Goal: Transaction & Acquisition: Book appointment/travel/reservation

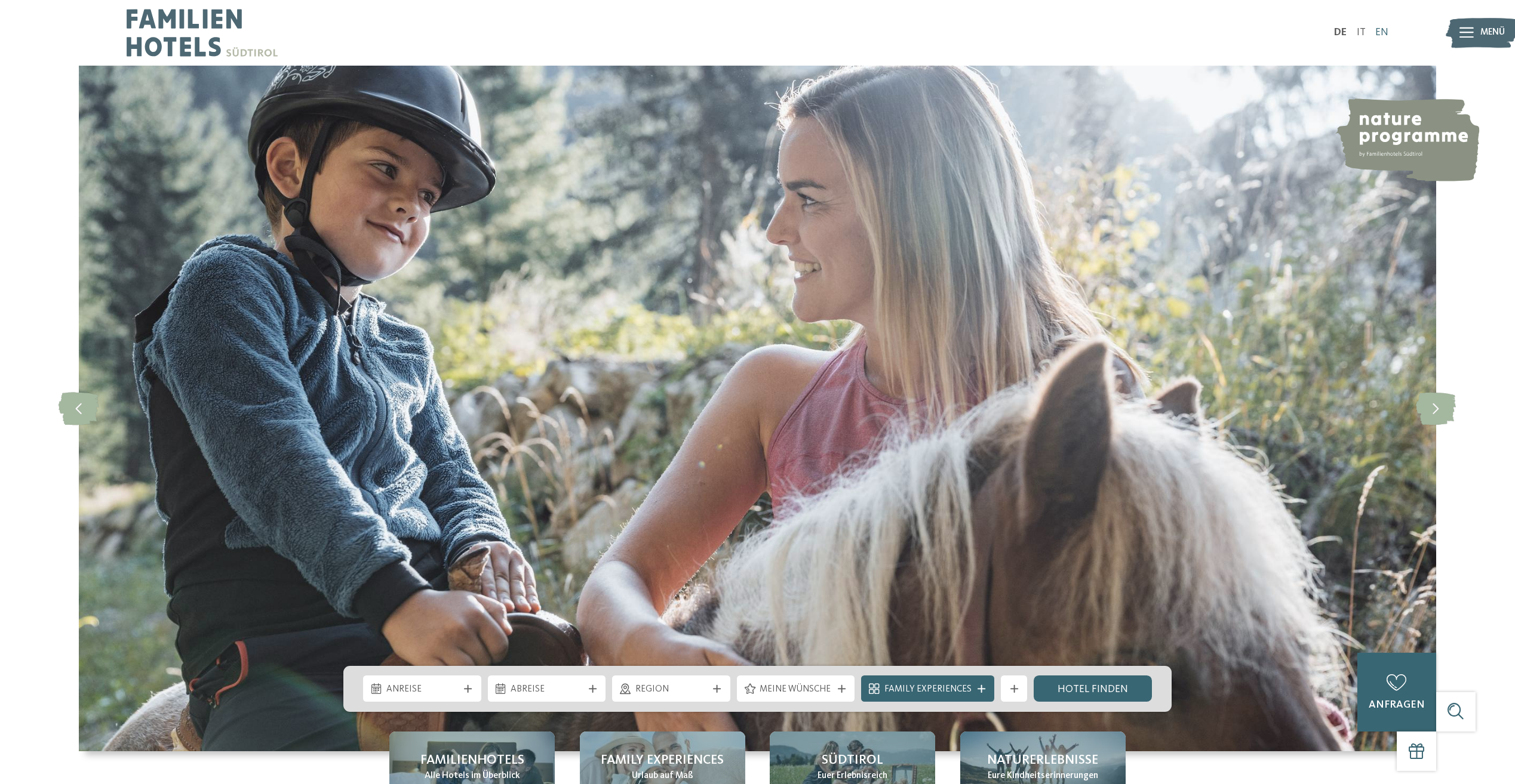
click at [1382, 34] on link "EN" at bounding box center [1382, 32] width 13 height 10
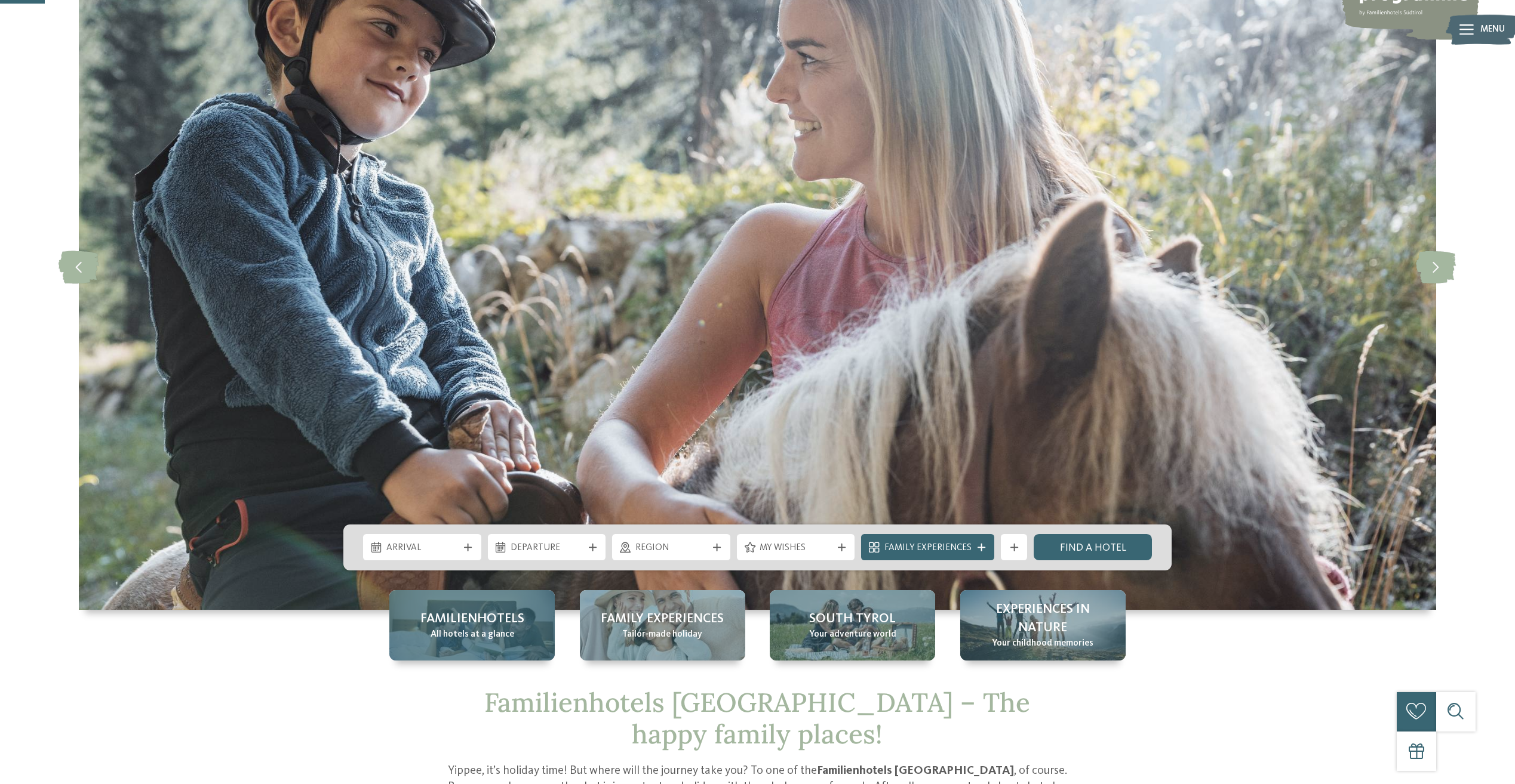
scroll to position [179, 0]
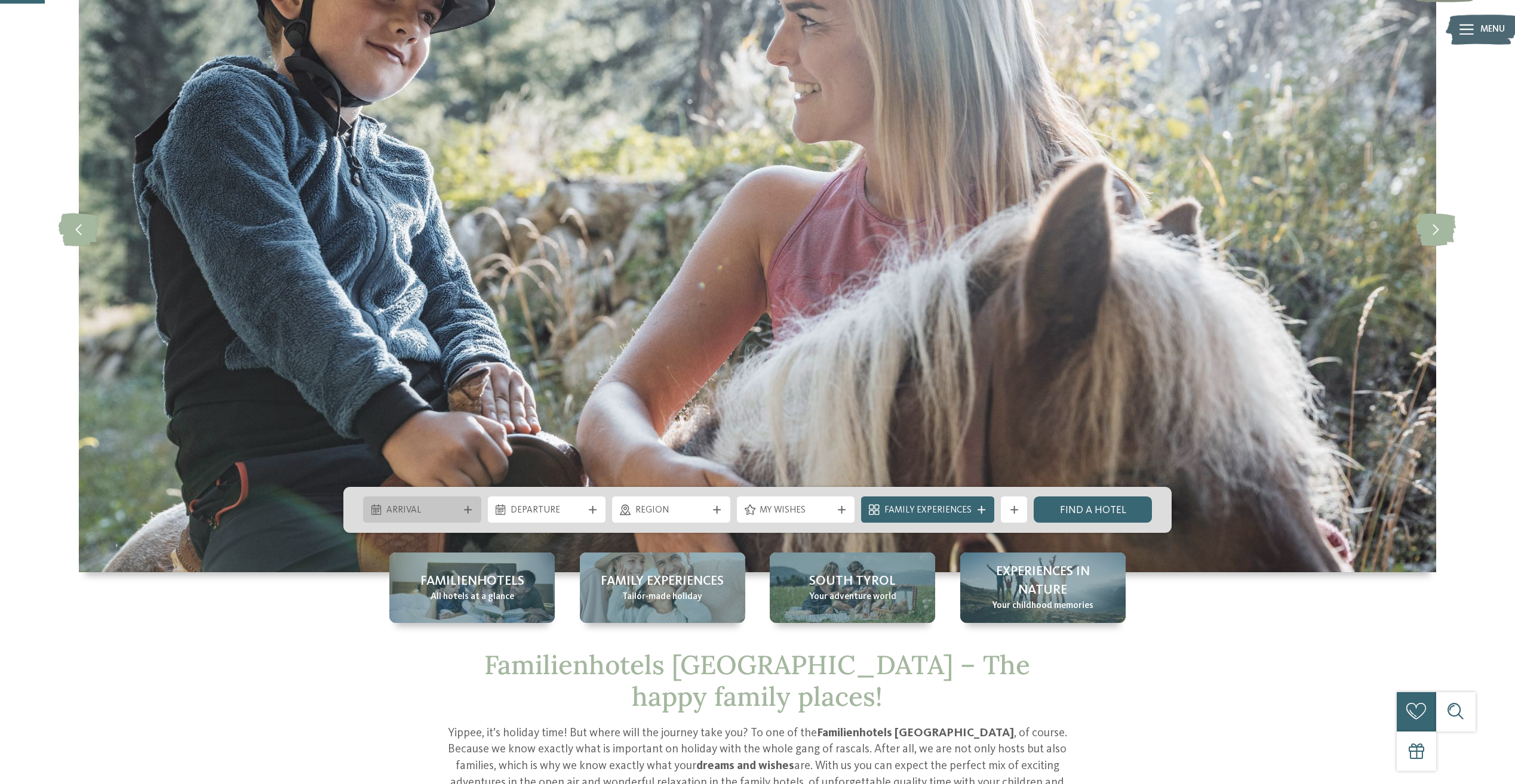
click at [433, 504] on span "Arrival" at bounding box center [422, 511] width 72 height 13
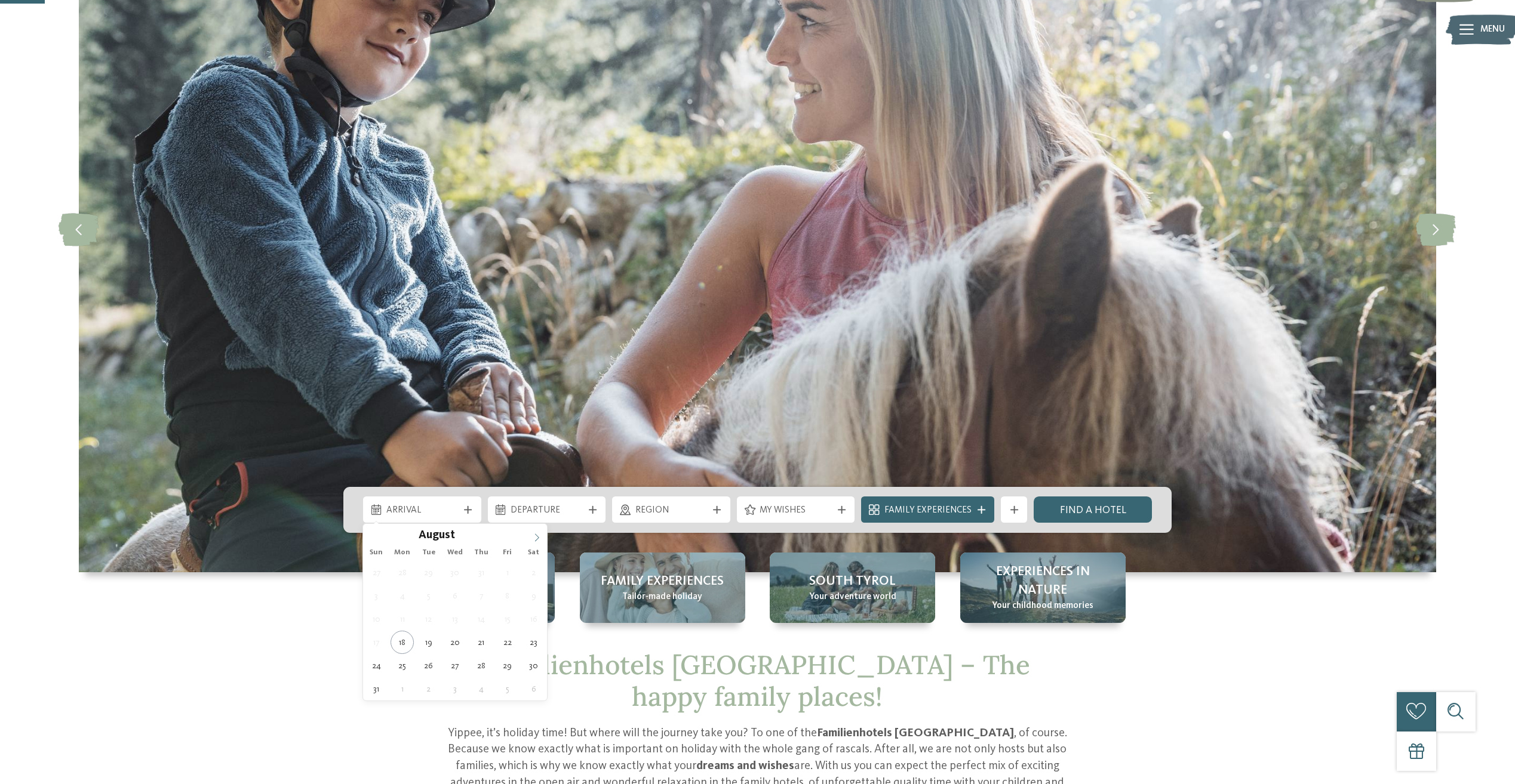
click at [541, 537] on span at bounding box center [537, 534] width 20 height 20
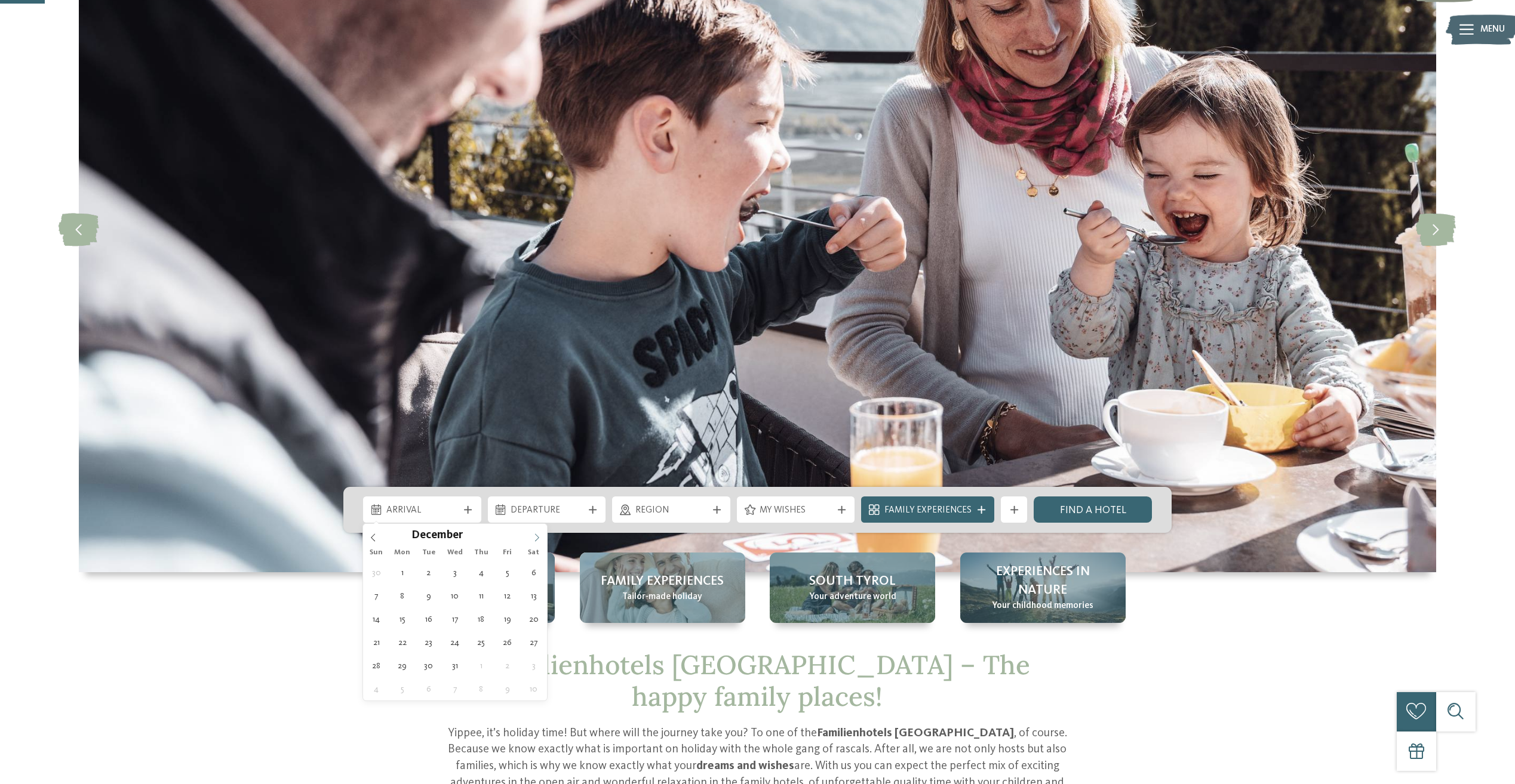
type input "****"
drag, startPoint x: 541, startPoint y: 537, endPoint x: 530, endPoint y: 537, distance: 11.0
click at [530, 537] on span at bounding box center [537, 534] width 20 height 20
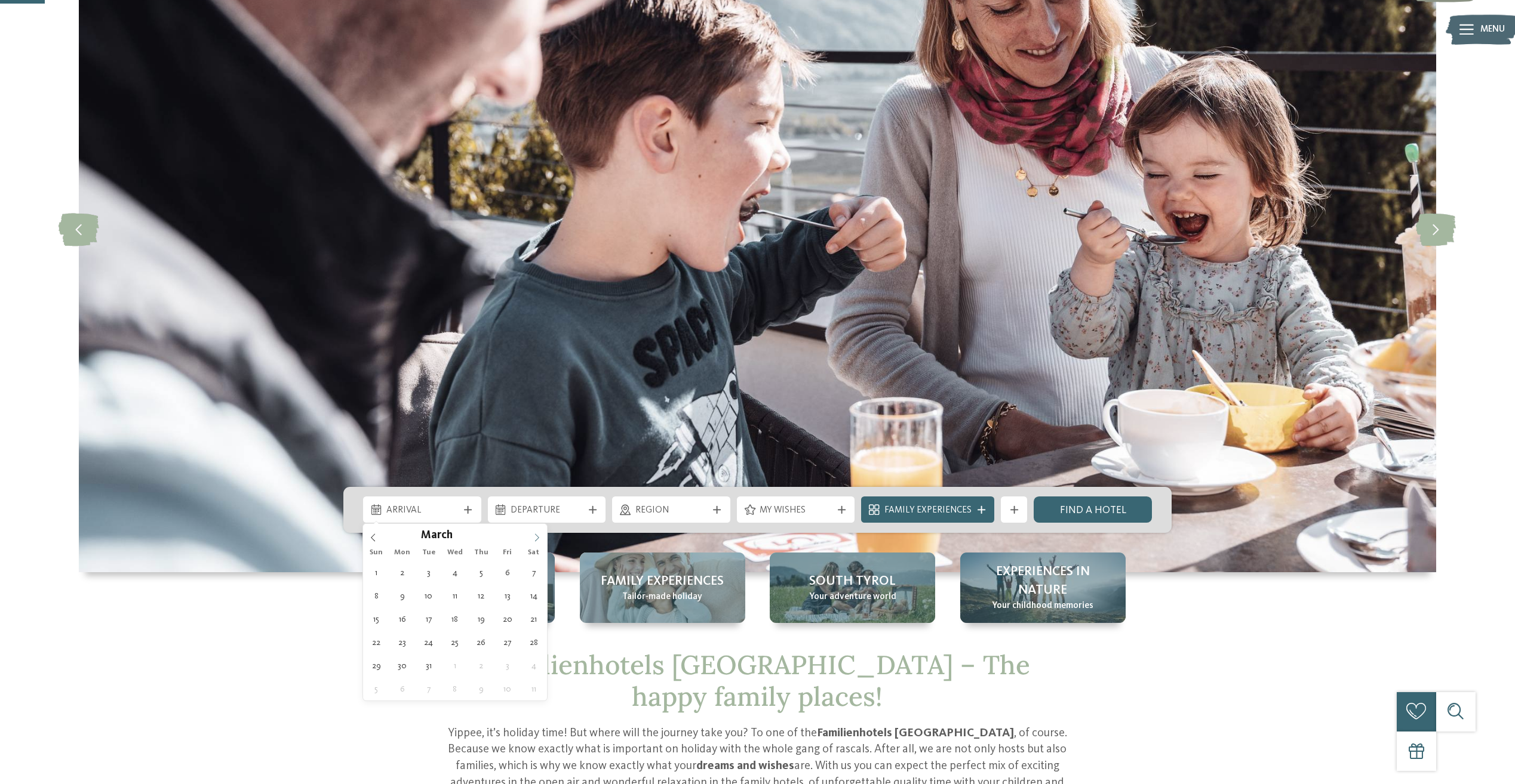
click at [530, 537] on span at bounding box center [537, 534] width 20 height 20
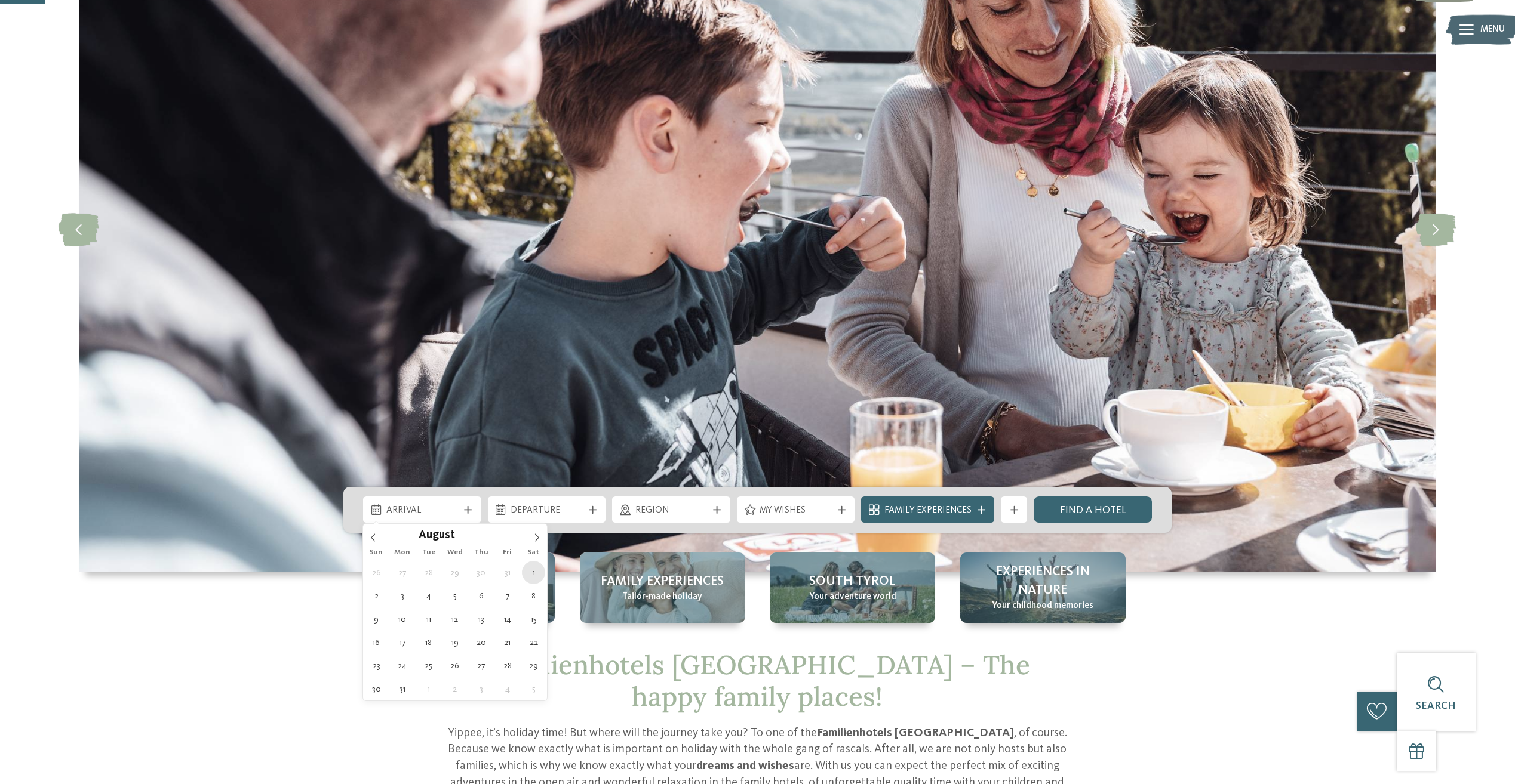
type div "01.08.2026"
type input "****"
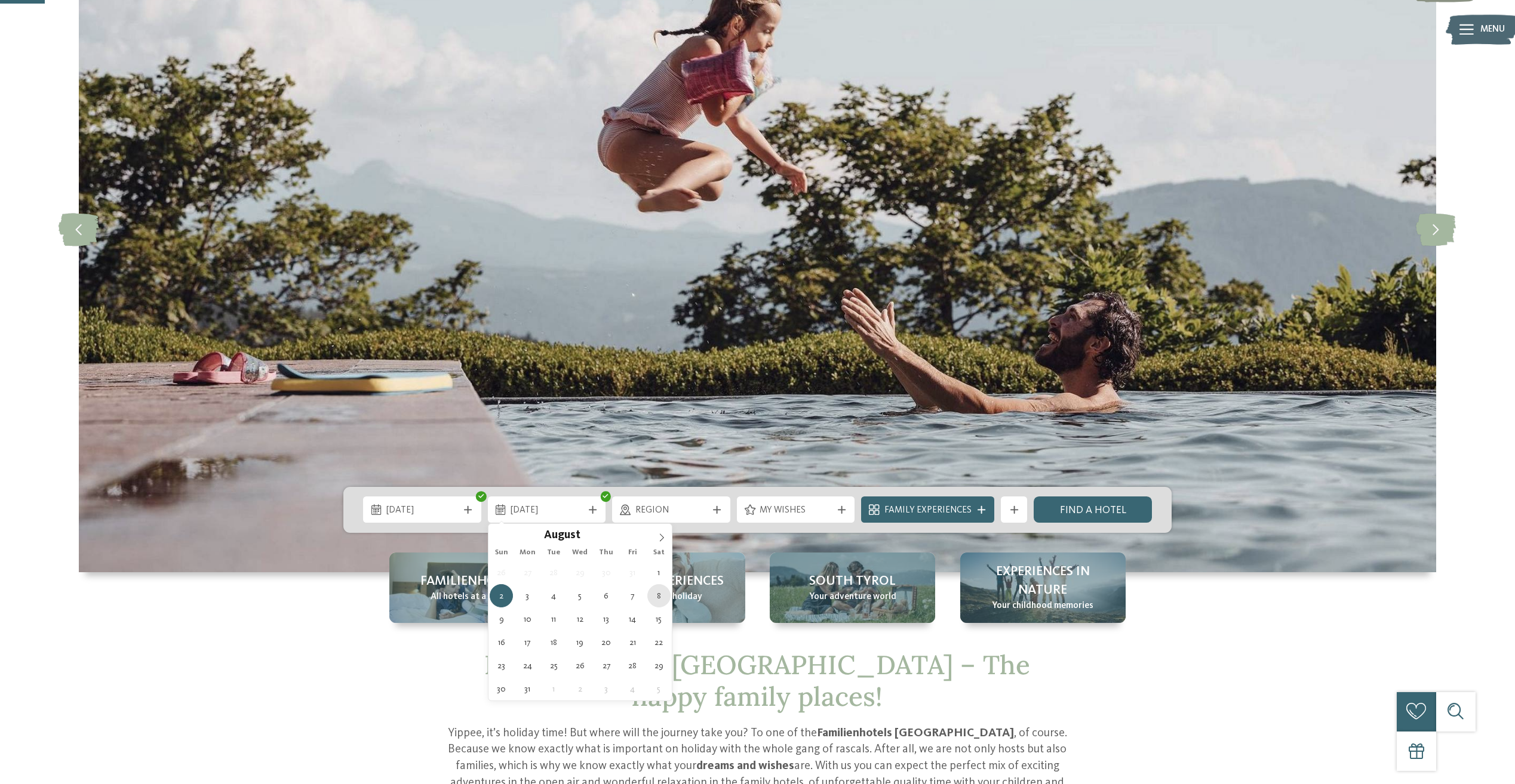
type div "08.08.2026"
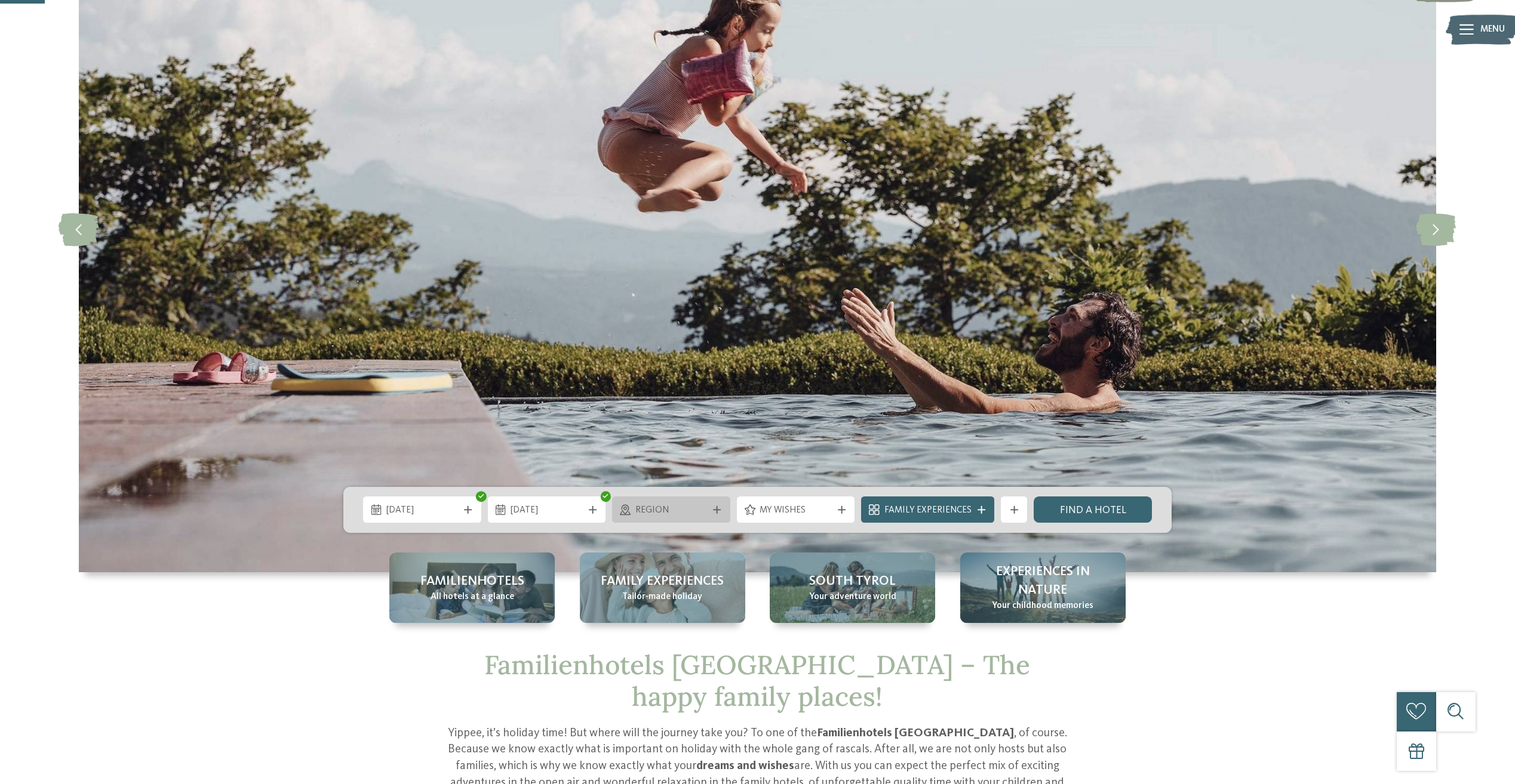
click at [684, 512] on span "Region" at bounding box center [671, 511] width 72 height 13
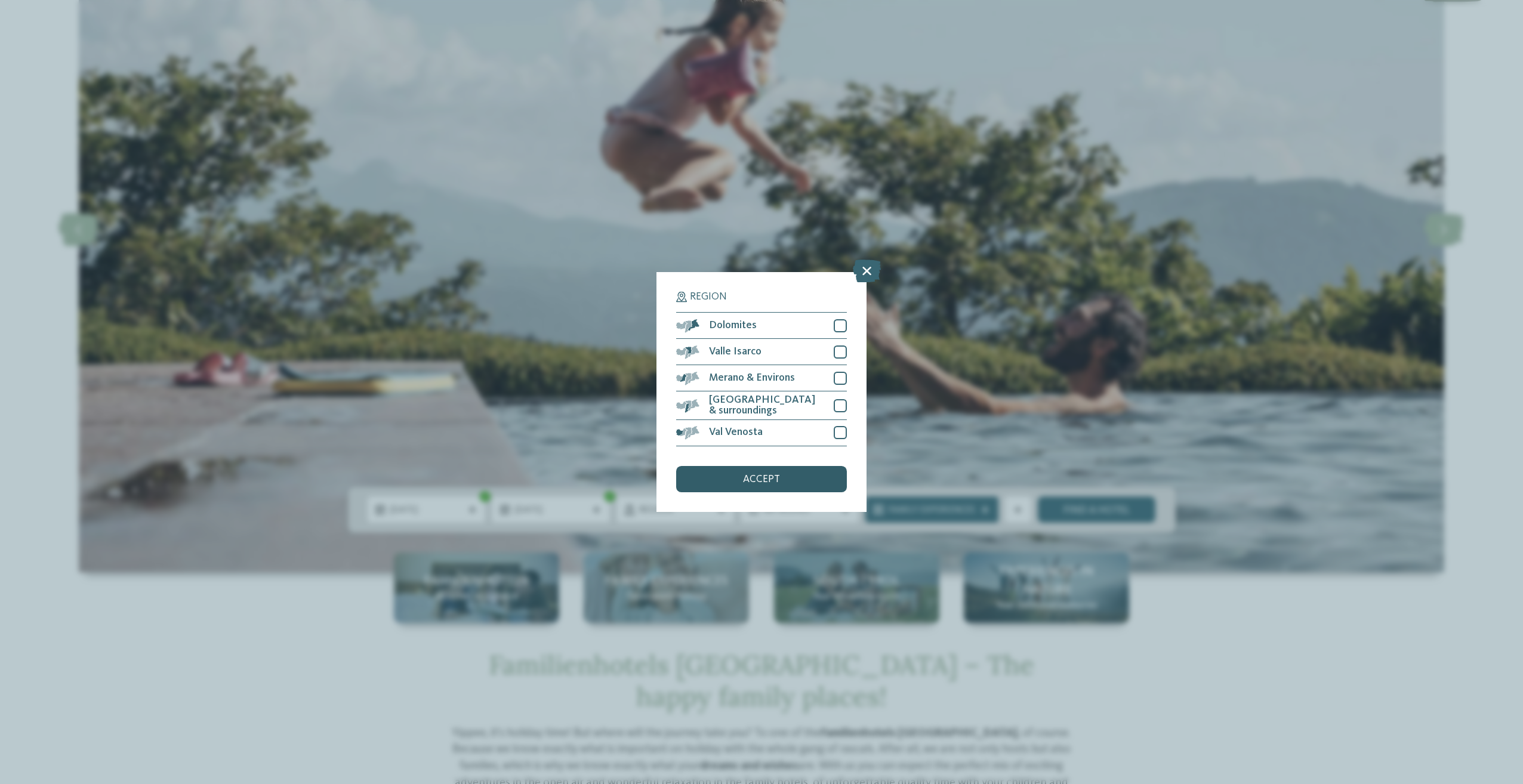
click at [773, 469] on div "accept" at bounding box center [761, 479] width 170 height 26
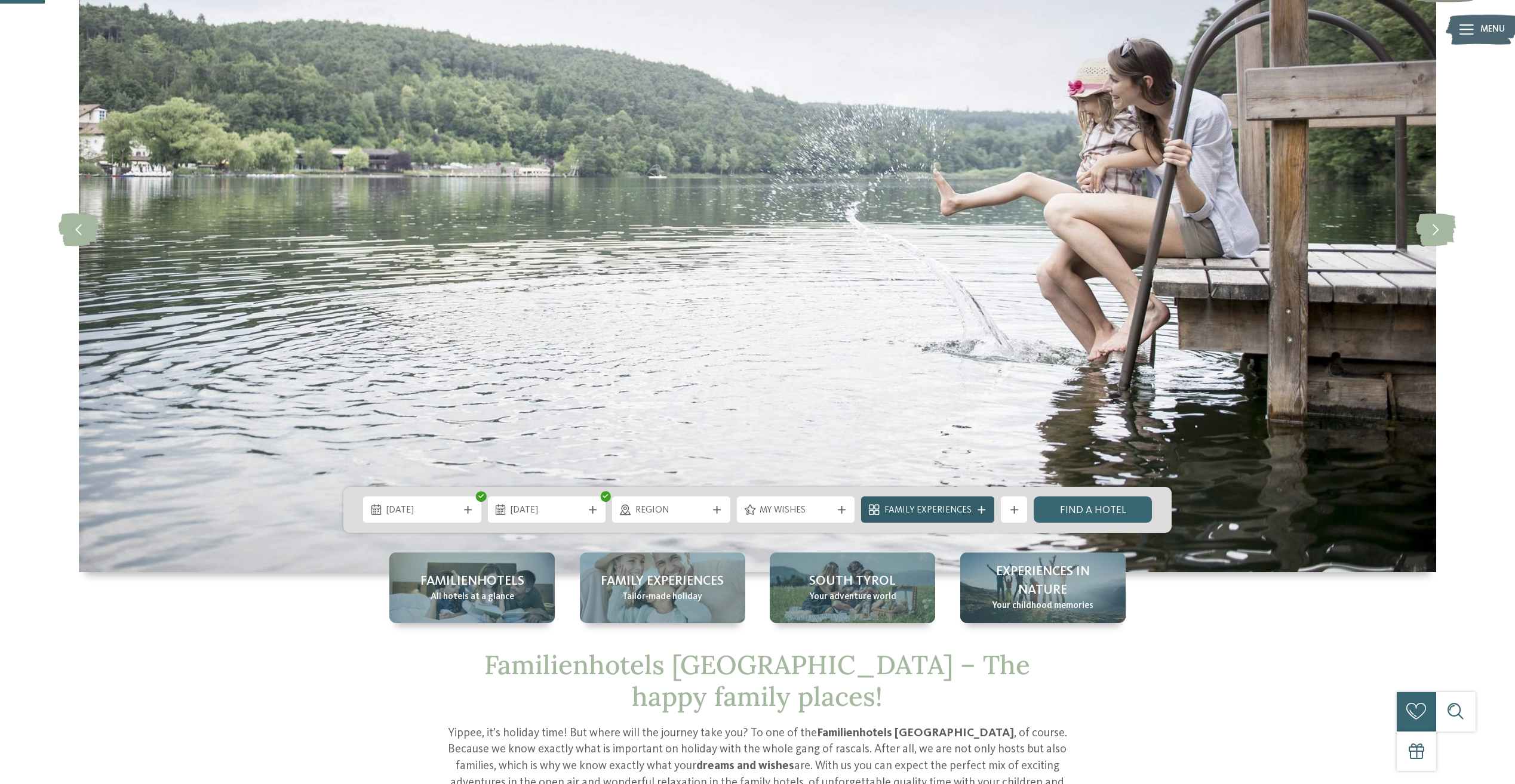
click at [950, 511] on span "Family Experiences" at bounding box center [927, 511] width 87 height 13
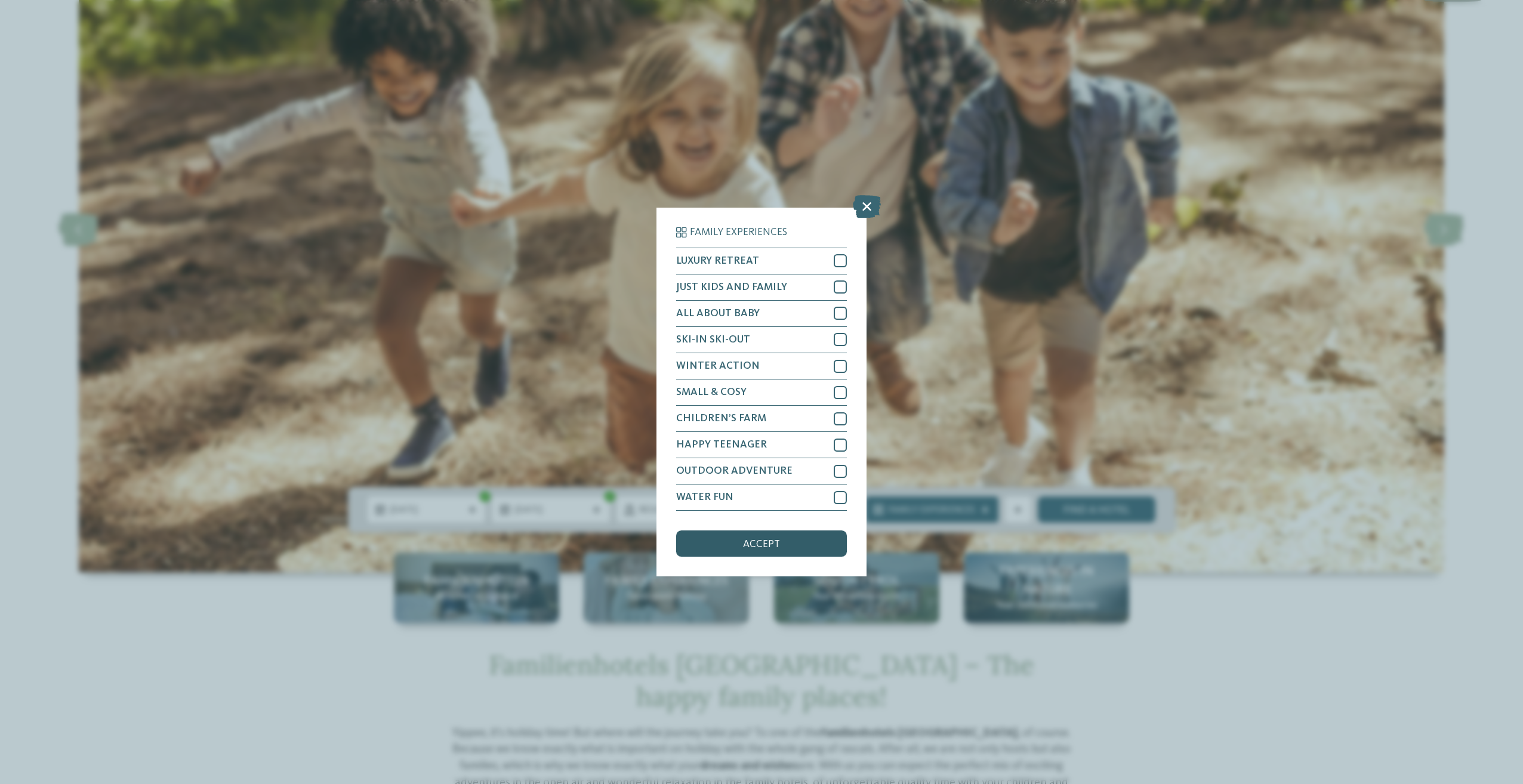
click at [763, 548] on span "accept" at bounding box center [761, 545] width 37 height 11
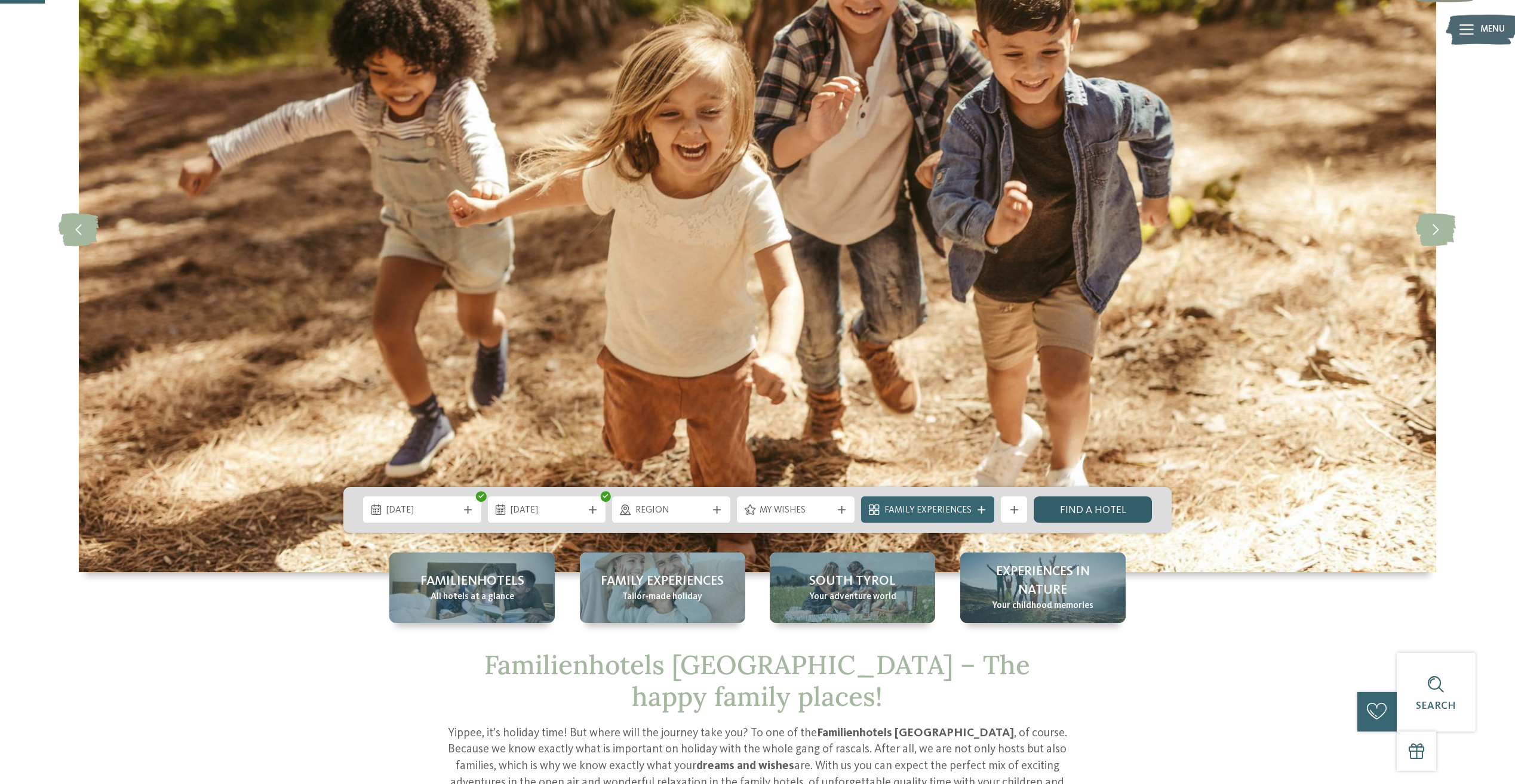
click at [1107, 506] on link "Find a hotel" at bounding box center [1092, 509] width 118 height 26
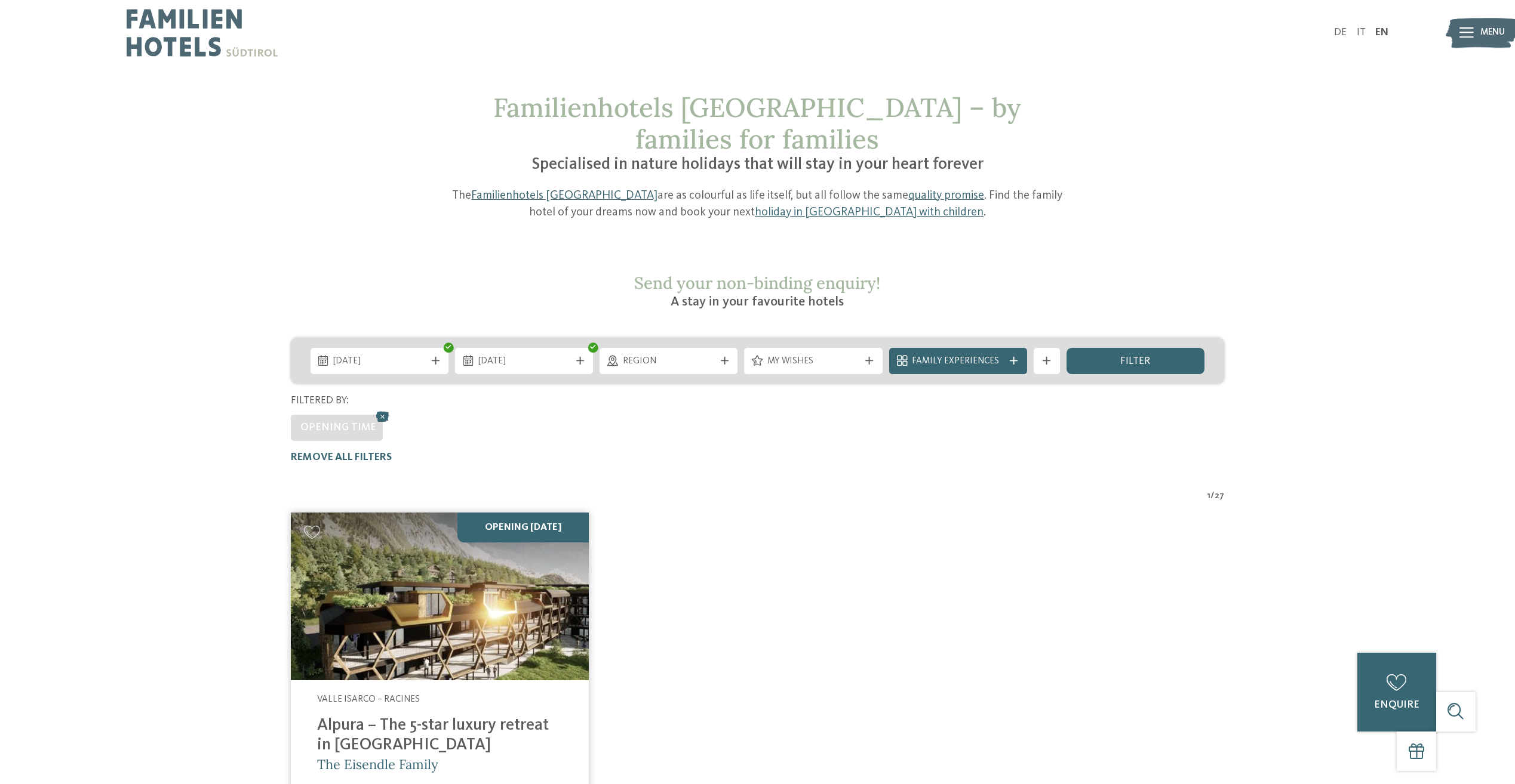
click at [534, 190] on link "Familienhotels [GEOGRAPHIC_DATA]" at bounding box center [564, 196] width 186 height 12
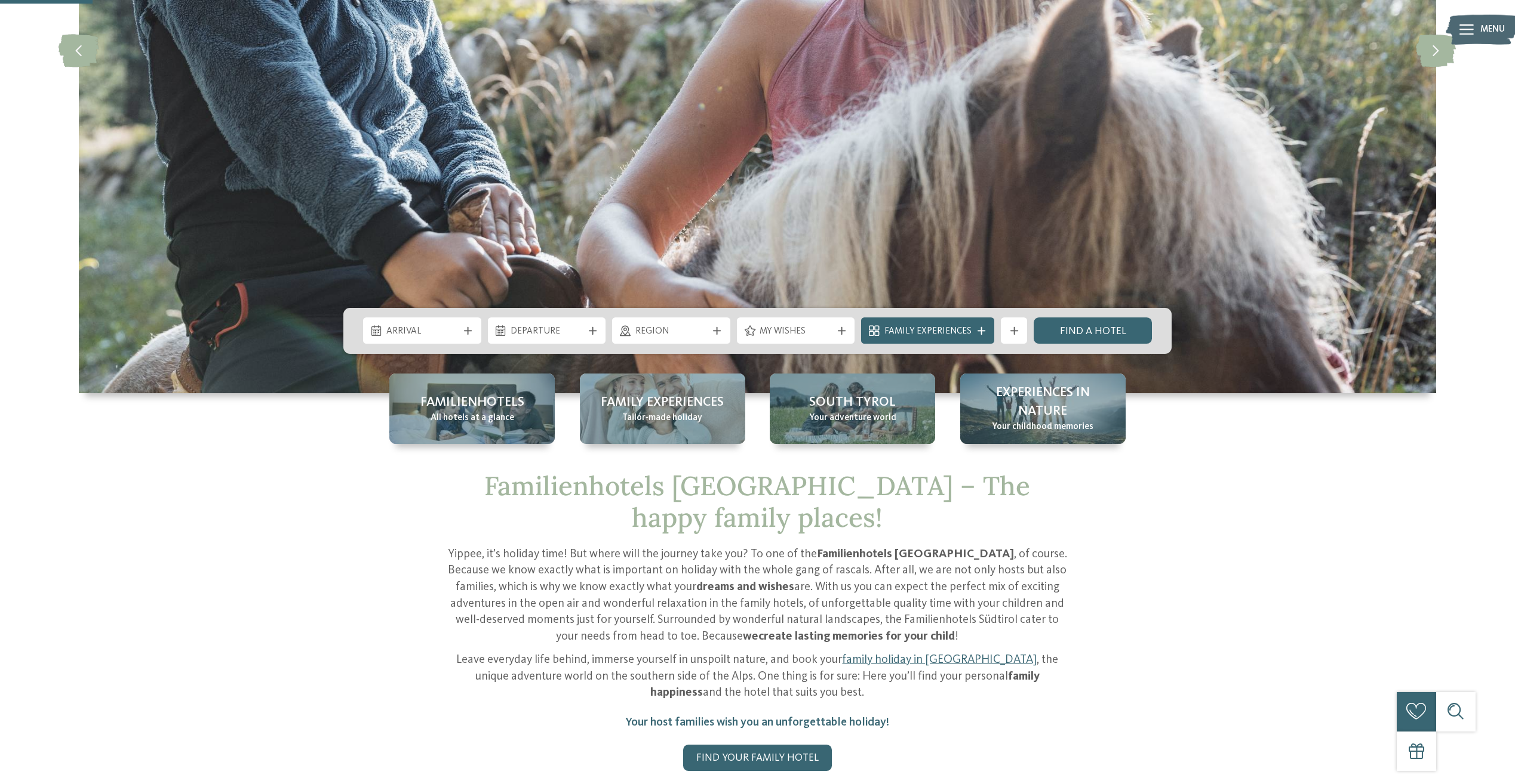
scroll to position [418, 0]
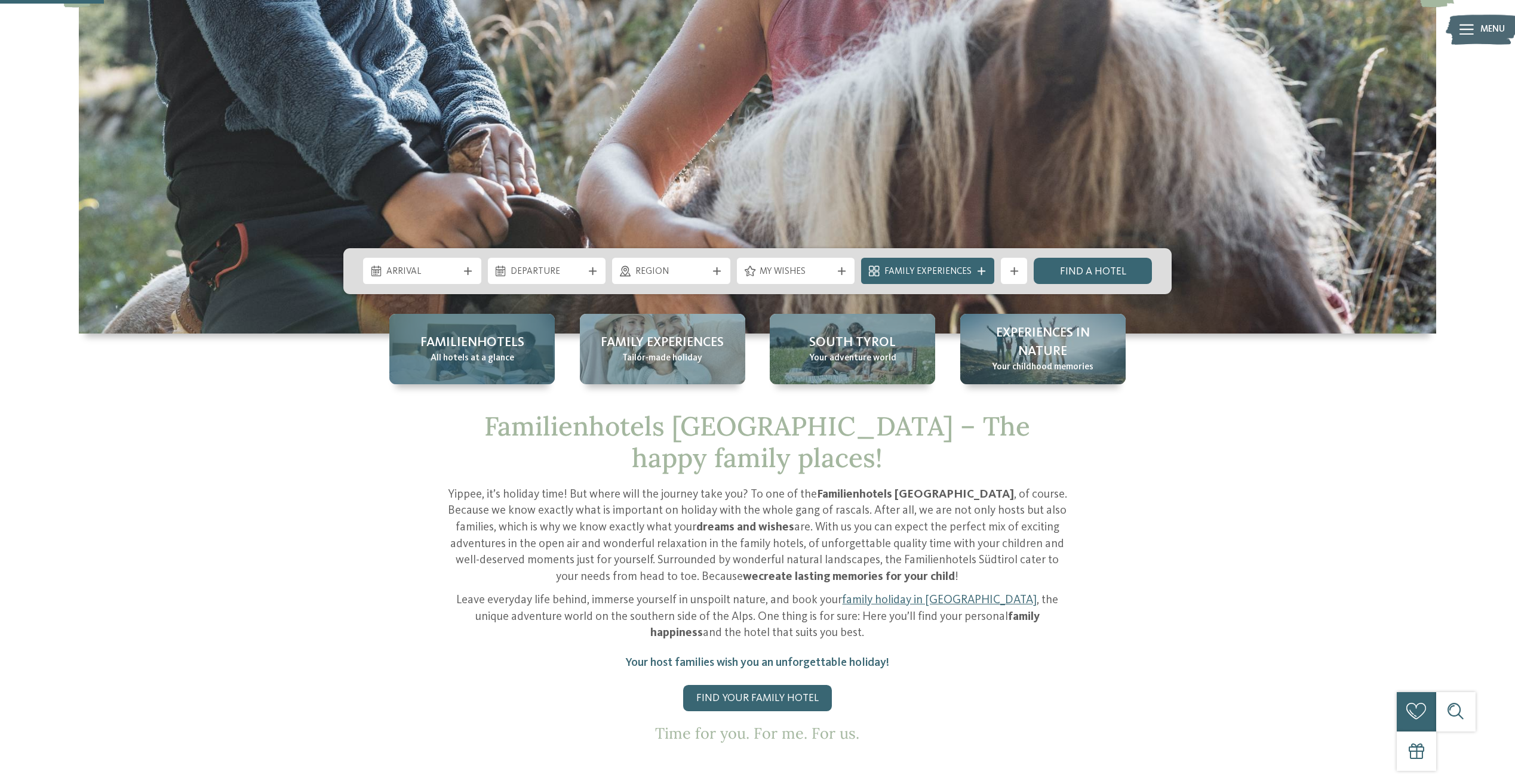
click at [443, 336] on span "Familienhotels" at bounding box center [472, 342] width 104 height 18
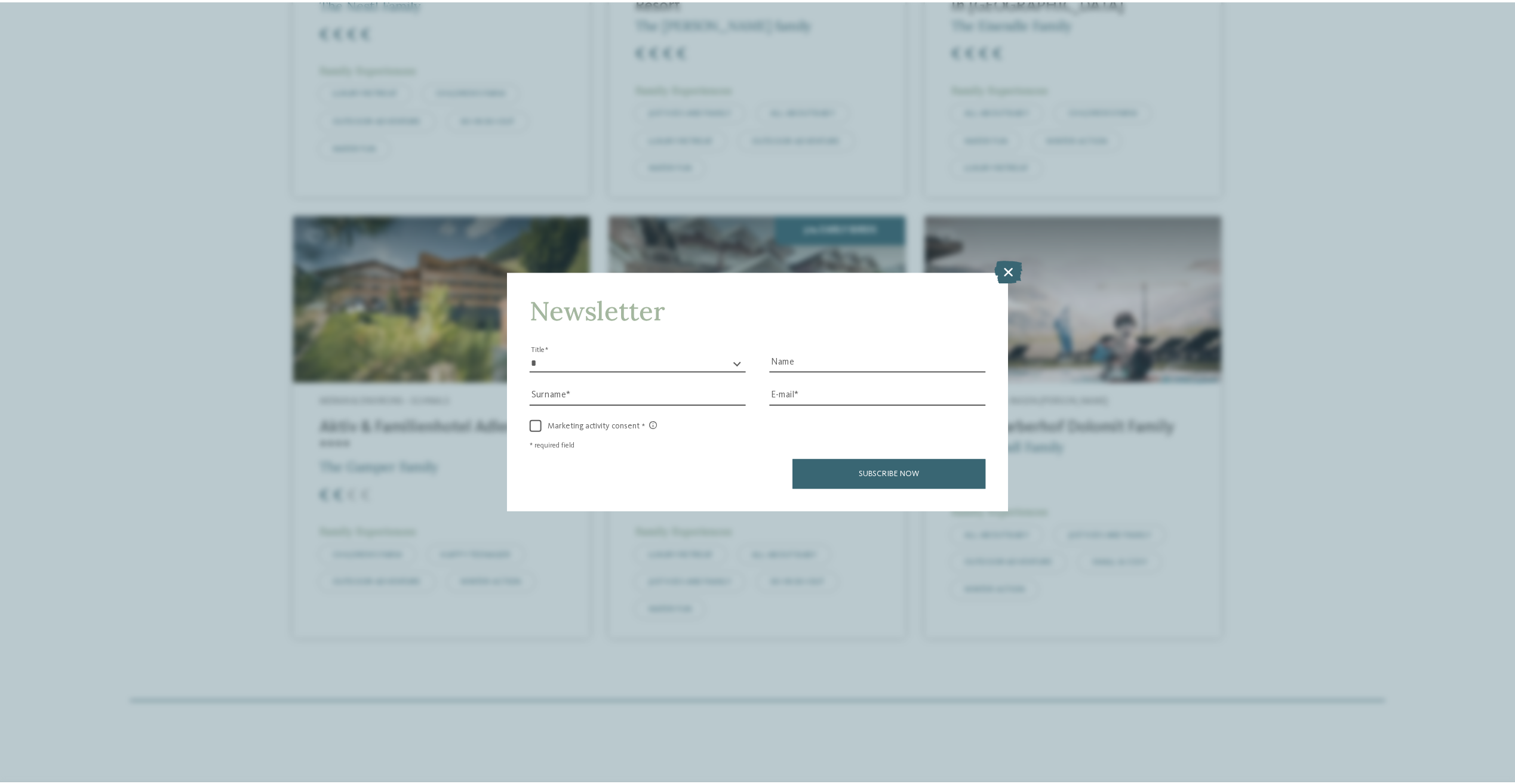
scroll to position [3700, 0]
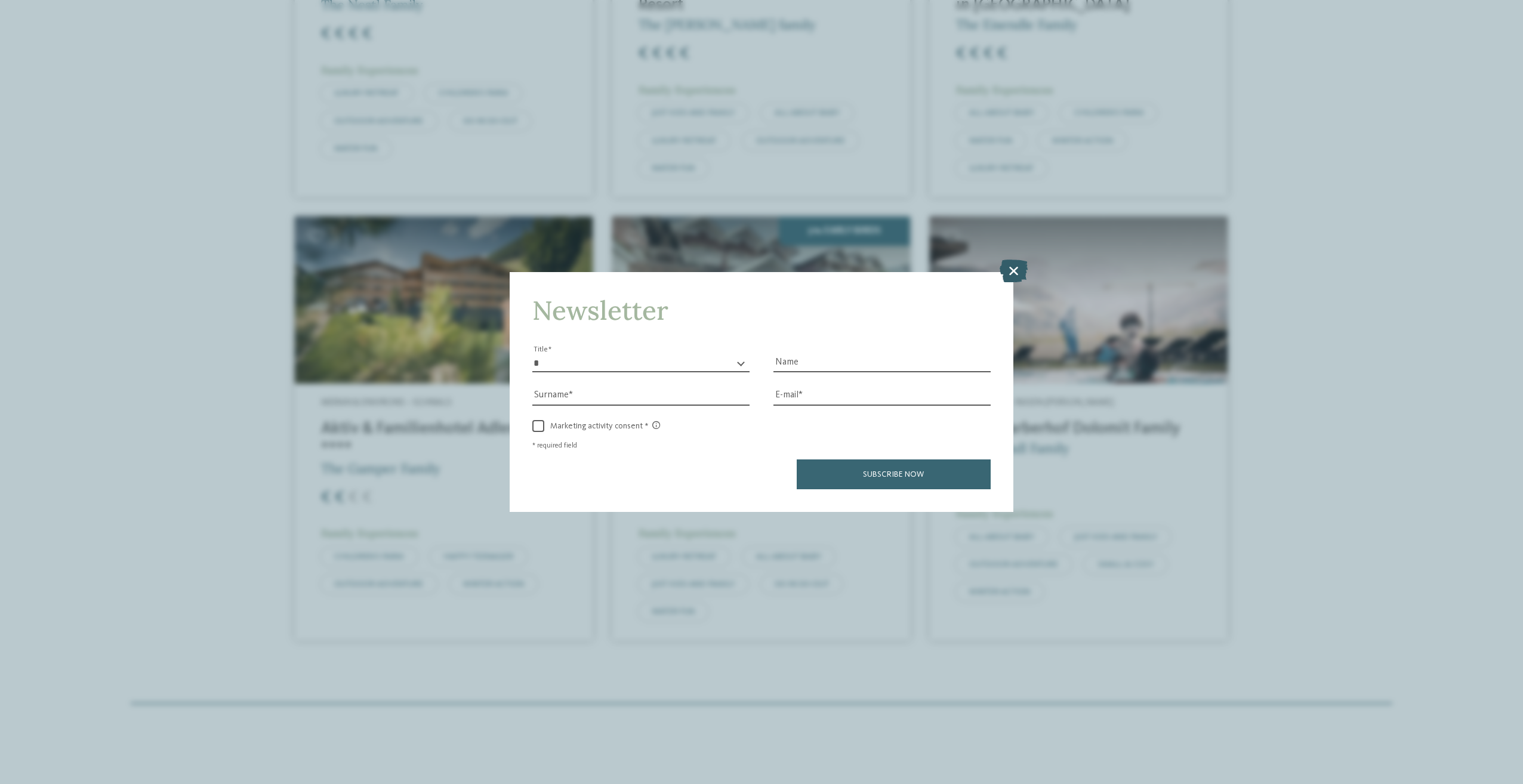
click at [1002, 271] on icon at bounding box center [1014, 271] width 28 height 23
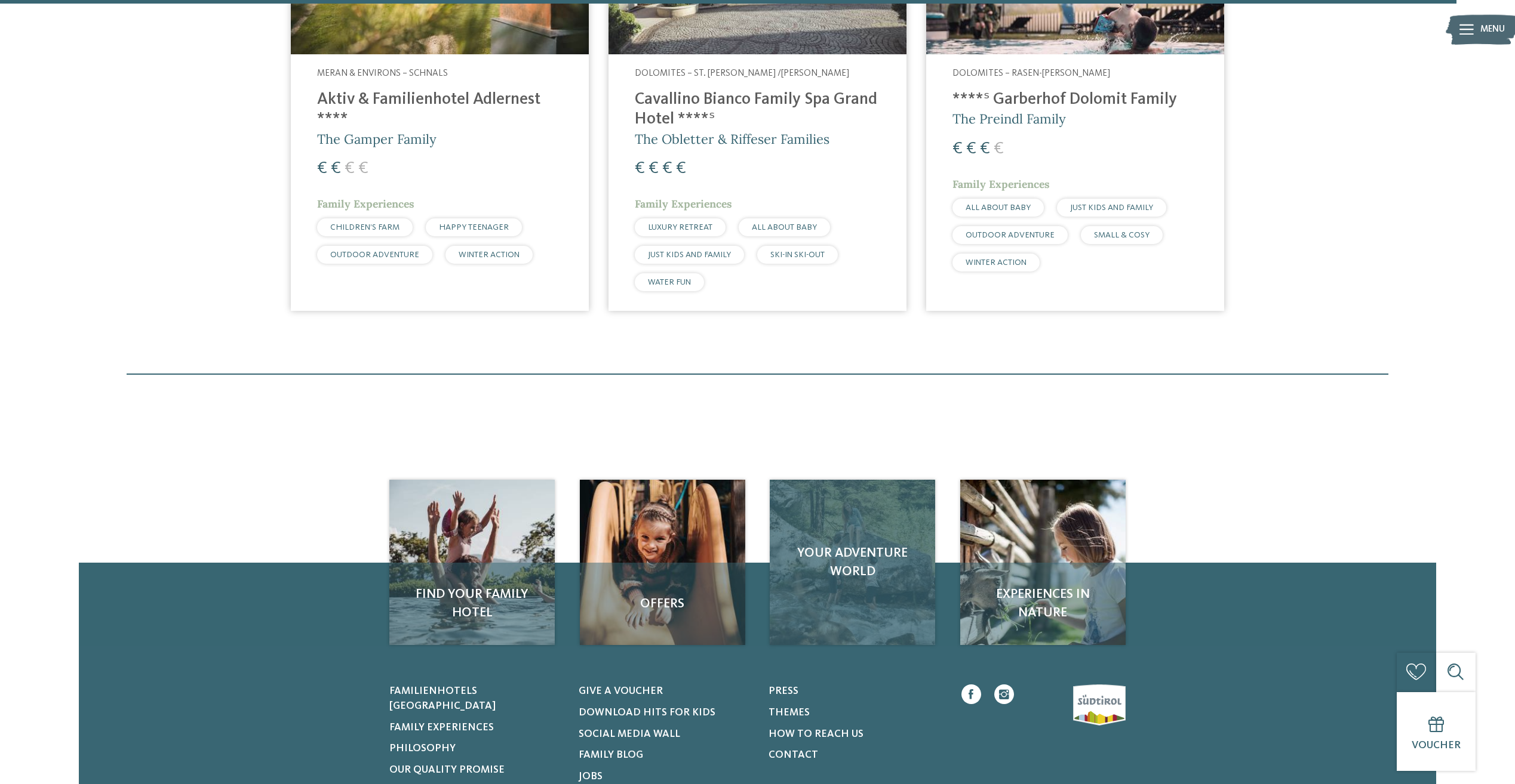
scroll to position [4059, 0]
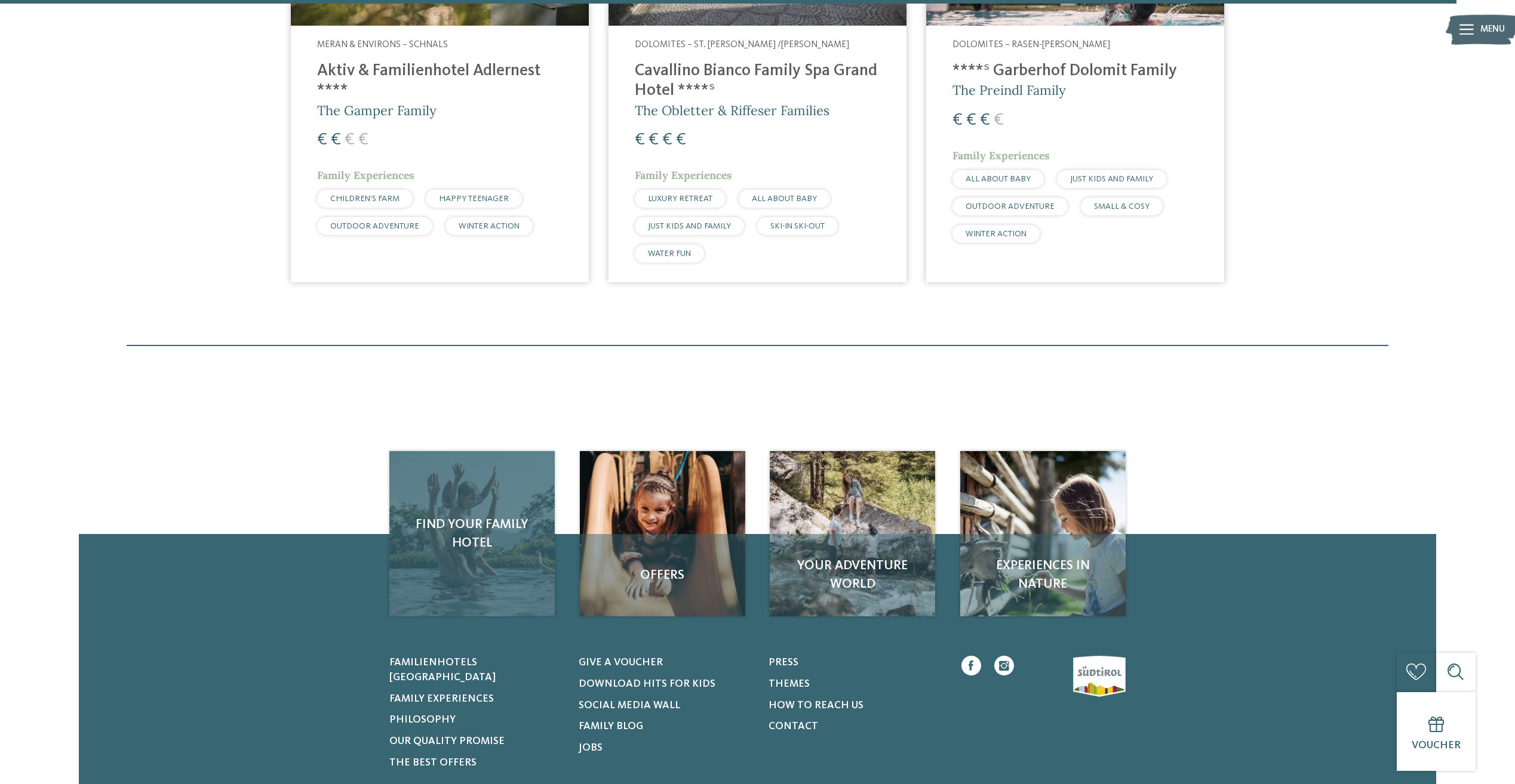
click at [479, 490] on div "Find your family hotel" at bounding box center [472, 533] width 165 height 165
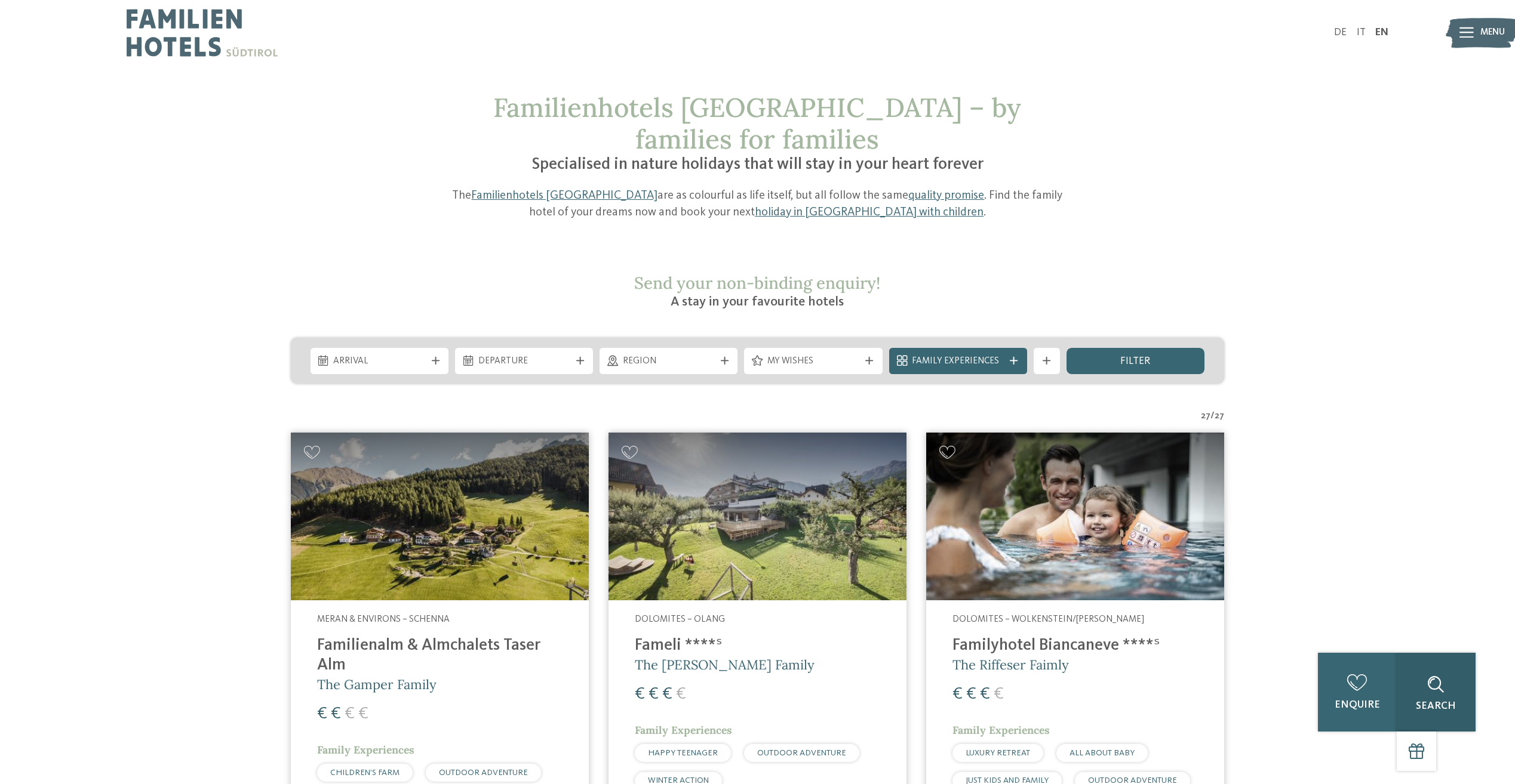
click at [1455, 711] on span "Search" at bounding box center [1435, 706] width 40 height 10
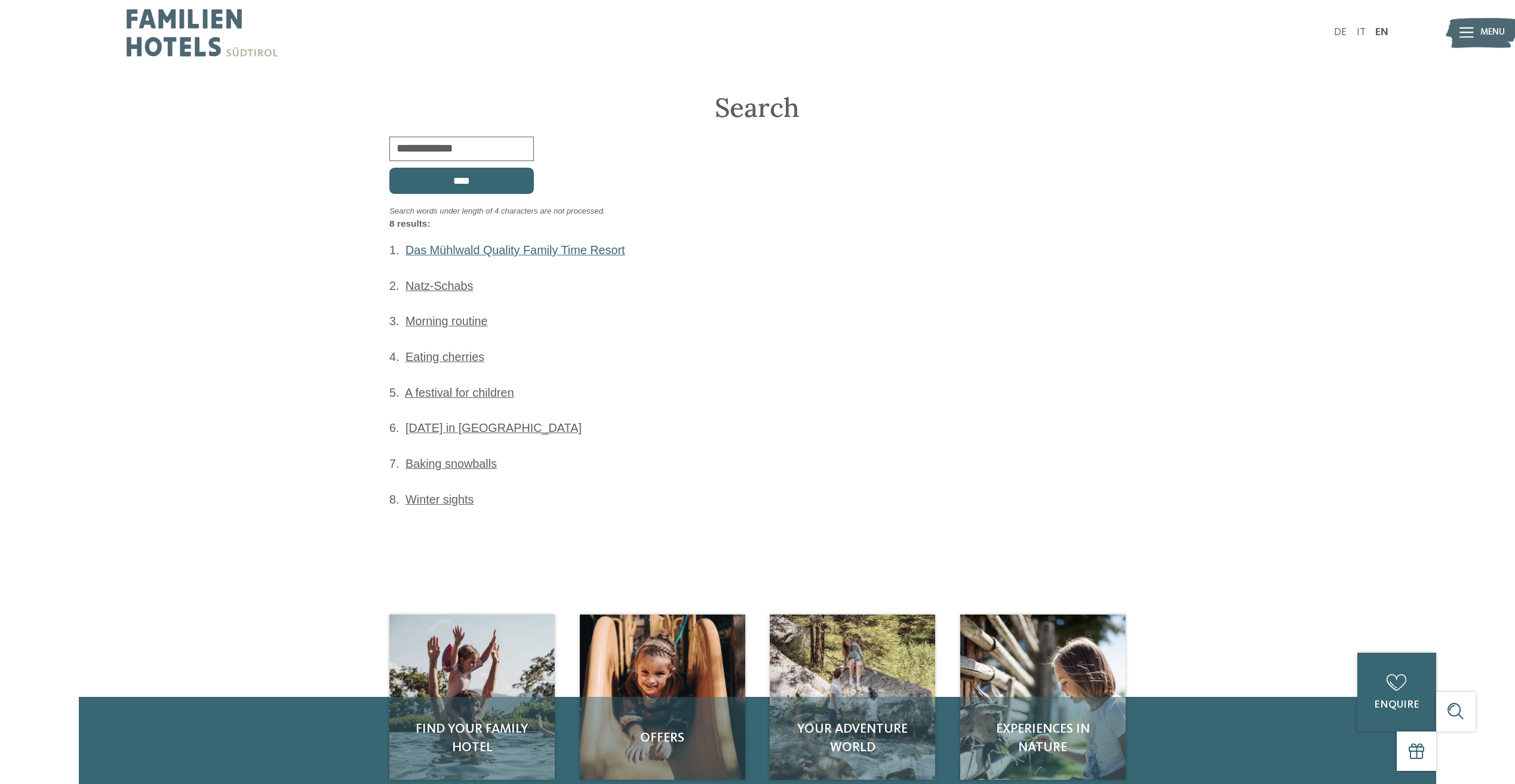
click at [557, 250] on link "Das Mühlwald Quality Family Time Resort" at bounding box center [515, 250] width 219 height 13
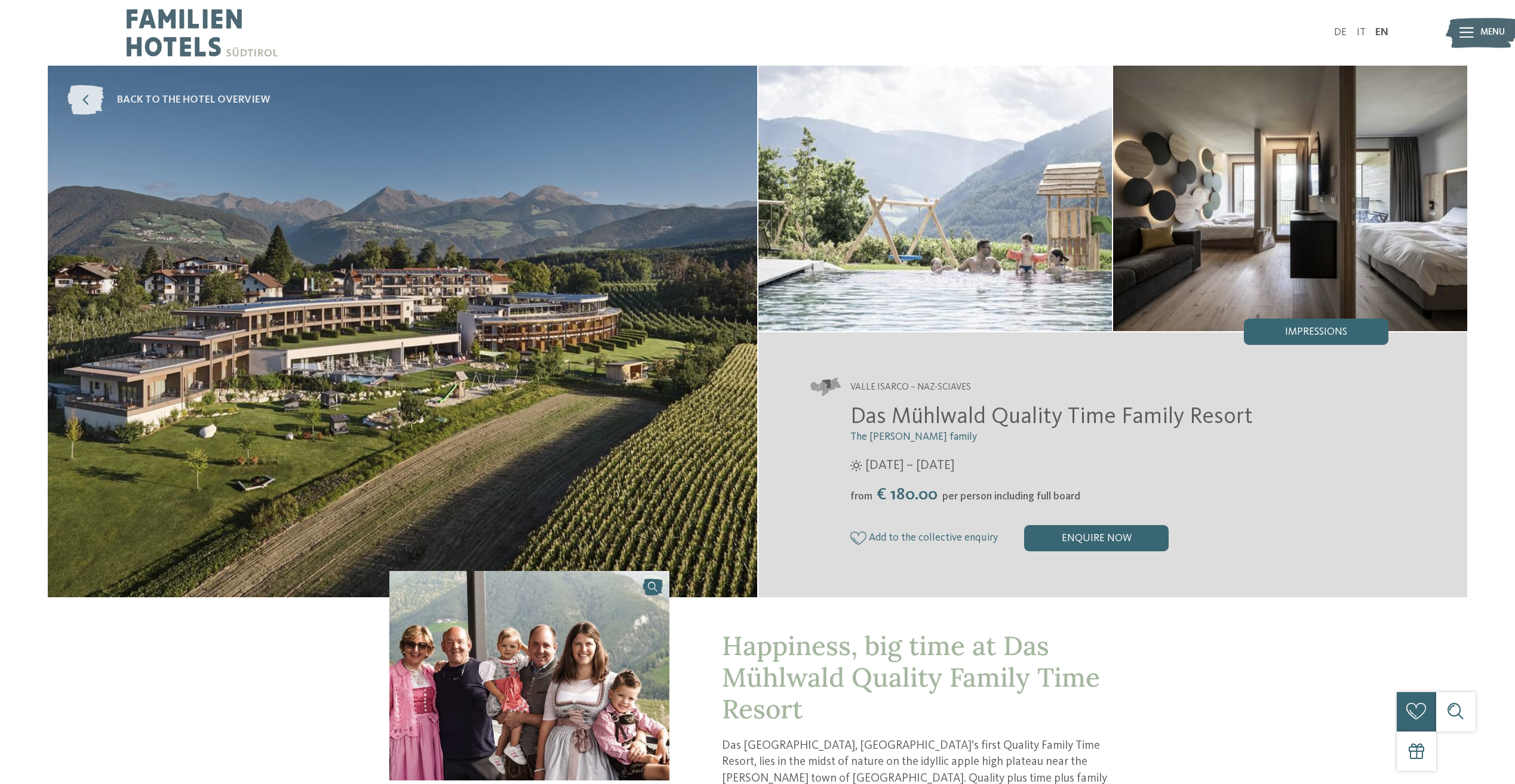
click at [136, 100] on span "back to the hotel overview" at bounding box center [193, 100] width 153 height 15
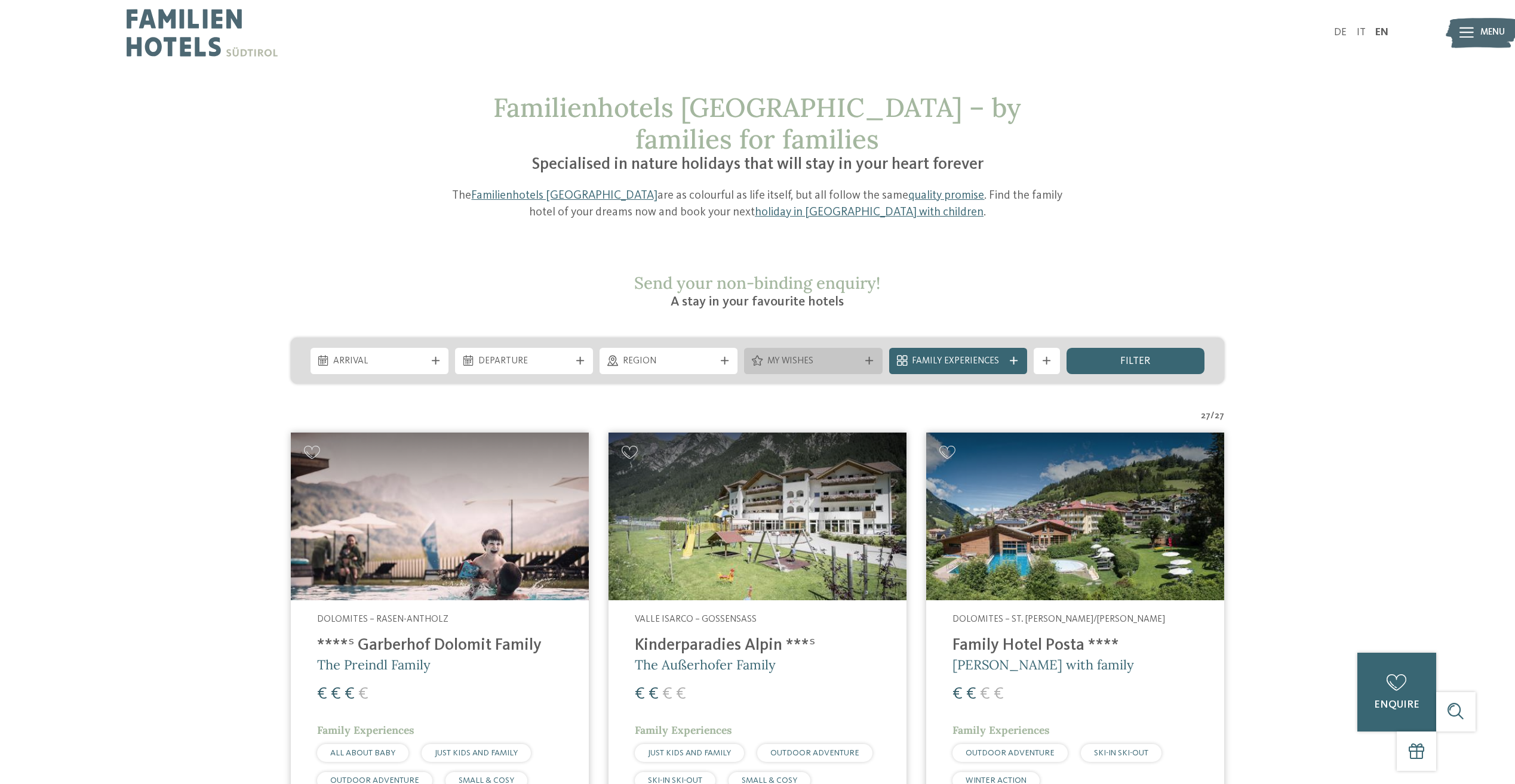
click at [867, 348] on div "My wishes" at bounding box center [813, 361] width 138 height 26
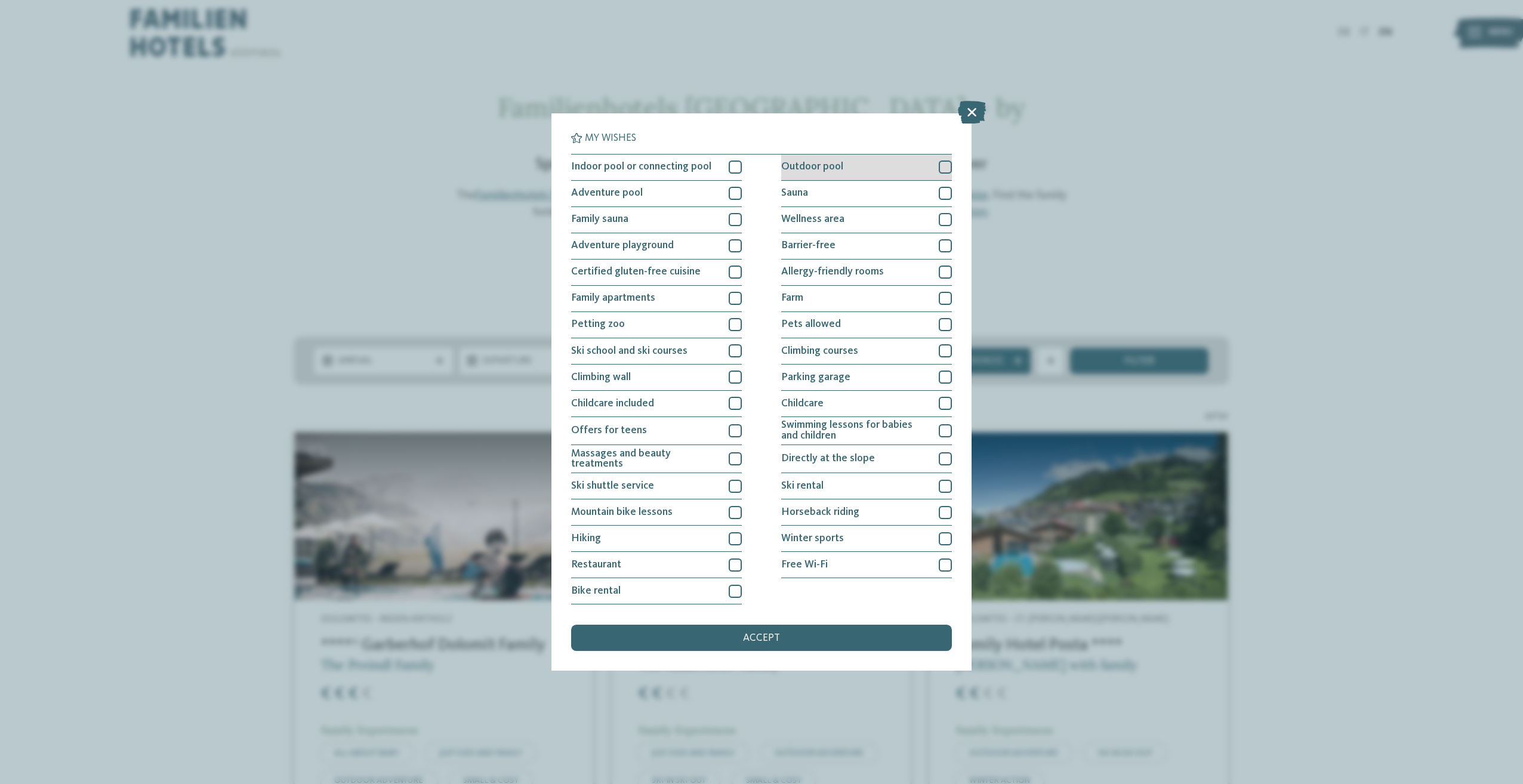
click at [942, 171] on div at bounding box center [945, 166] width 13 height 13
click at [732, 566] on div at bounding box center [735, 564] width 13 height 13
click at [779, 639] on span "accept" at bounding box center [761, 639] width 37 height 11
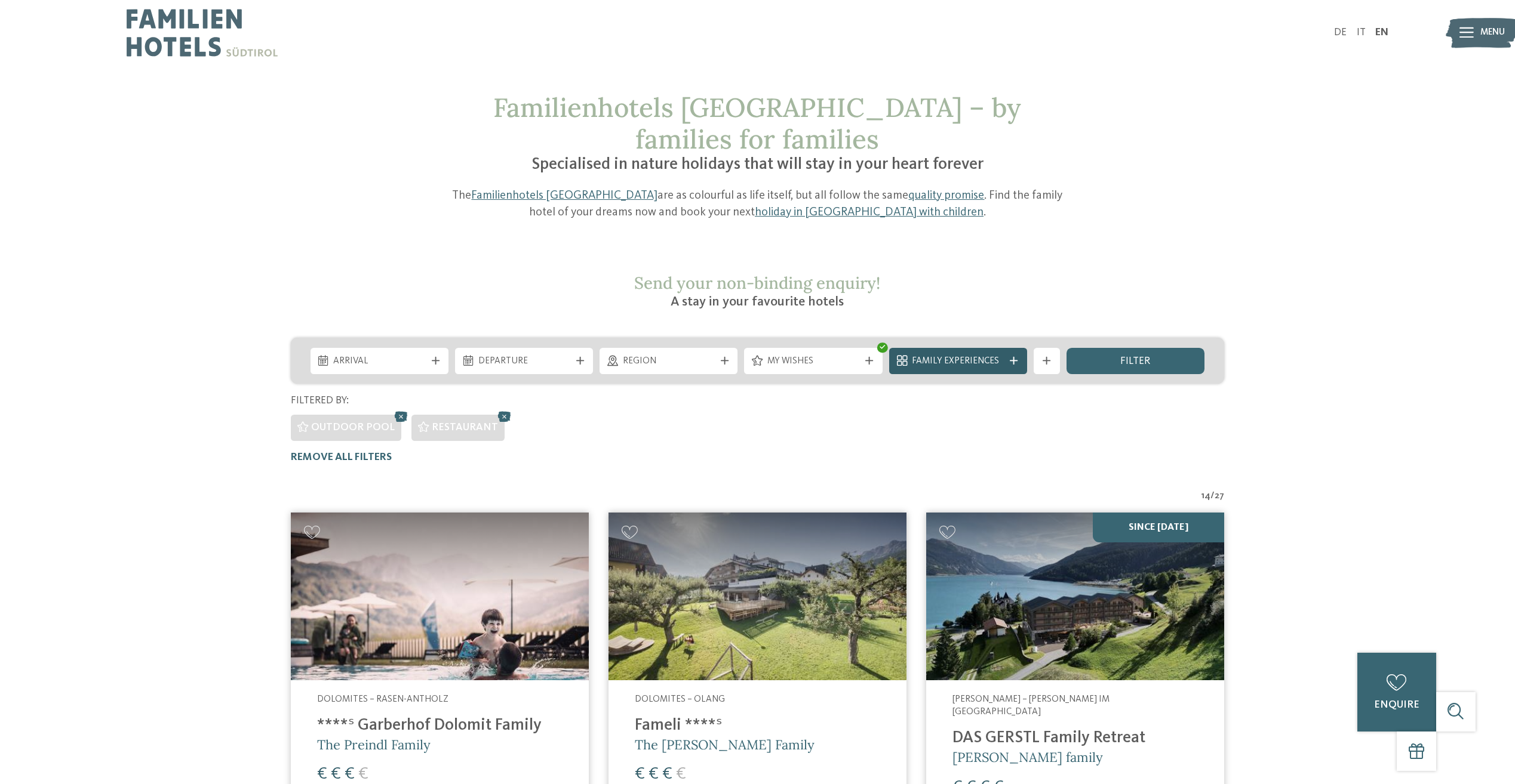
click at [968, 355] on span "Family Experiences" at bounding box center [958, 361] width 92 height 13
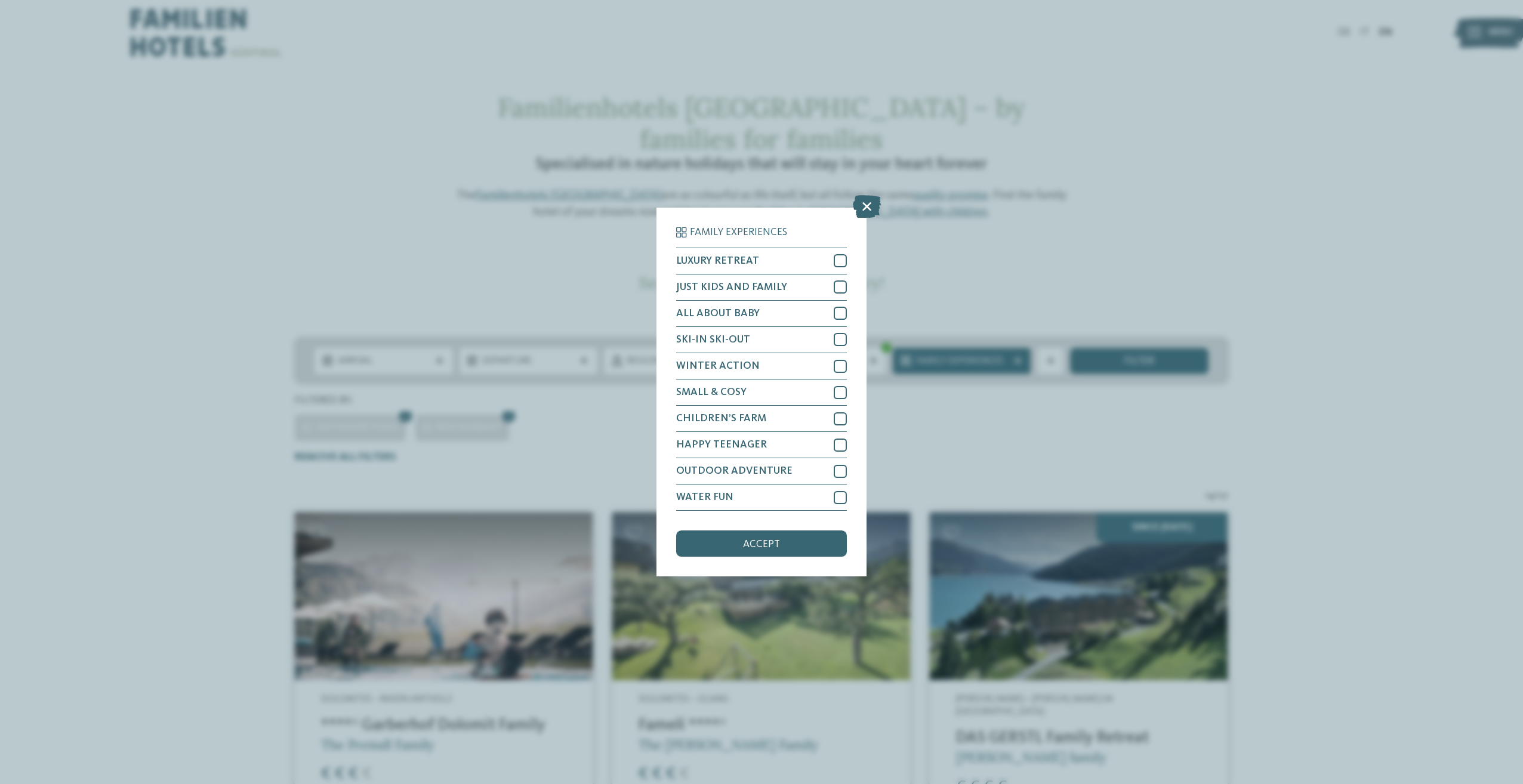
click at [964, 335] on div "Family Experiences LUXURY RETREAT JUST KIDS AND FAMILY" at bounding box center [761, 392] width 1523 height 784
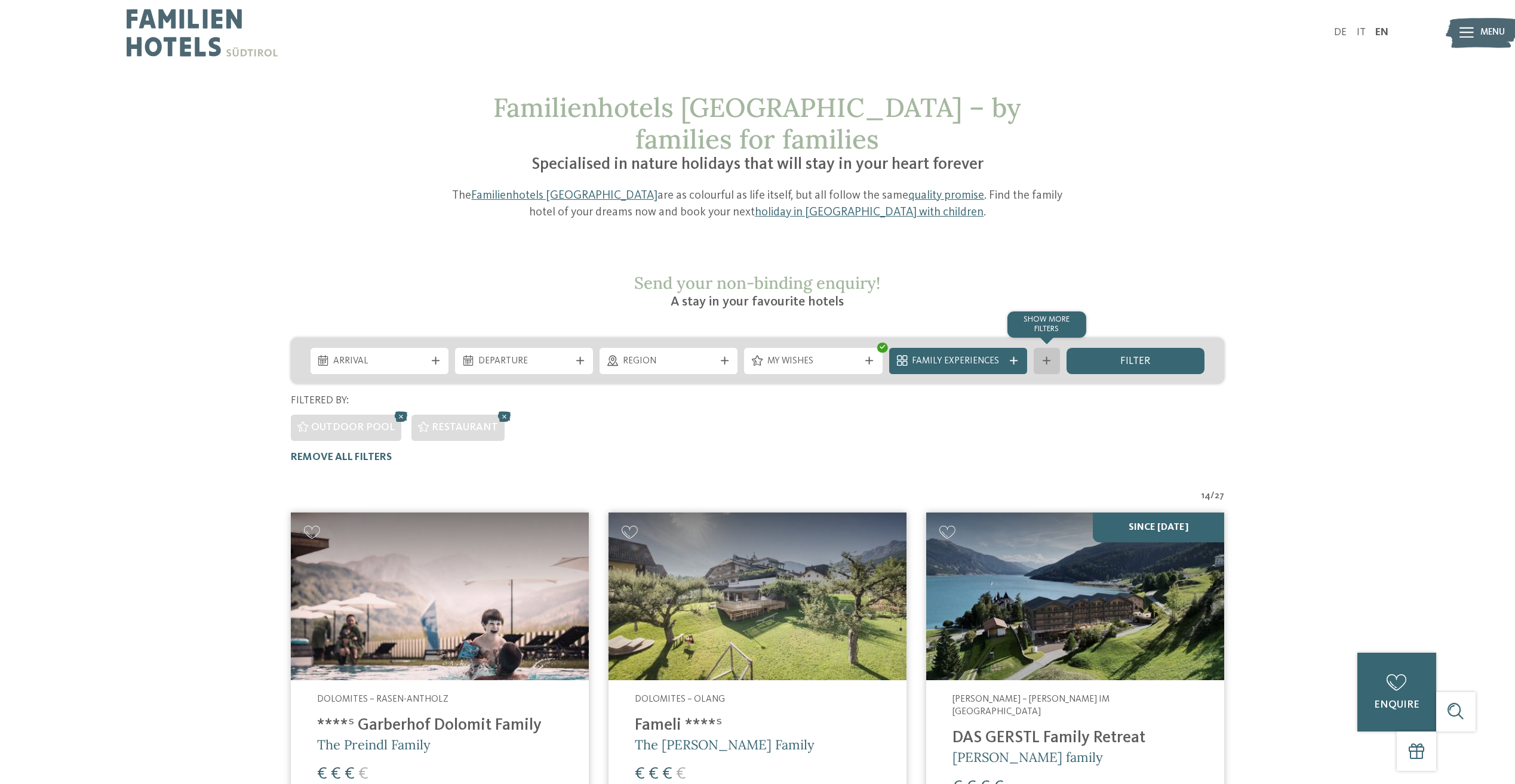
click at [1046, 357] on icon at bounding box center [1047, 361] width 8 height 8
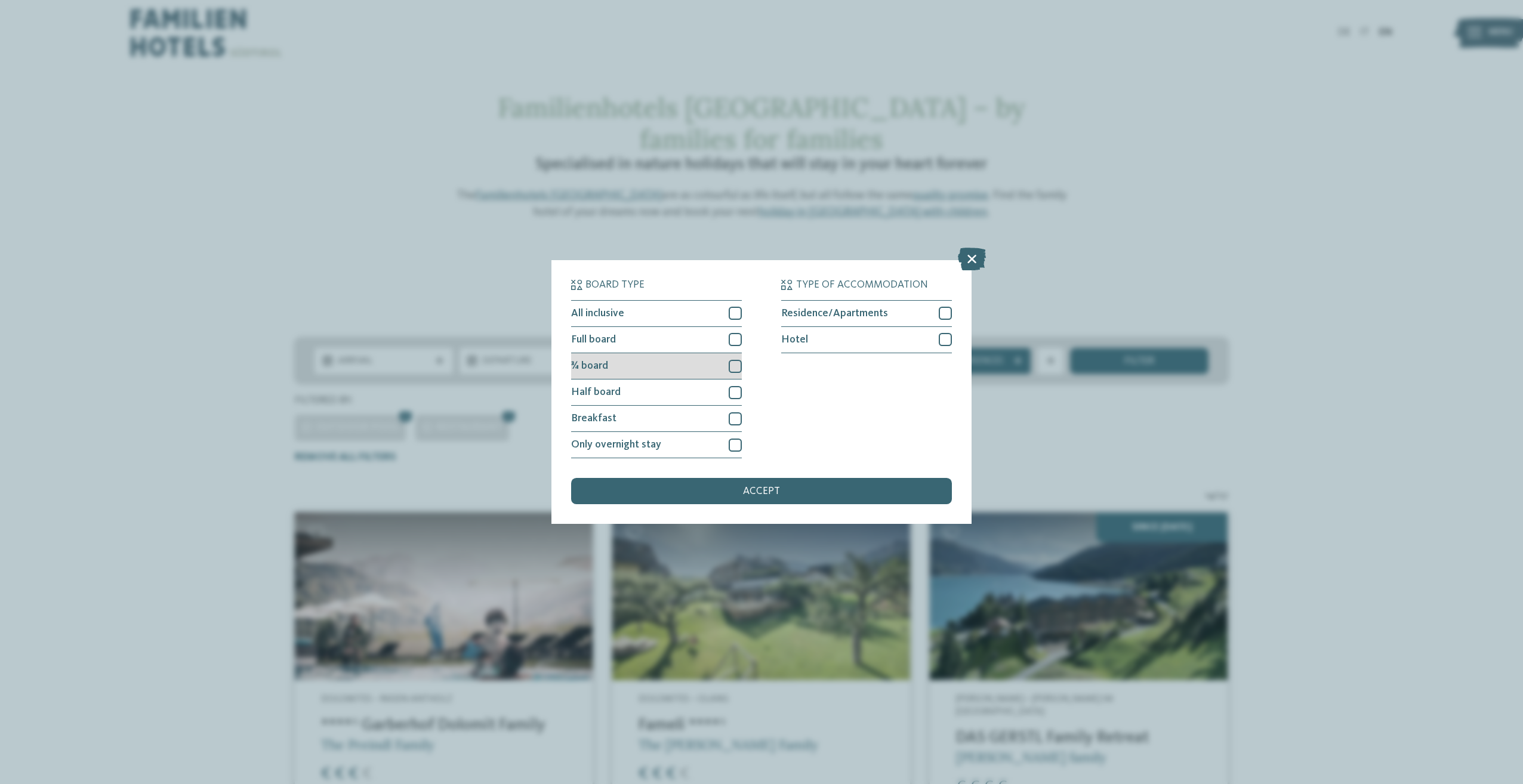
click at [740, 362] on div at bounding box center [735, 366] width 13 height 13
click at [944, 339] on div at bounding box center [945, 339] width 13 height 13
click at [784, 500] on div "accept" at bounding box center [761, 491] width 381 height 26
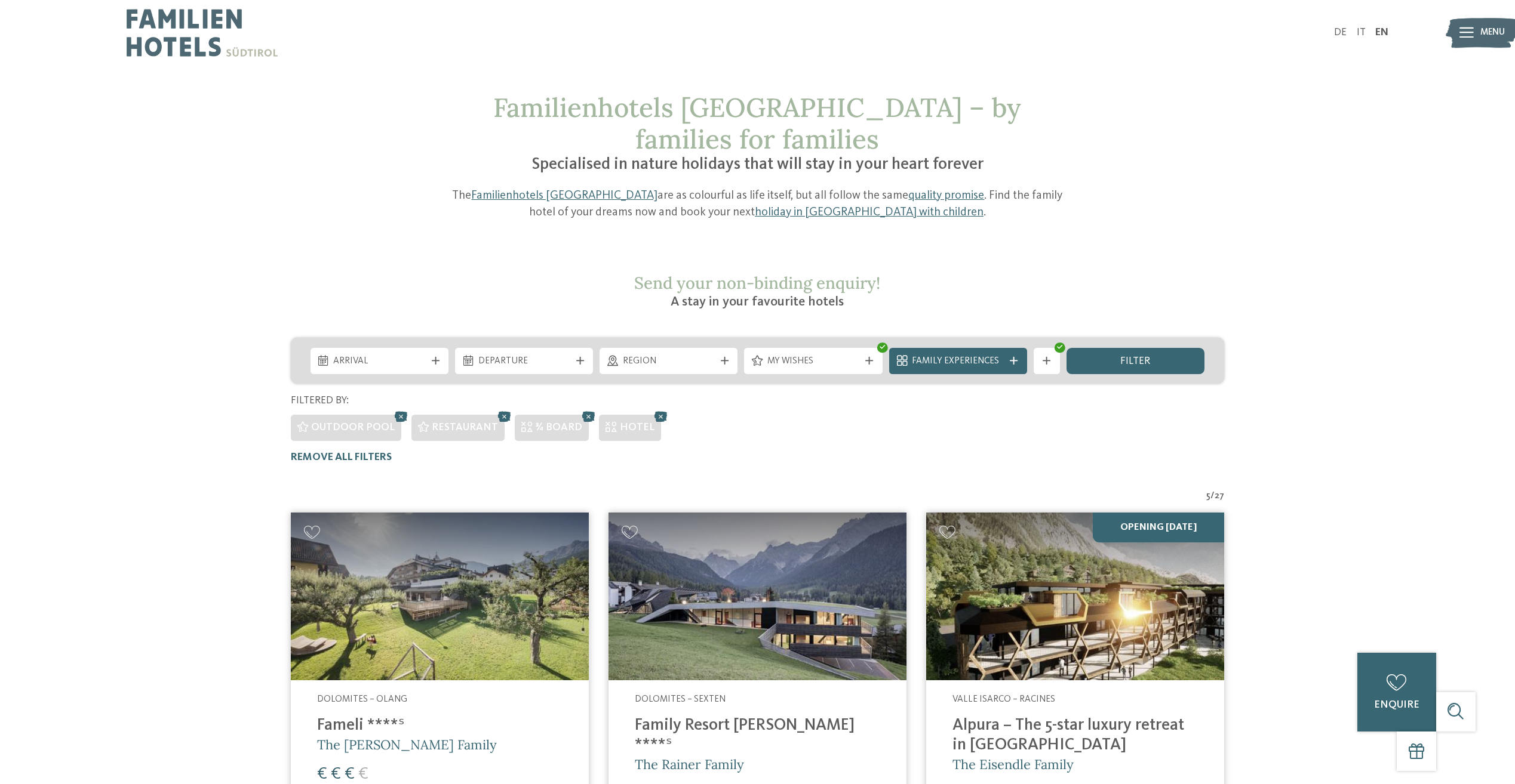
click at [186, 34] on img at bounding box center [202, 32] width 151 height 65
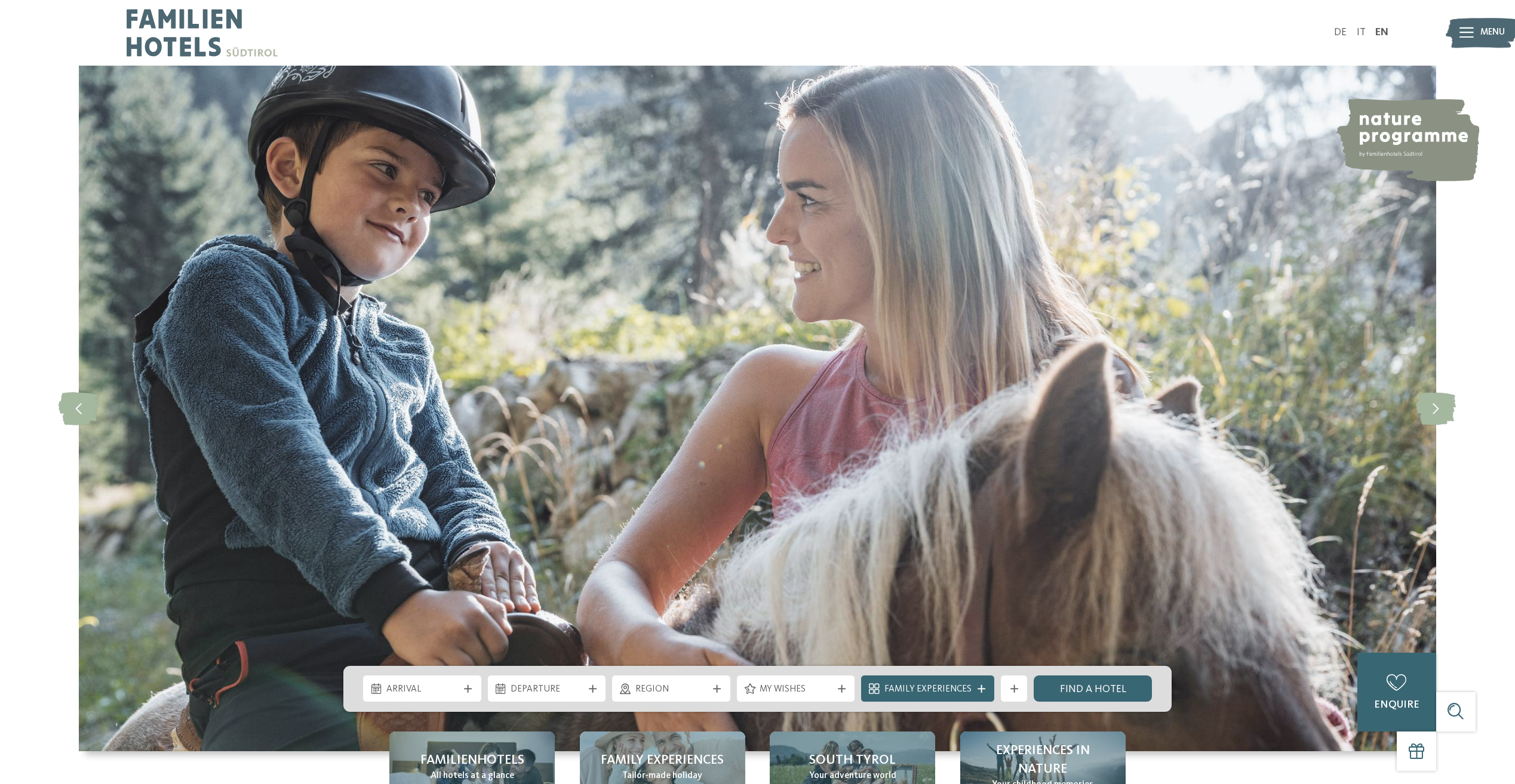
click at [1510, 30] on img at bounding box center [1481, 33] width 72 height 36
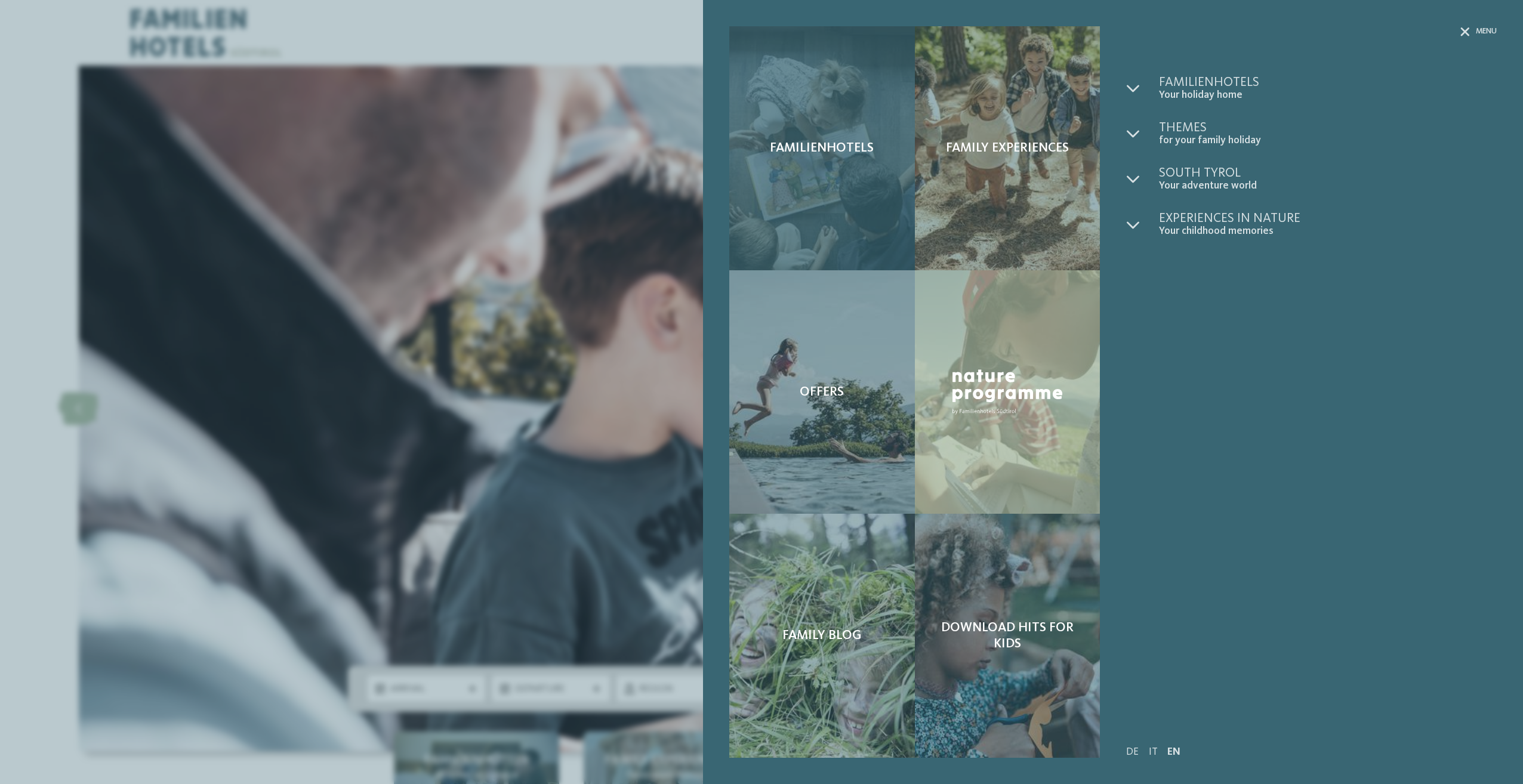
click at [820, 170] on div "Familienhotels" at bounding box center [822, 148] width 185 height 244
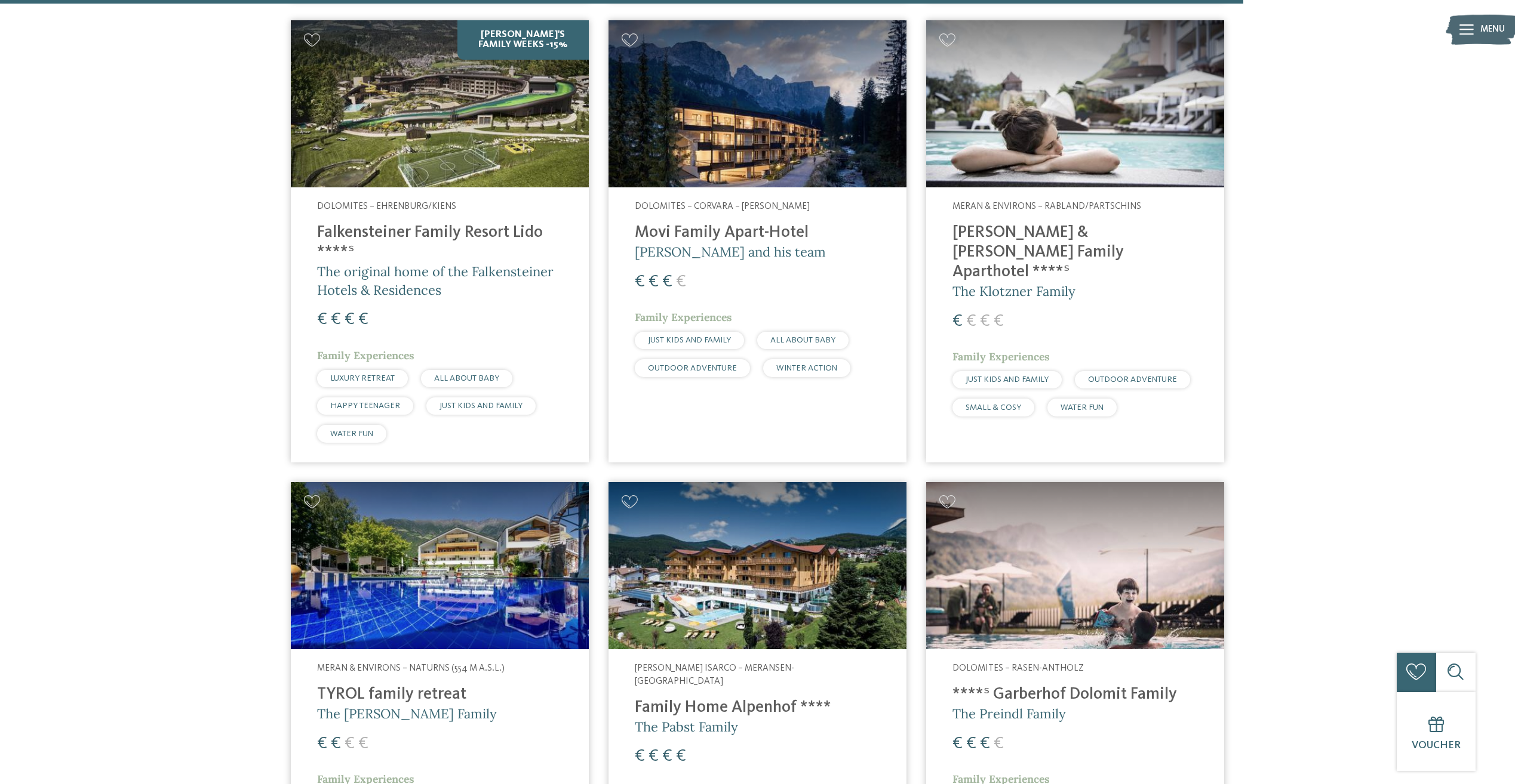
scroll to position [3461, 0]
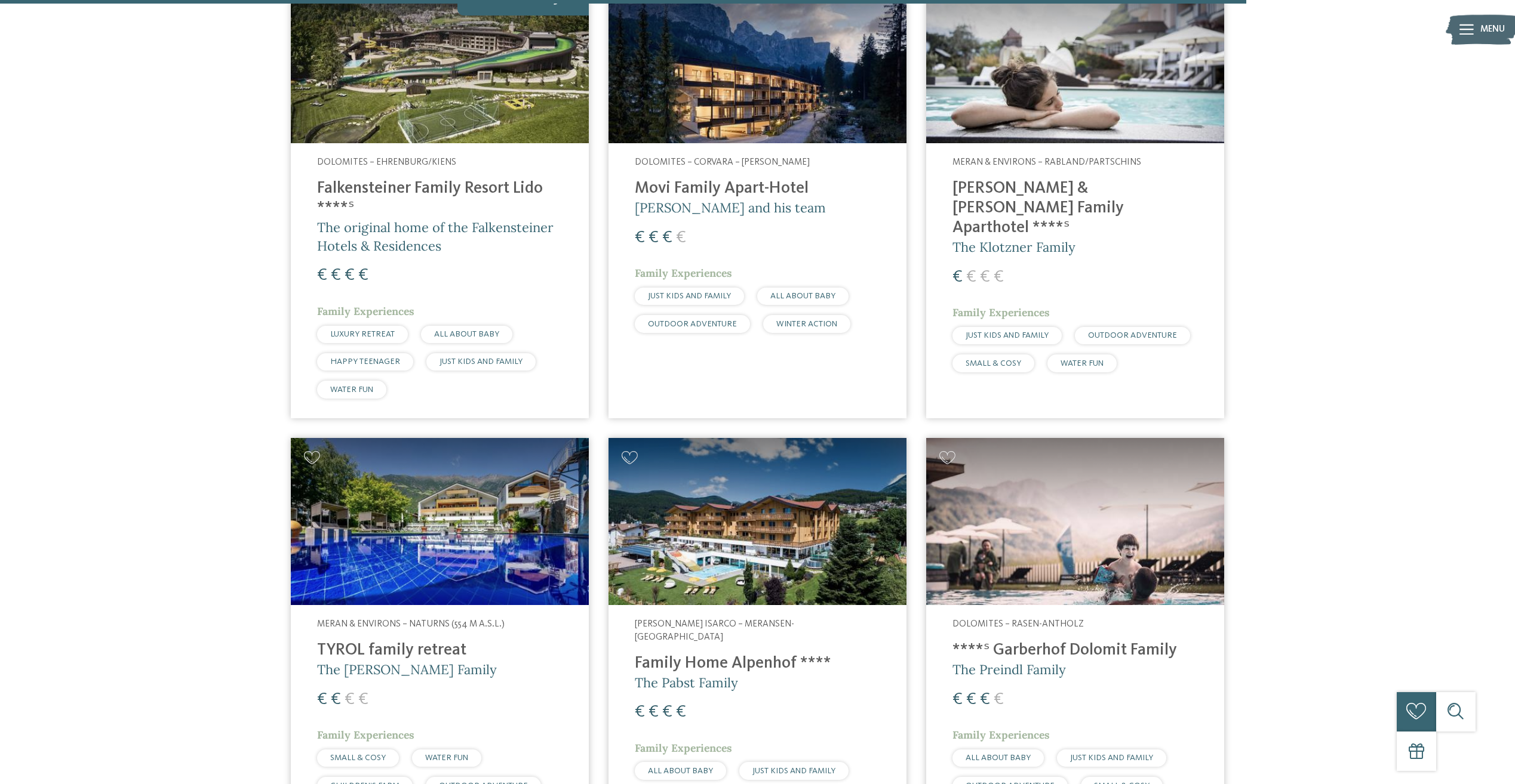
click at [1027, 472] on img at bounding box center [1075, 521] width 298 height 168
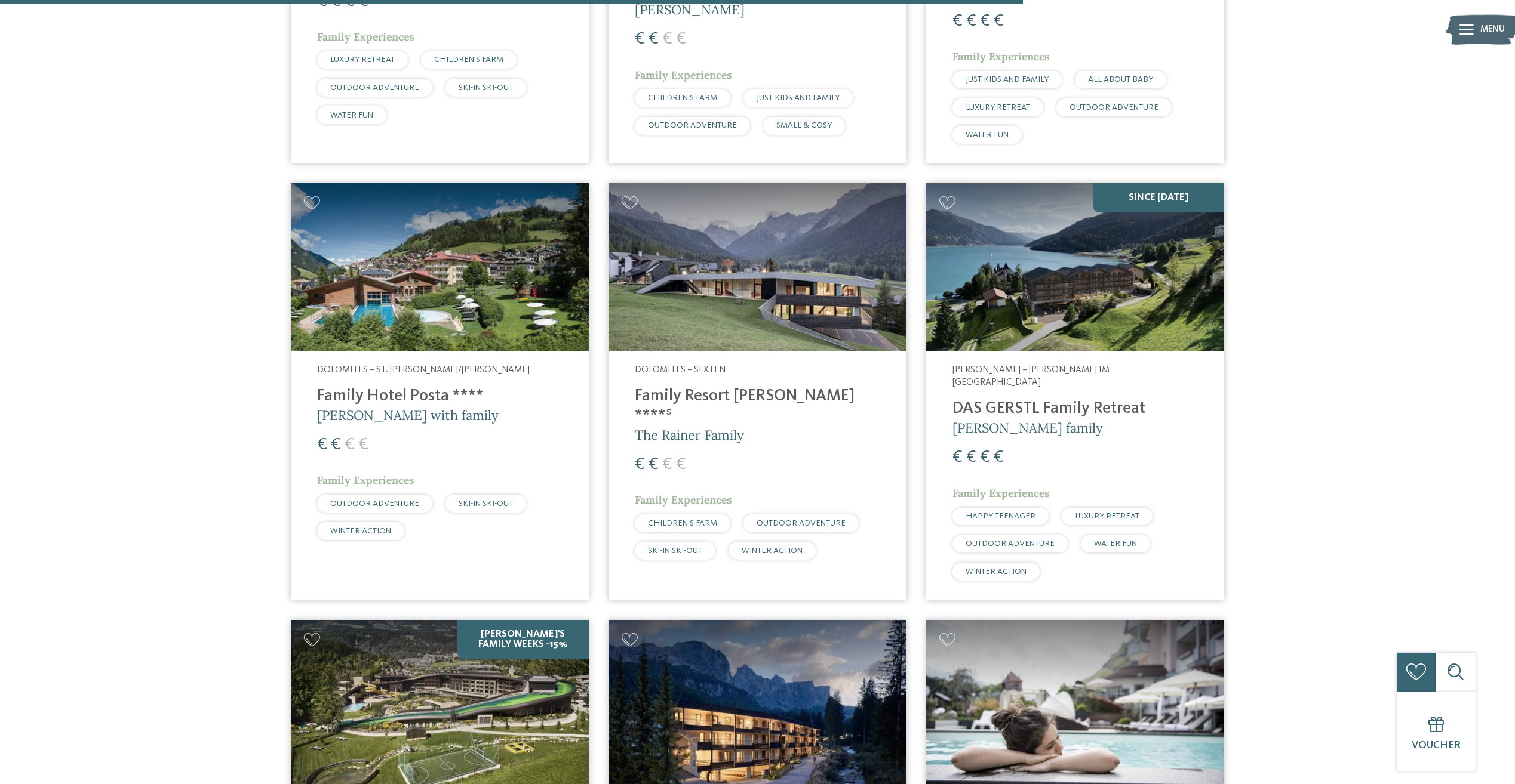
scroll to position [2805, 0]
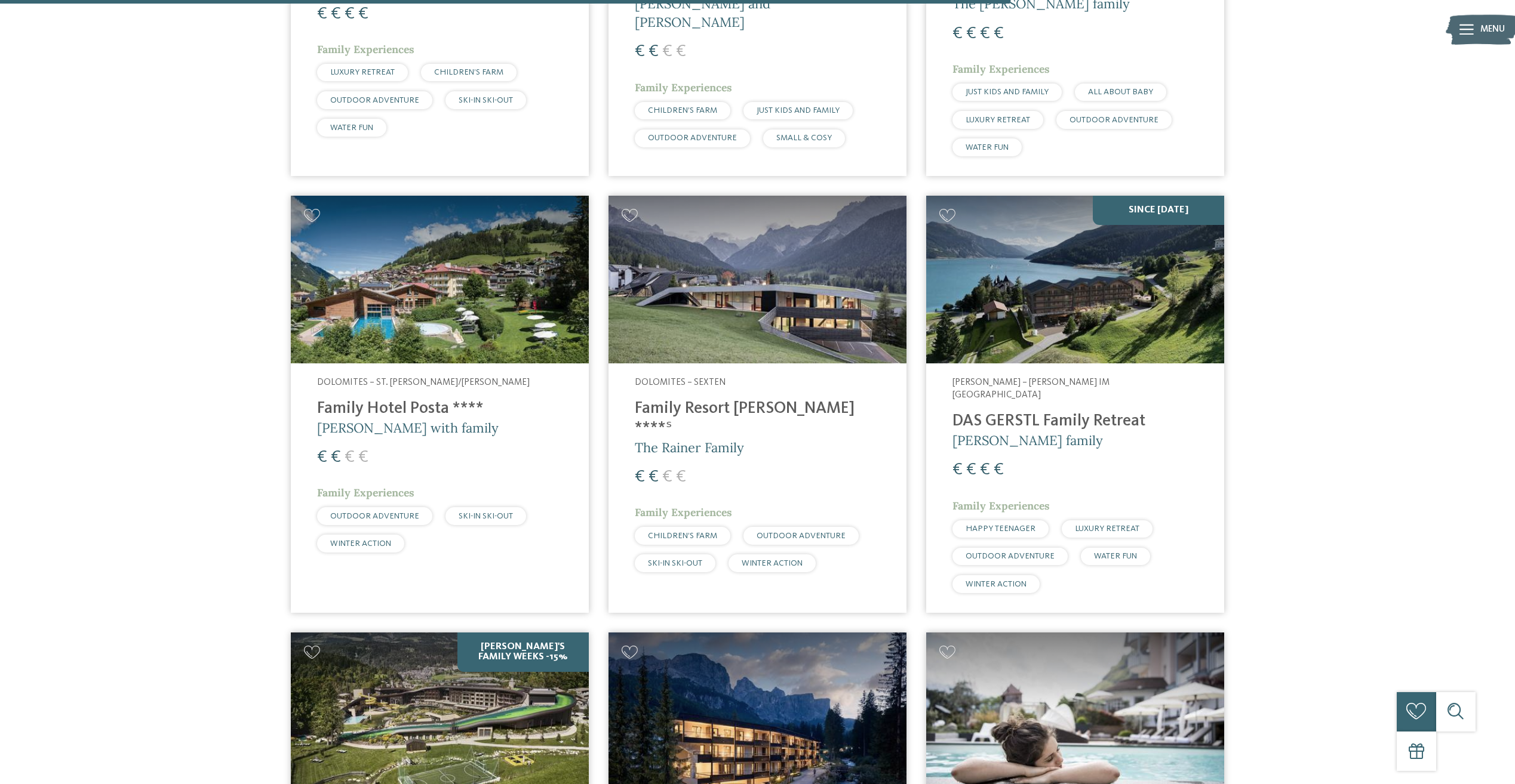
click at [1100, 254] on img at bounding box center [1075, 280] width 298 height 168
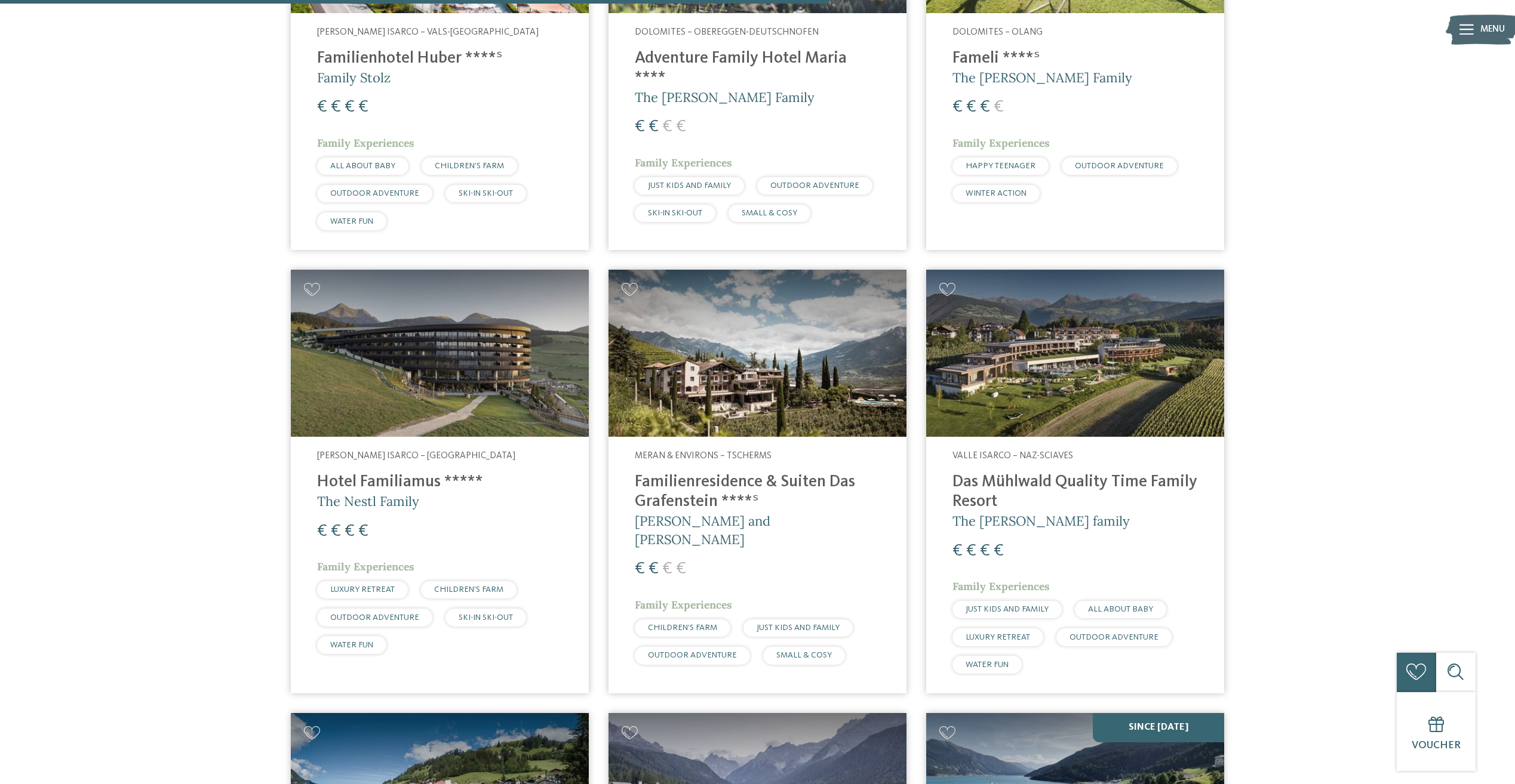
scroll to position [2268, 0]
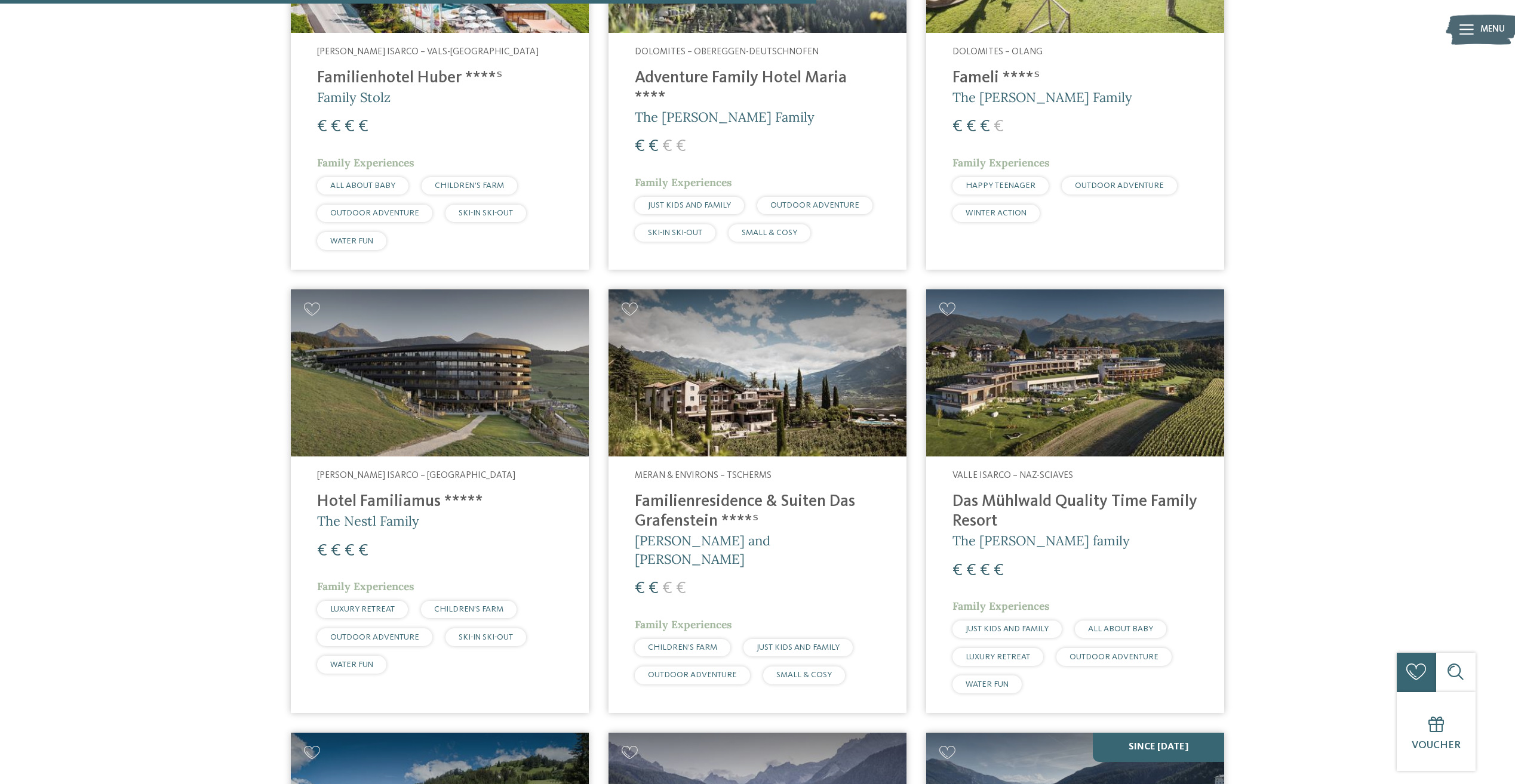
click at [433, 349] on img at bounding box center [440, 373] width 298 height 168
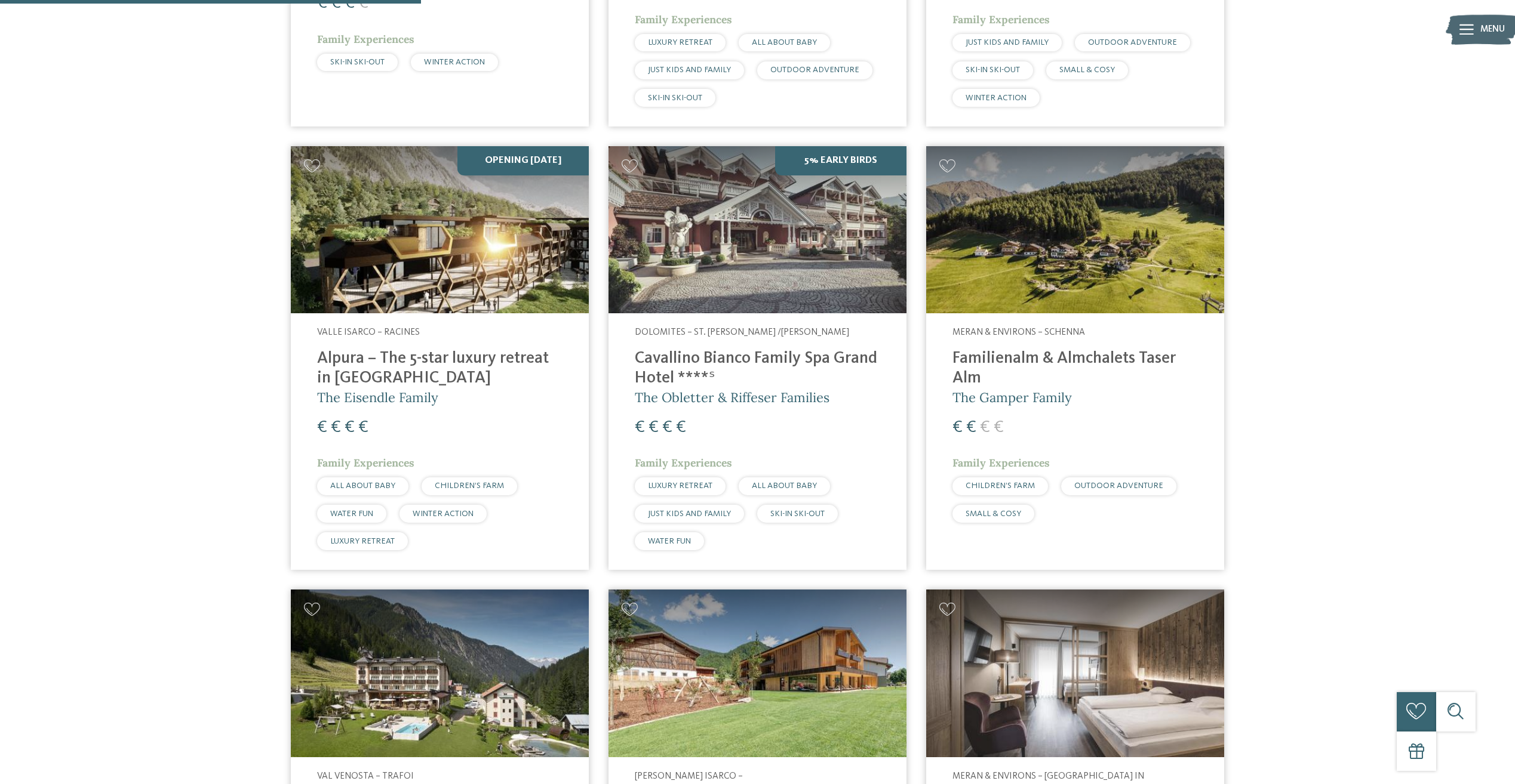
scroll to position [1134, 0]
click at [737, 202] on img at bounding box center [758, 230] width 298 height 168
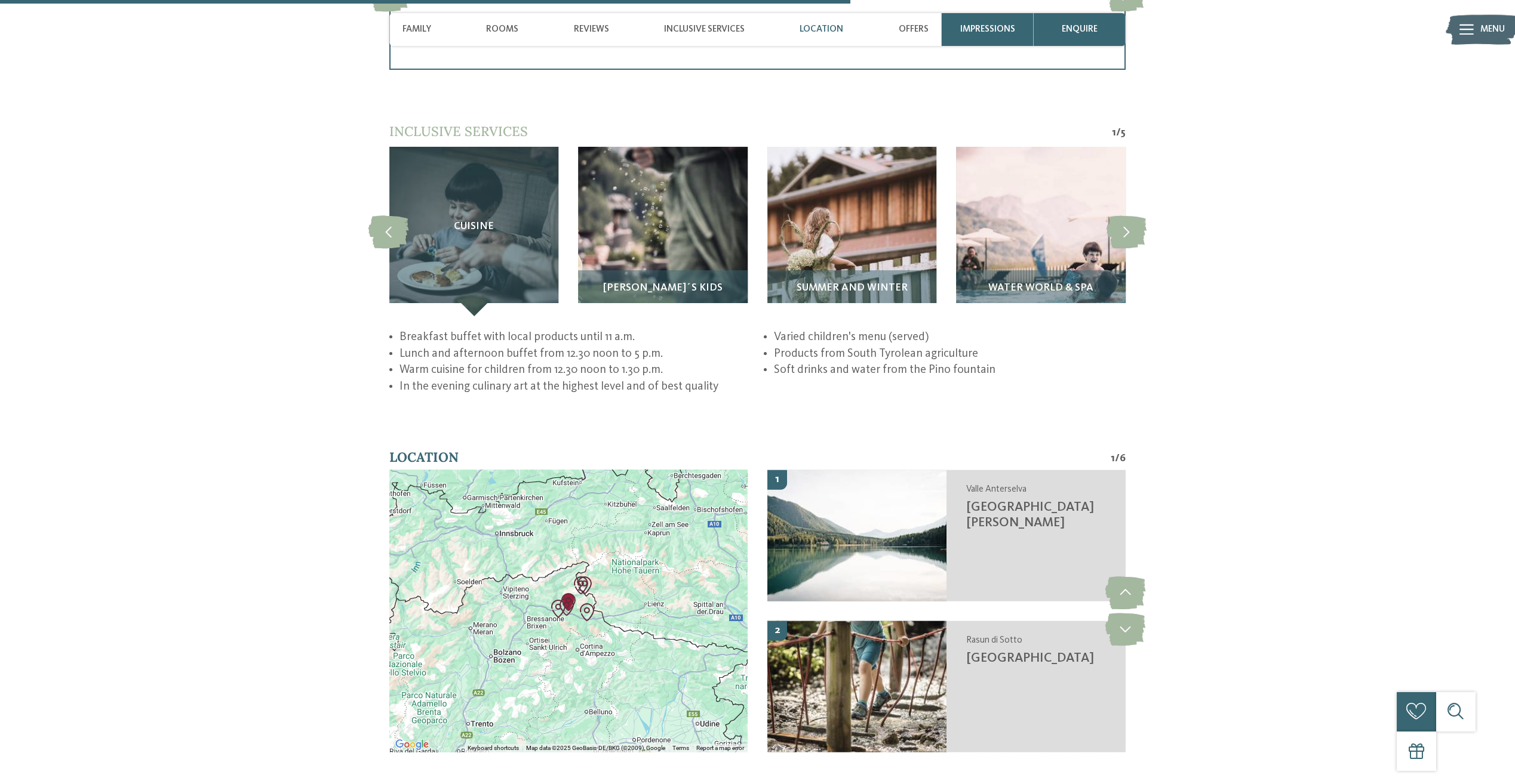
scroll to position [2686, 0]
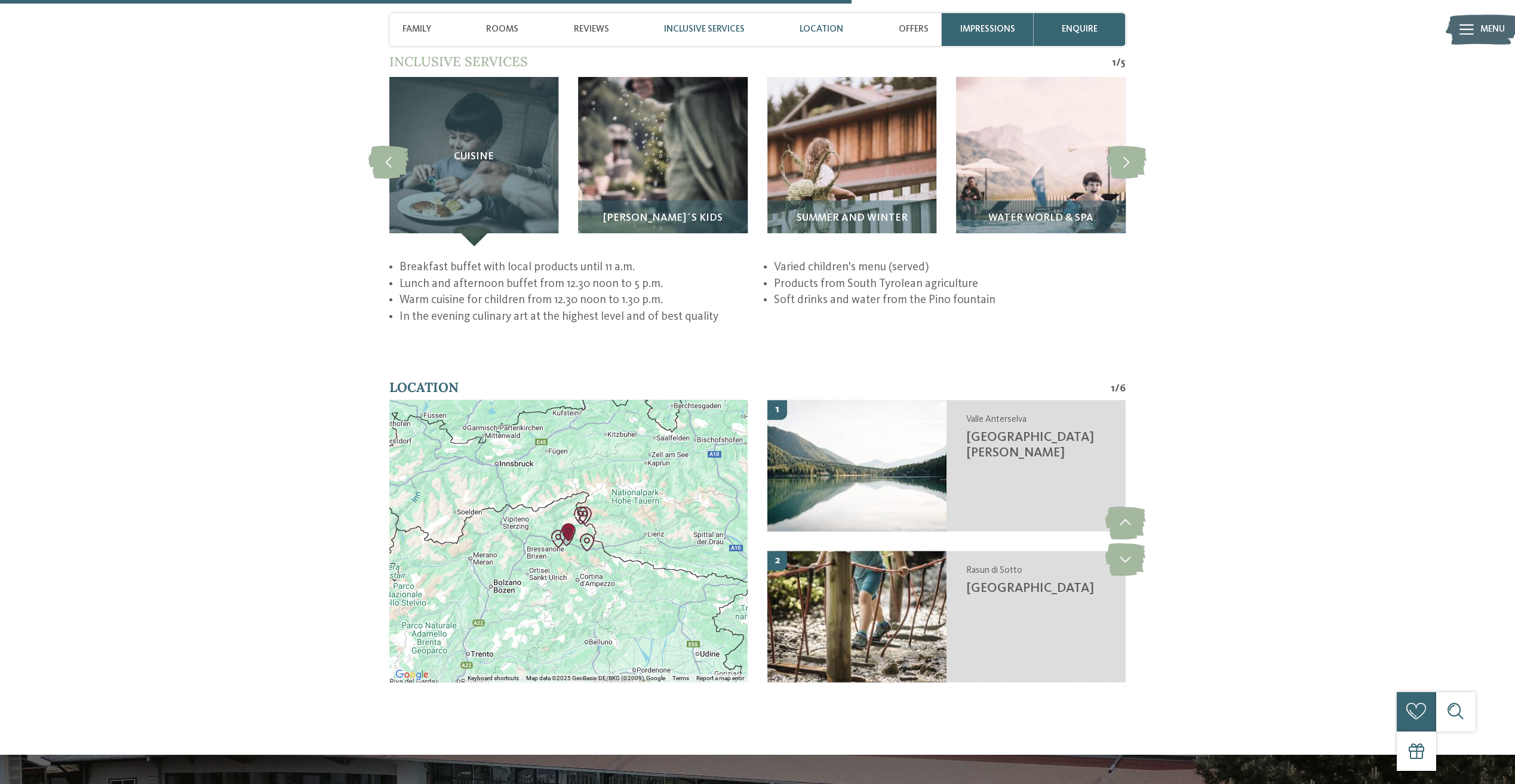
click at [704, 27] on span "Inclusive services" at bounding box center [704, 29] width 81 height 11
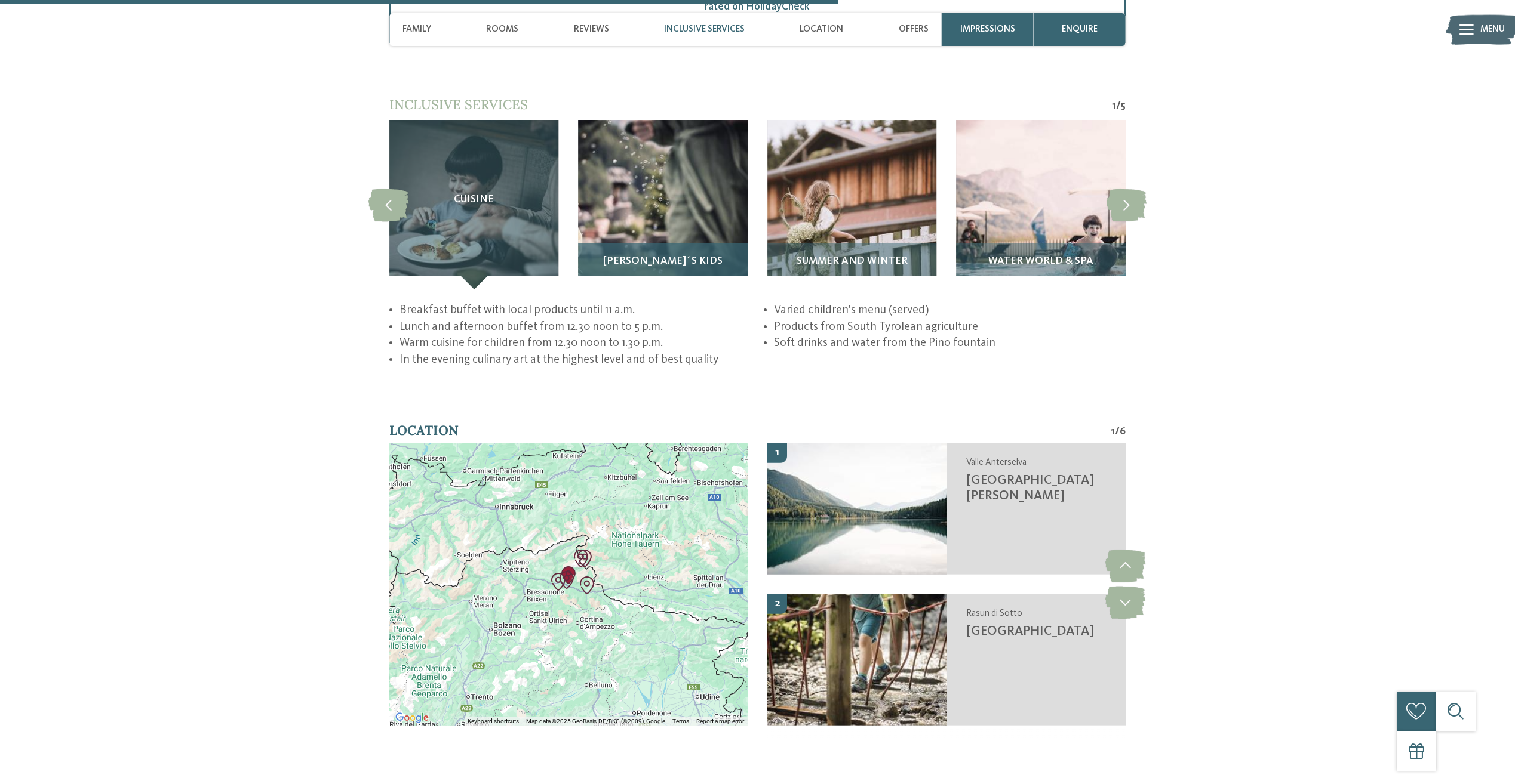
click at [653, 244] on div "Pino´s Kids" at bounding box center [662, 267] width 169 height 46
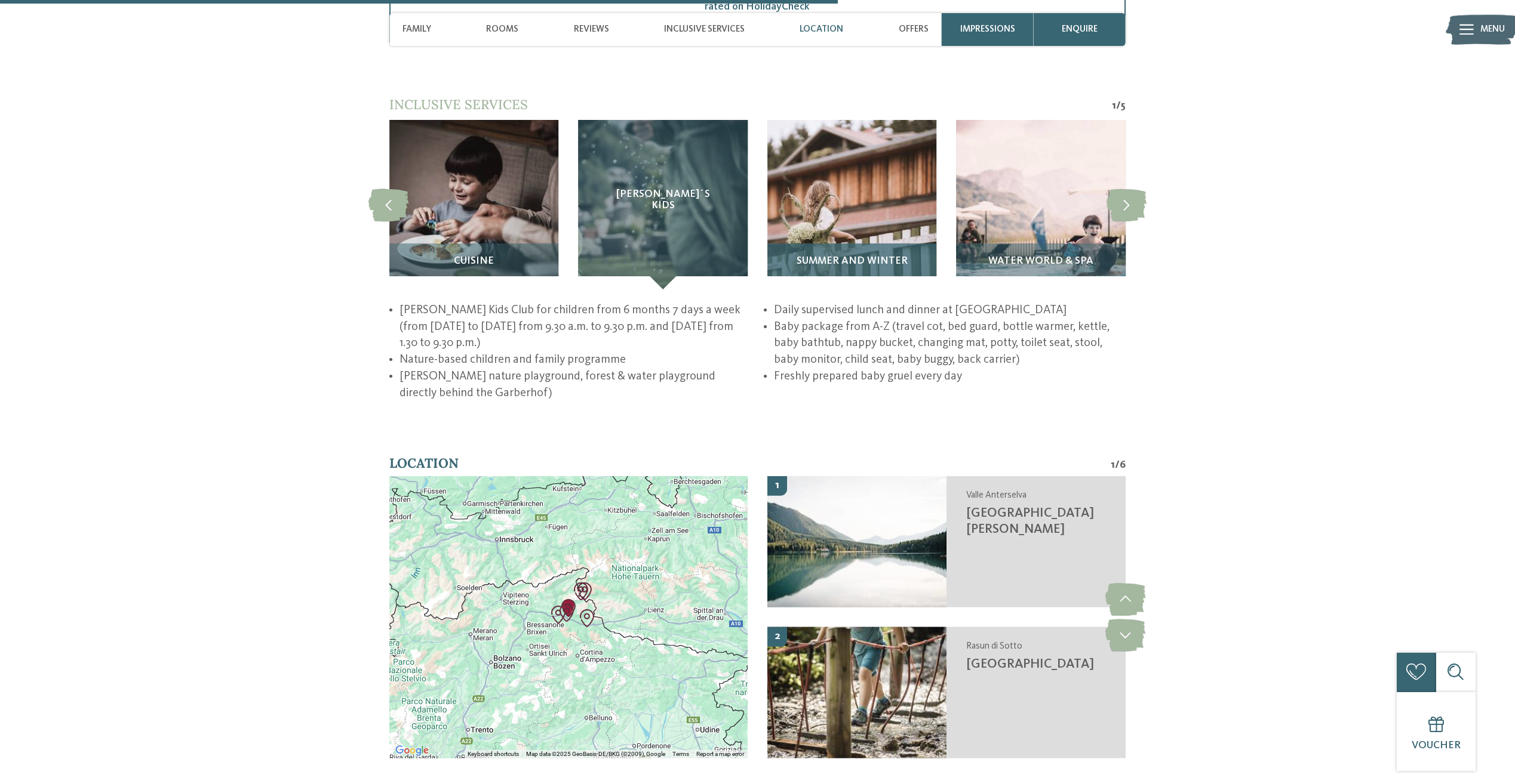
click at [850, 195] on img at bounding box center [852, 204] width 169 height 169
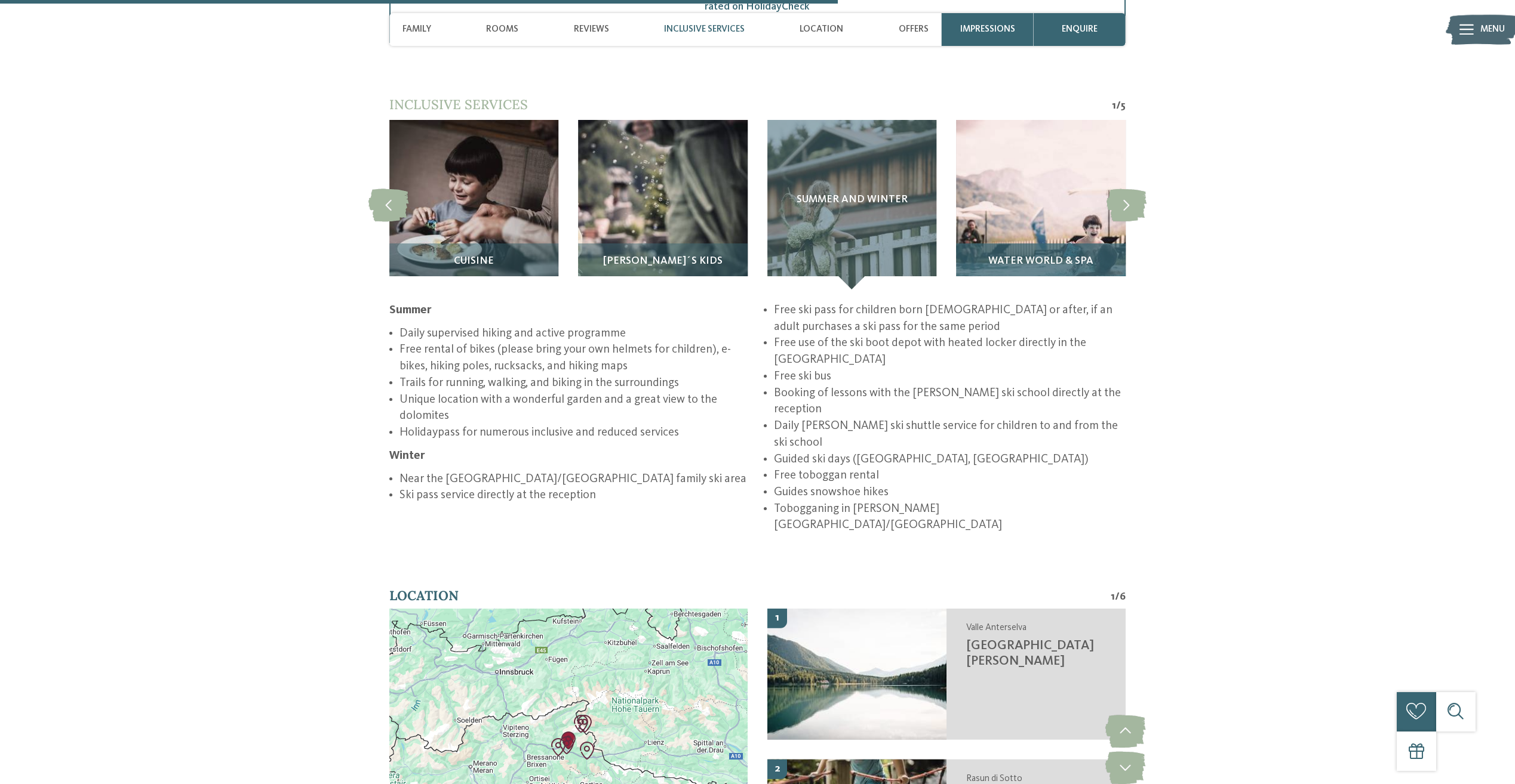
click at [1071, 198] on img at bounding box center [1041, 204] width 169 height 169
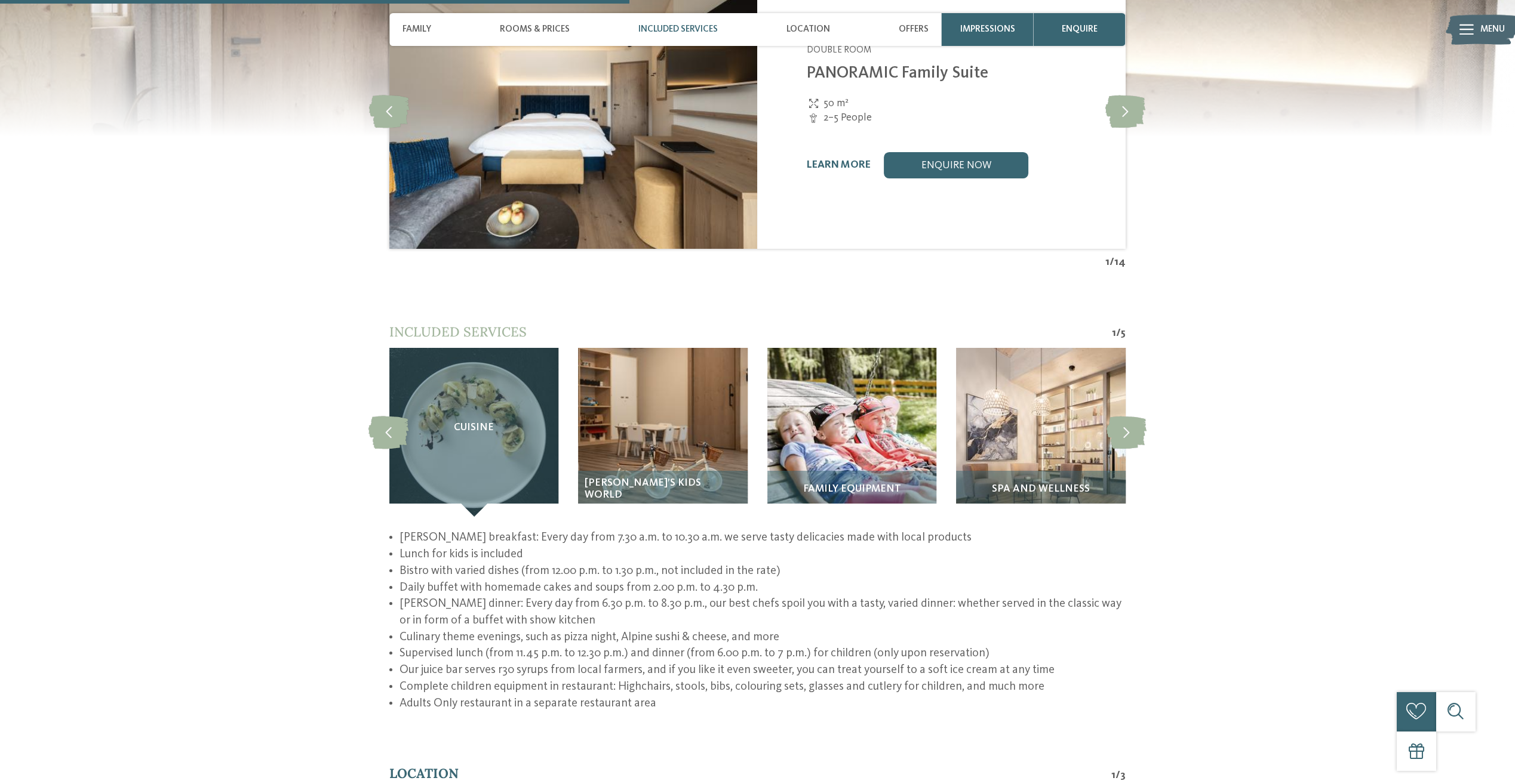
scroll to position [1731, 0]
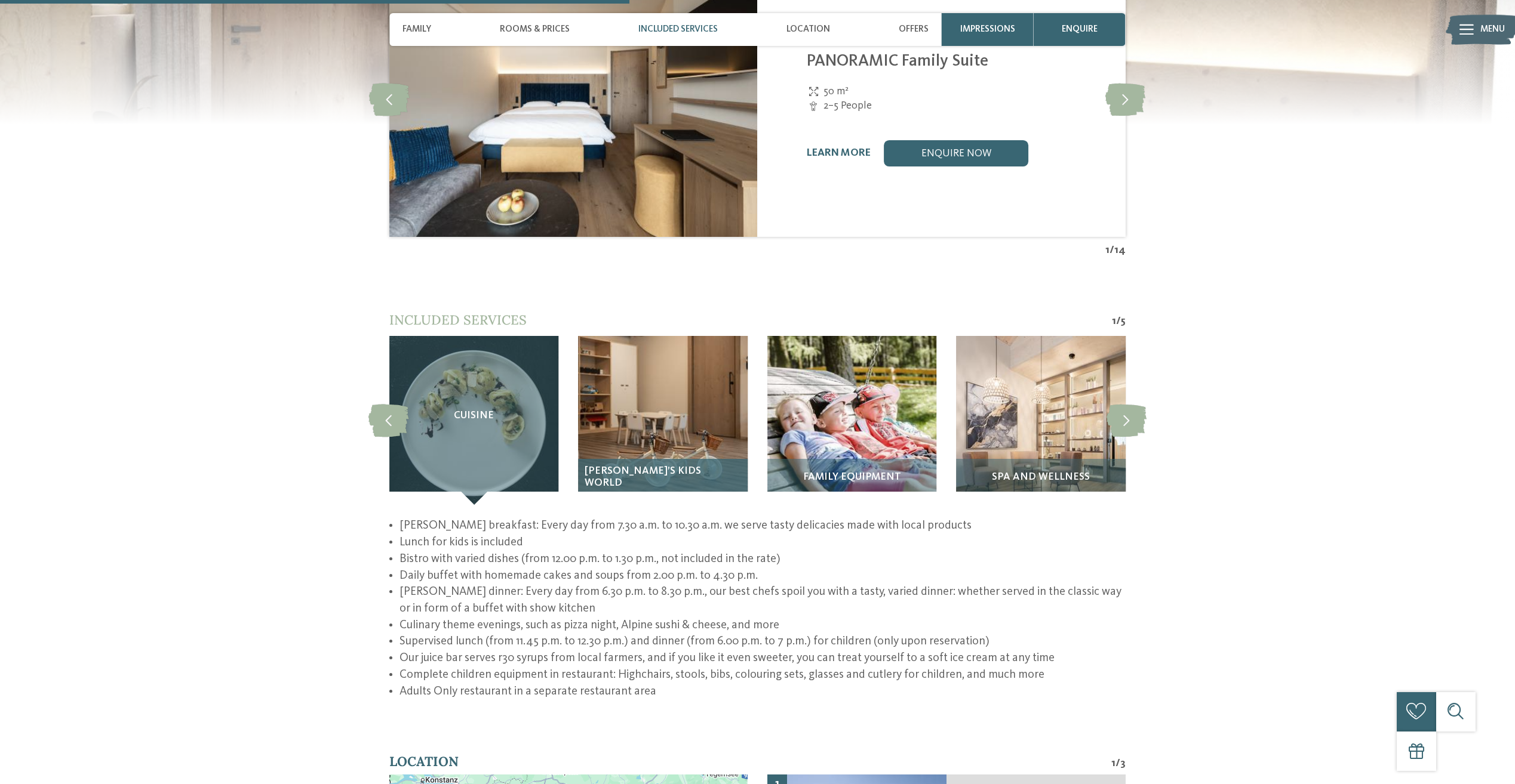
click at [659, 459] on div "[PERSON_NAME]’s Kids World" at bounding box center [662, 482] width 169 height 46
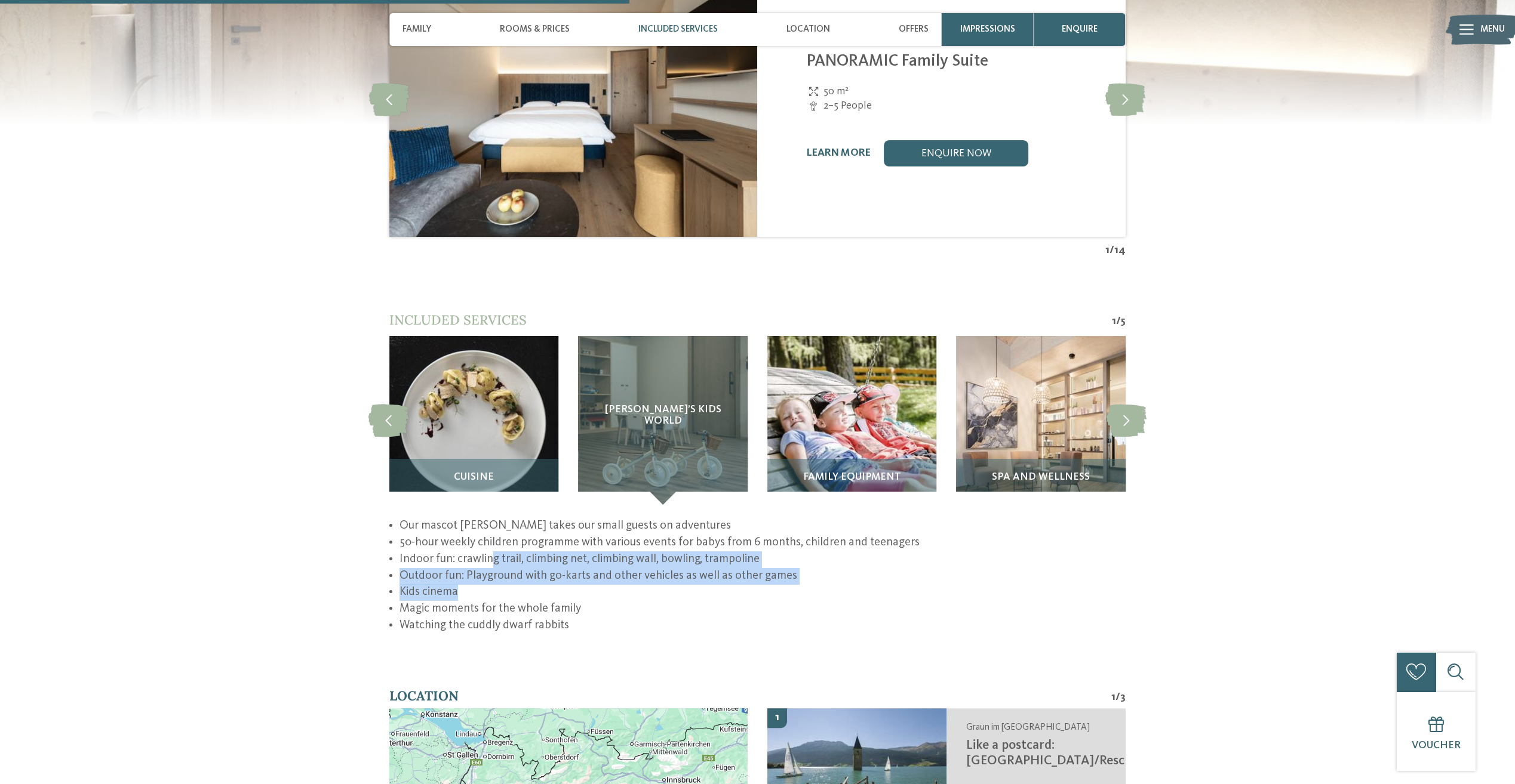
drag, startPoint x: 491, startPoint y: 545, endPoint x: 596, endPoint y: 569, distance: 107.7
click at [596, 569] on ul "Our mascot [PERSON_NAME] takes our small guests on adventures 50-hour weekly ch…" at bounding box center [758, 576] width 737 height 116
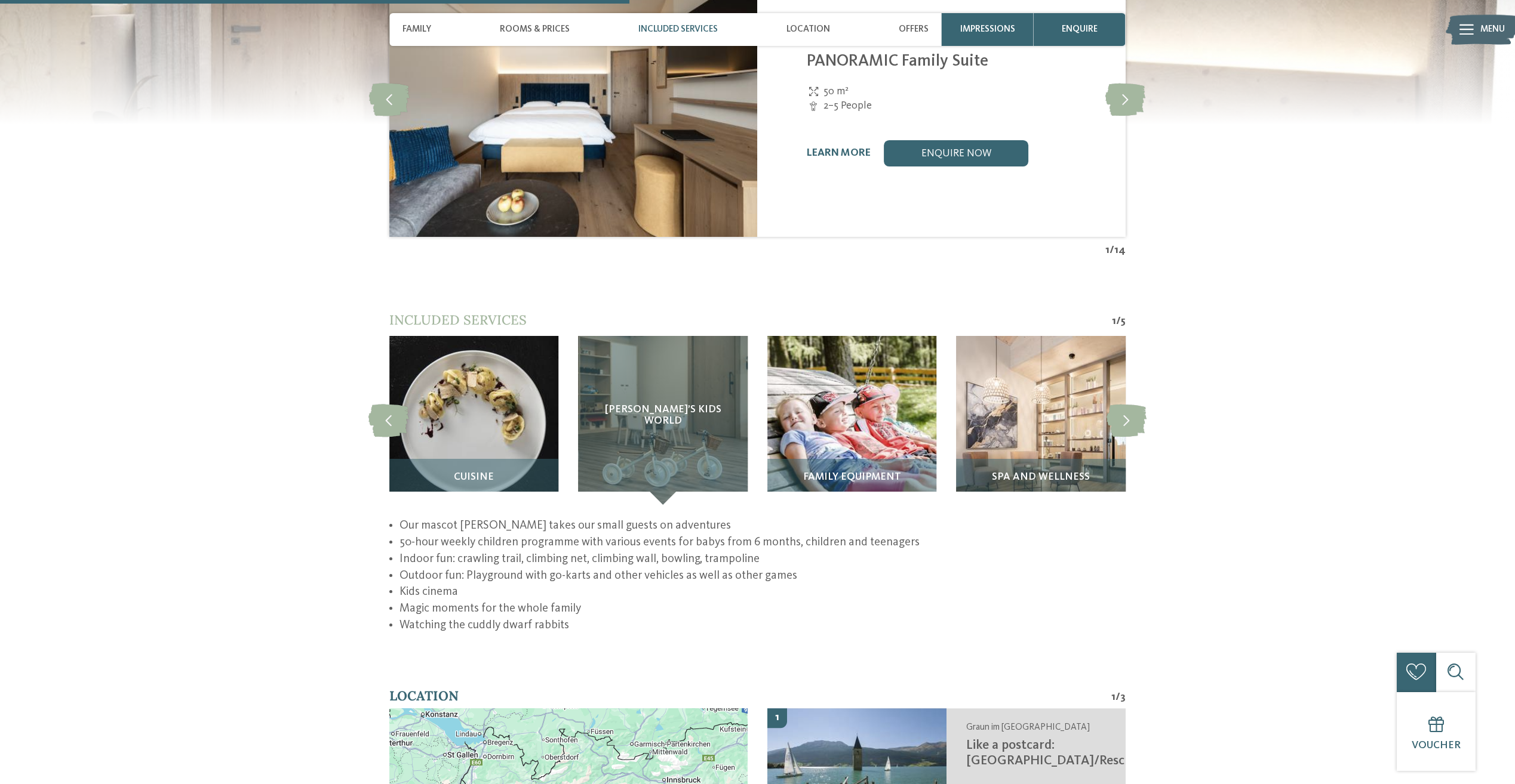
click at [765, 618] on li "Watching the cuddly dwarf rabbits" at bounding box center [763, 626] width 726 height 17
click at [832, 430] on img at bounding box center [852, 420] width 169 height 169
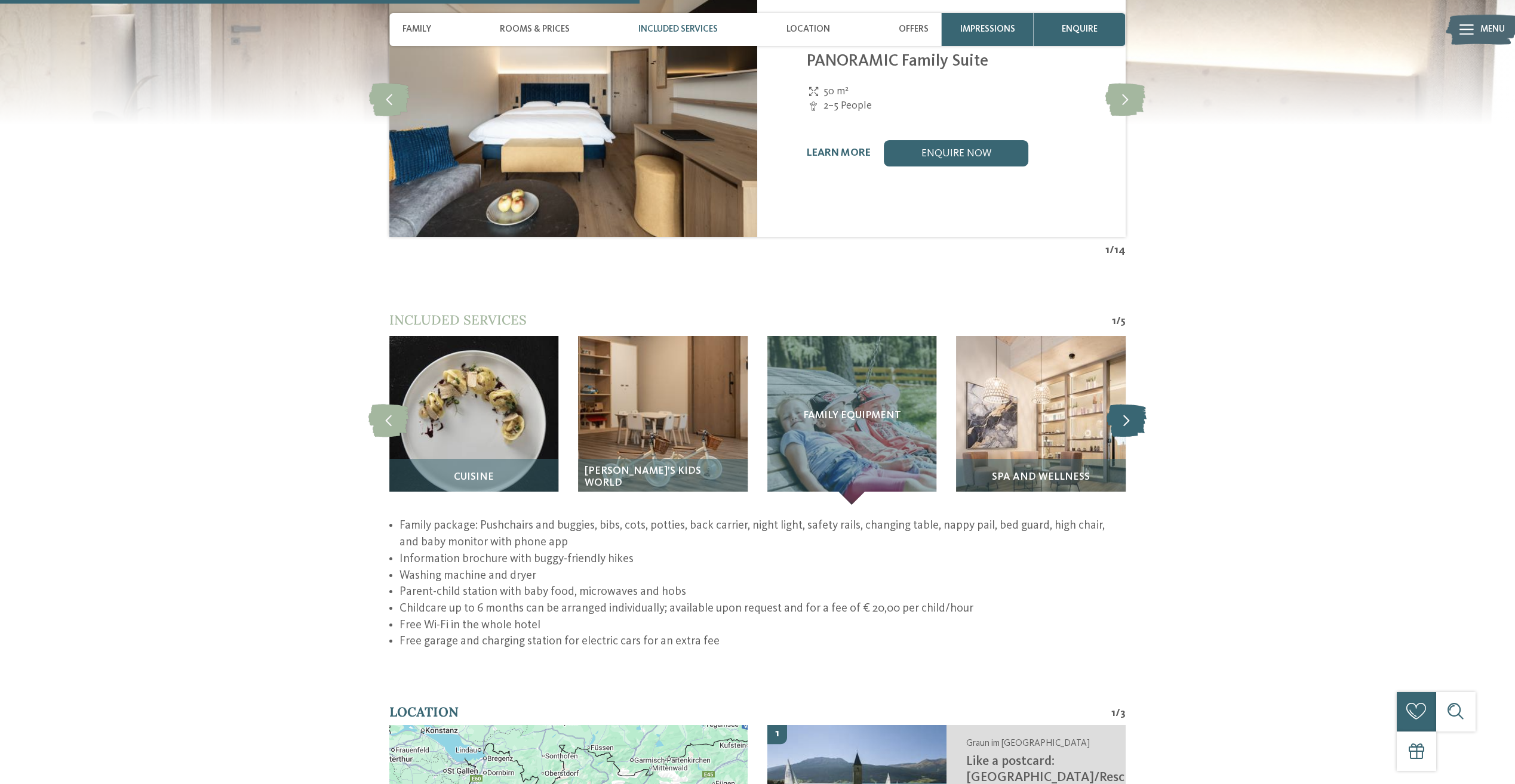
click at [1132, 404] on icon at bounding box center [1126, 420] width 40 height 33
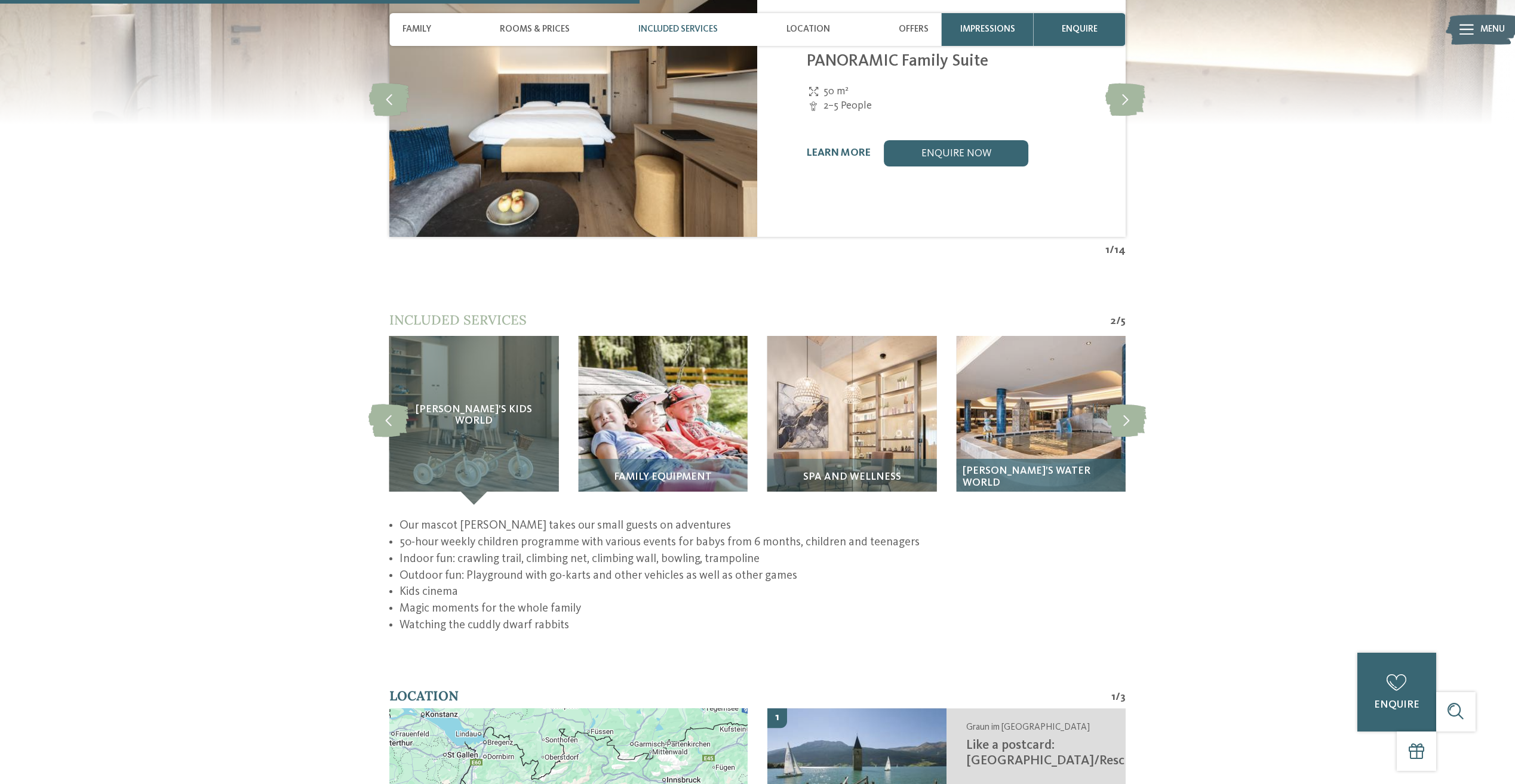
click at [1051, 407] on img at bounding box center [1041, 420] width 169 height 169
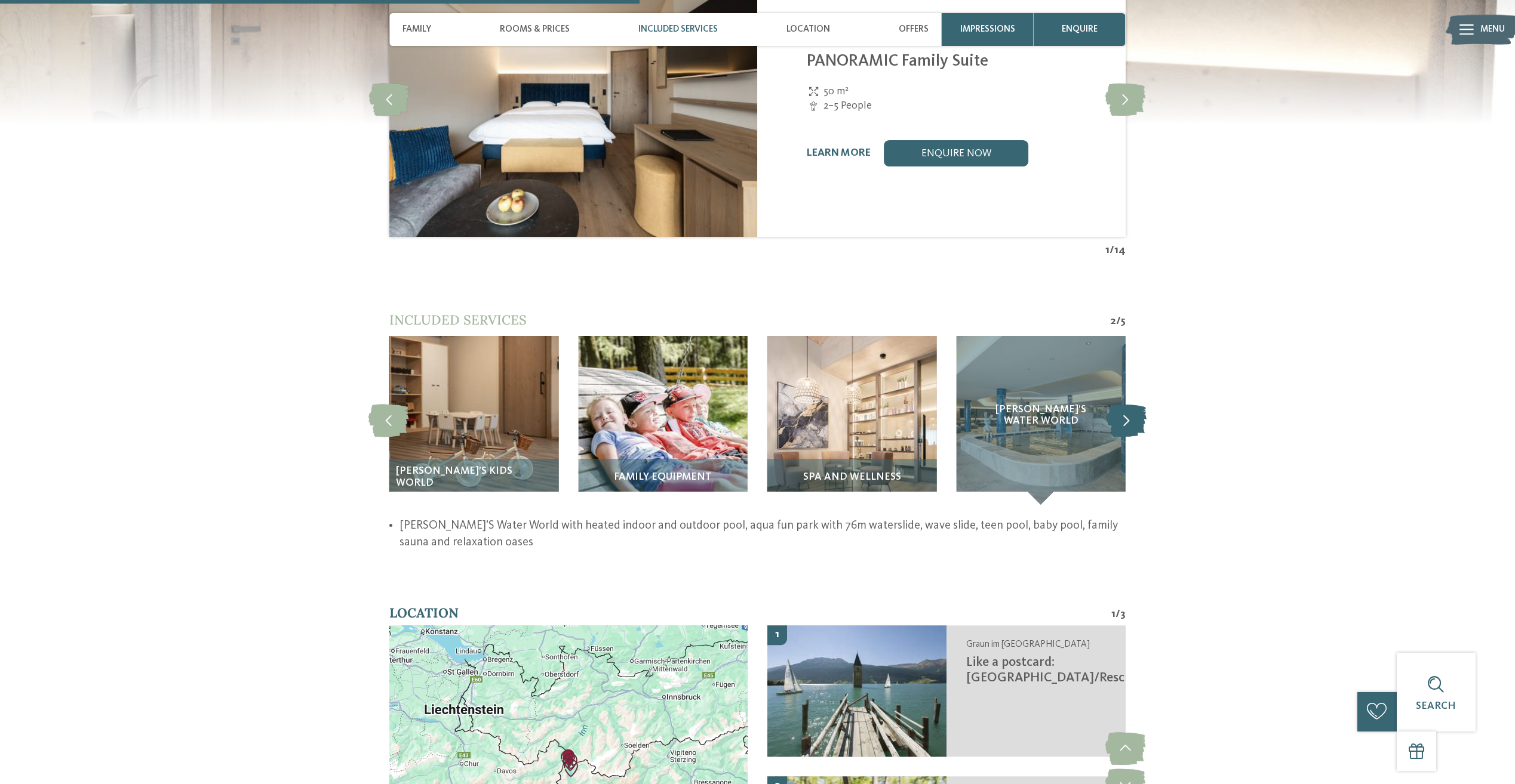
click at [1125, 404] on icon at bounding box center [1126, 420] width 40 height 33
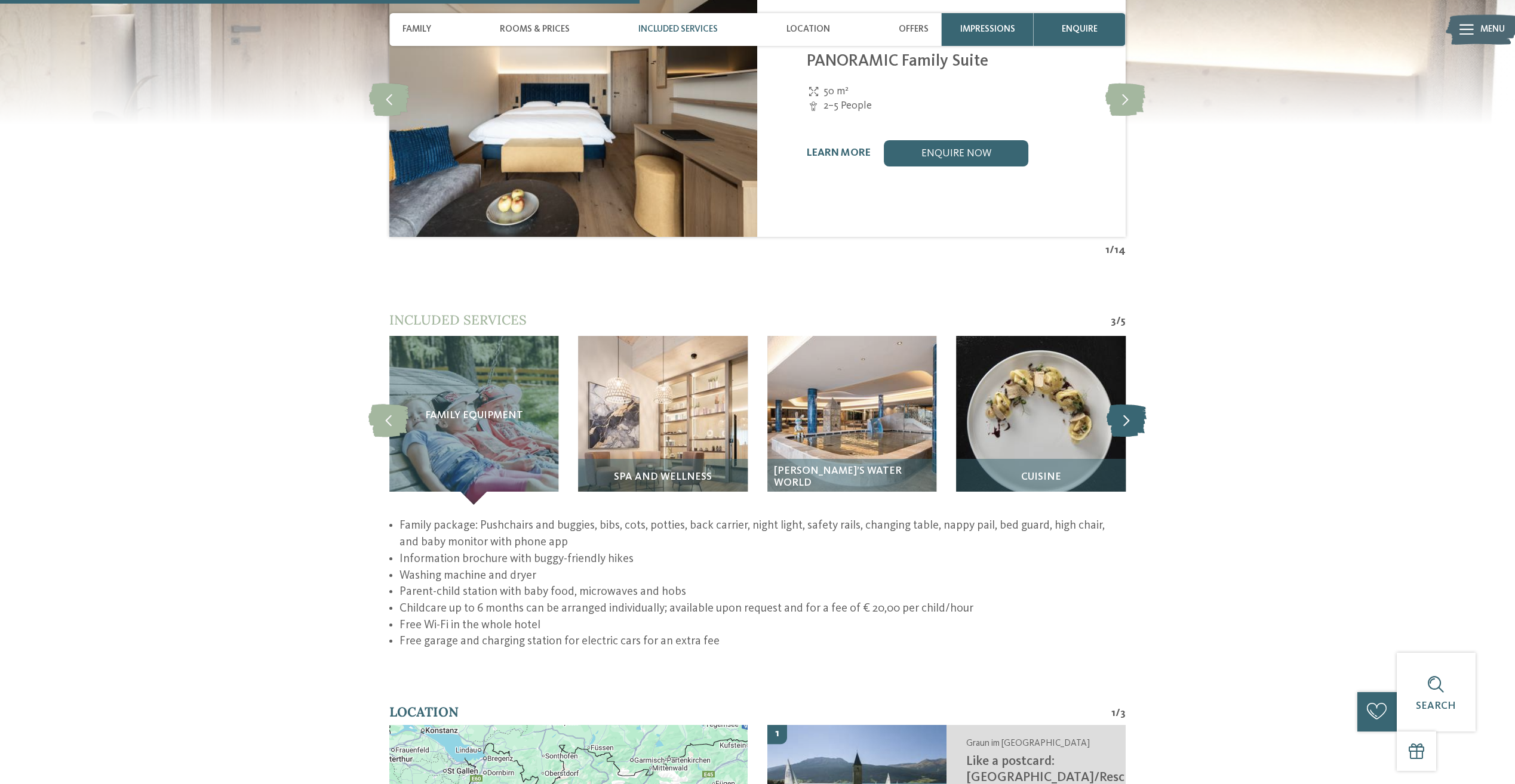
click at [1125, 404] on icon at bounding box center [1126, 420] width 40 height 33
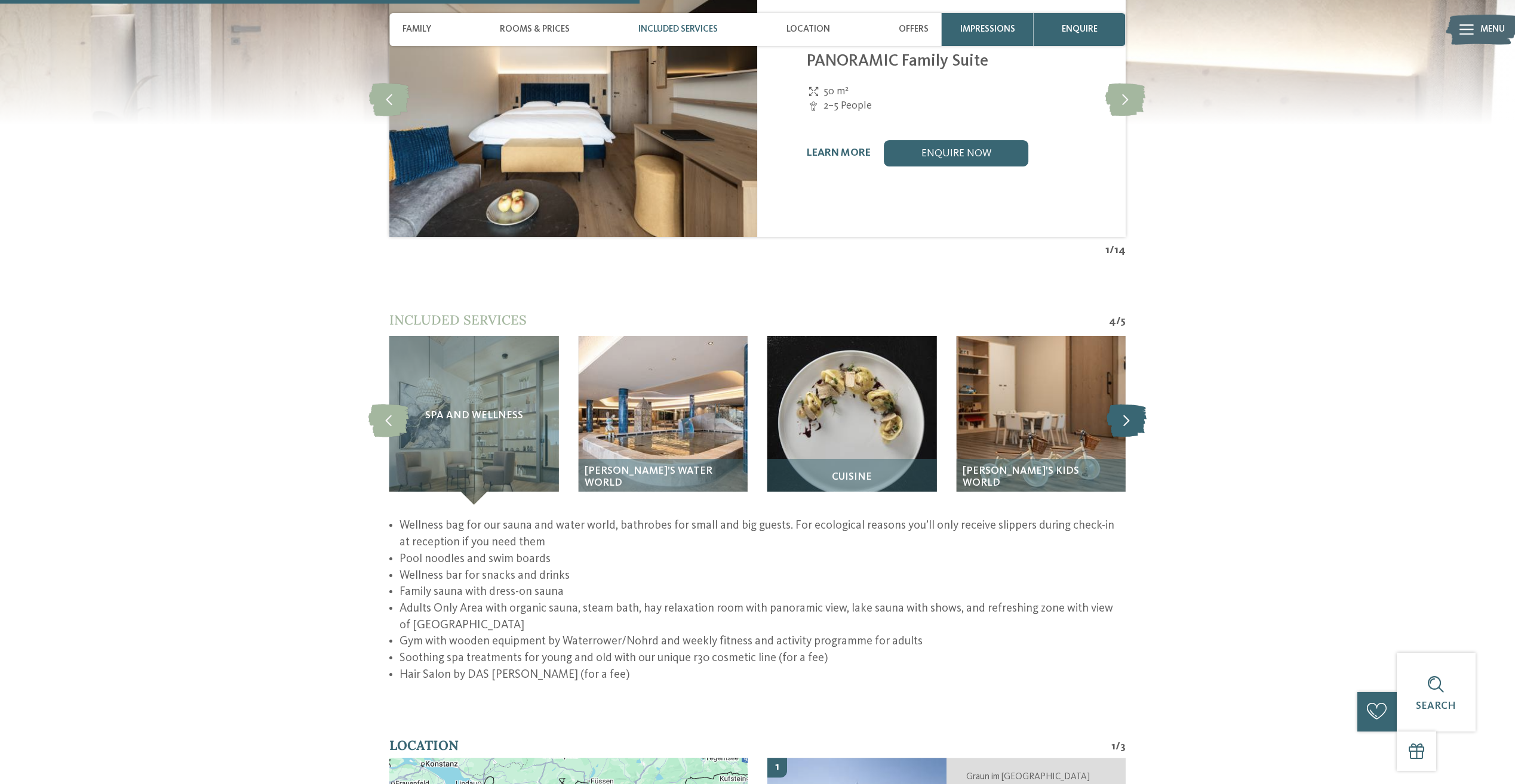
click at [1125, 404] on icon at bounding box center [1126, 420] width 40 height 33
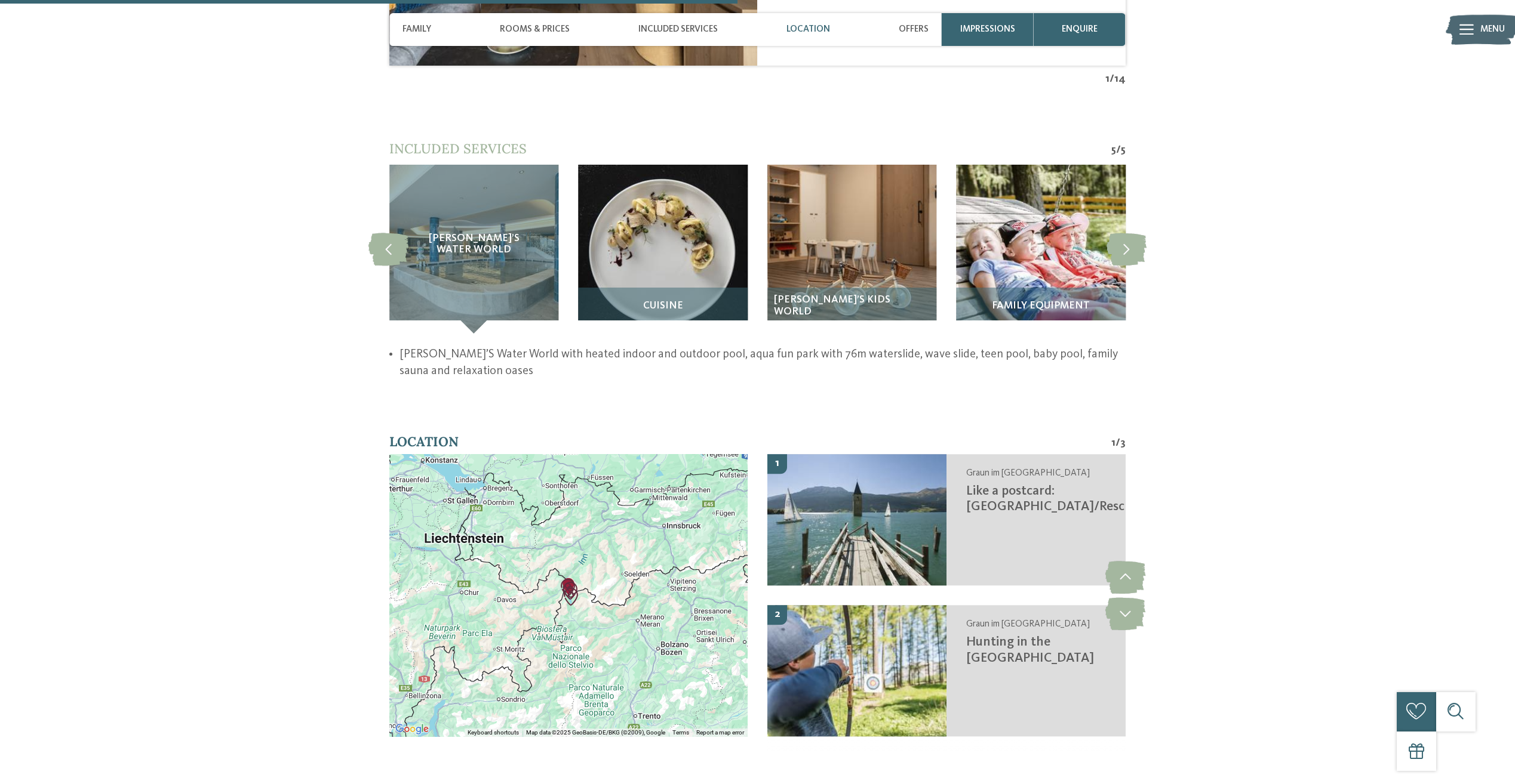
scroll to position [1969, 0]
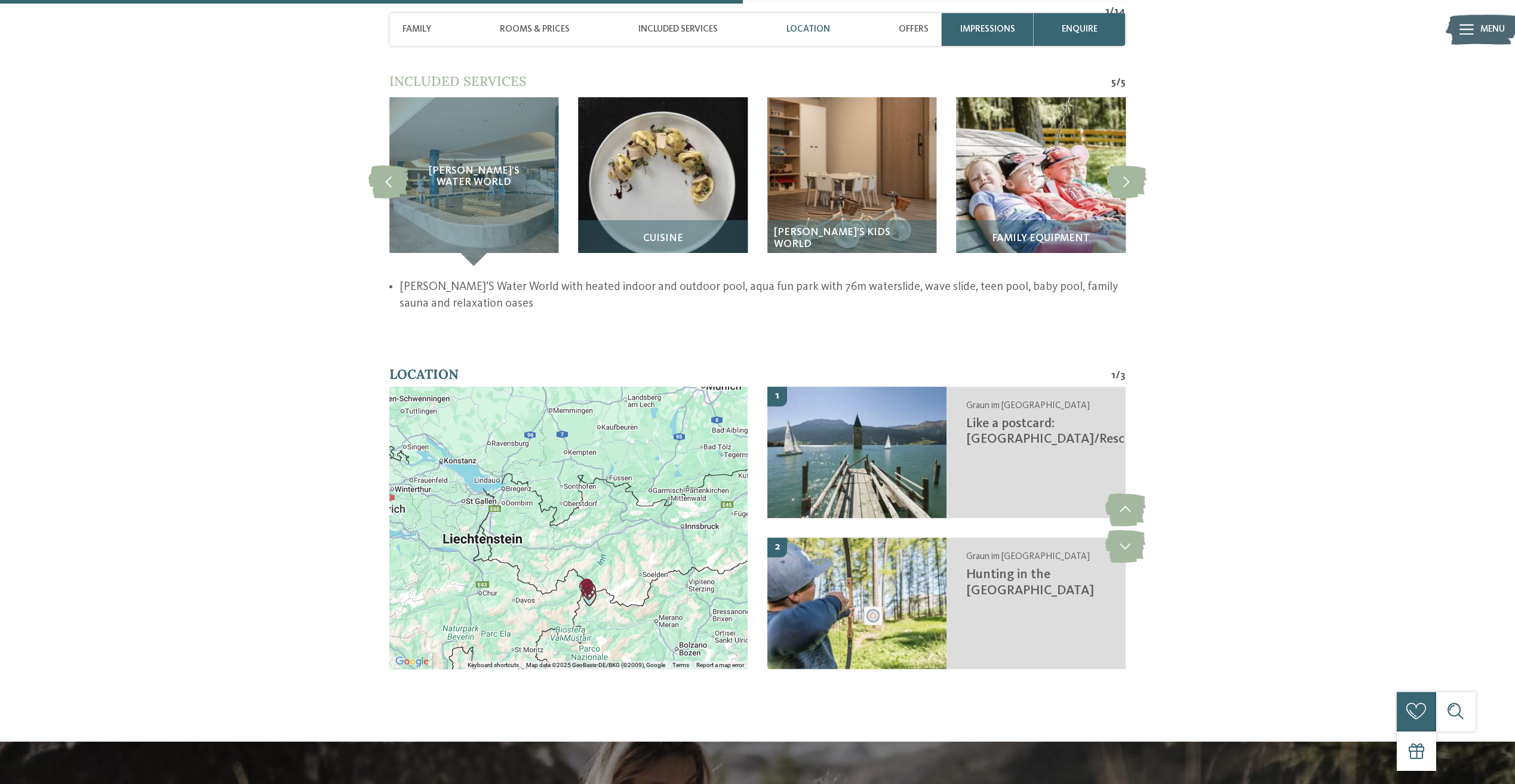
drag, startPoint x: 532, startPoint y: 506, endPoint x: 555, endPoint y: 574, distance: 71.8
click at [555, 574] on div at bounding box center [569, 527] width 359 height 282
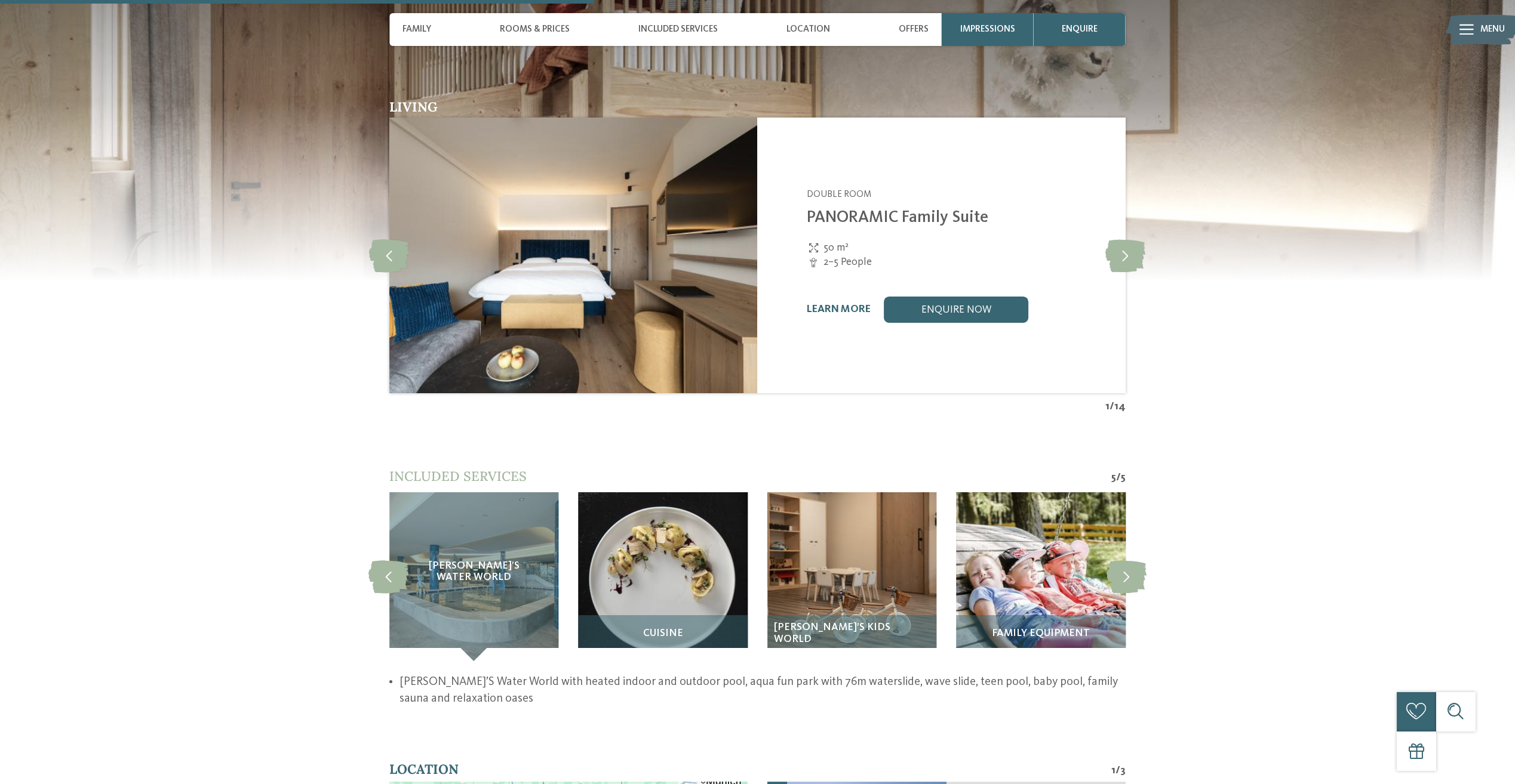
scroll to position [1552, 0]
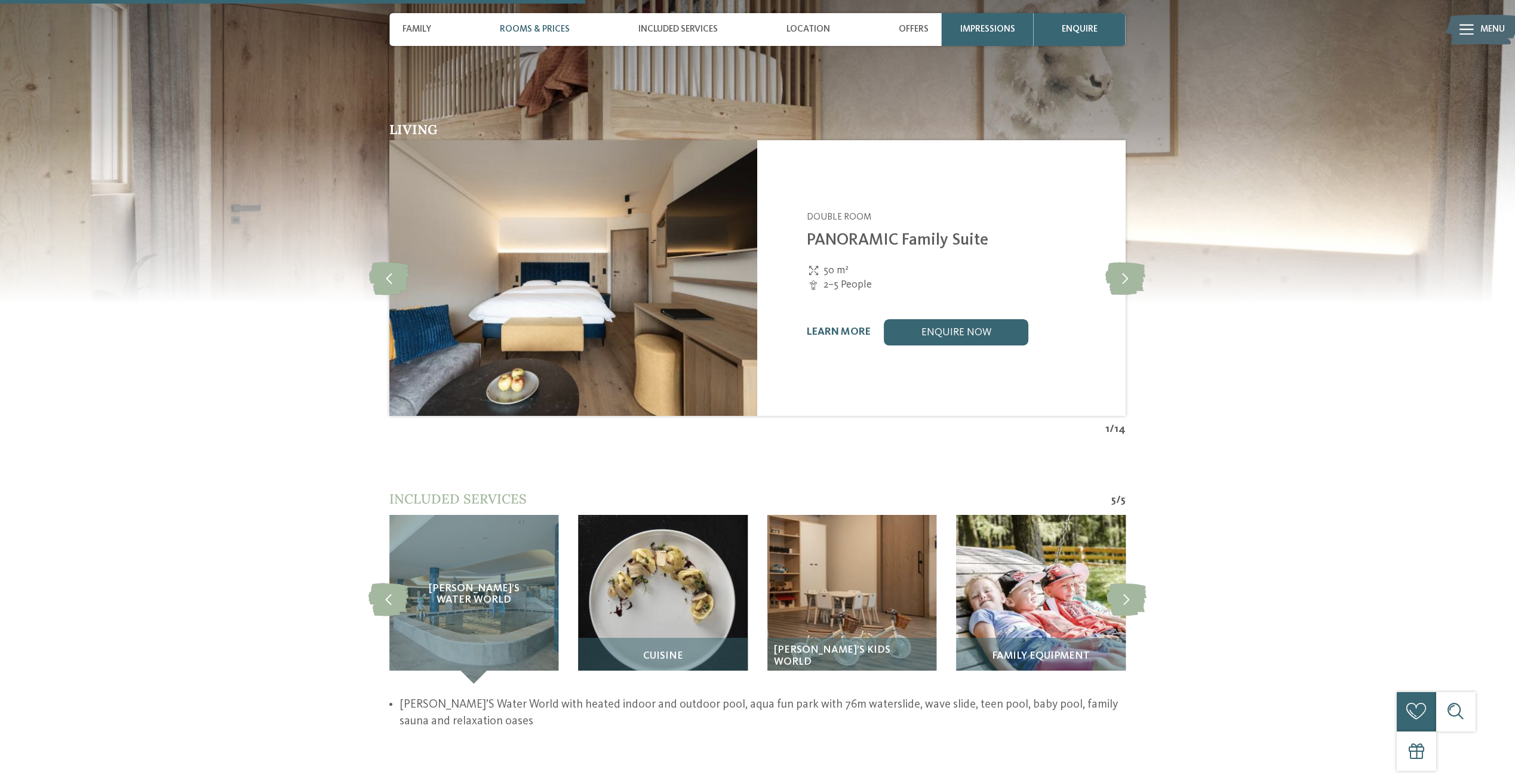
click at [516, 24] on div "Rooms & Prices" at bounding box center [534, 29] width 83 height 33
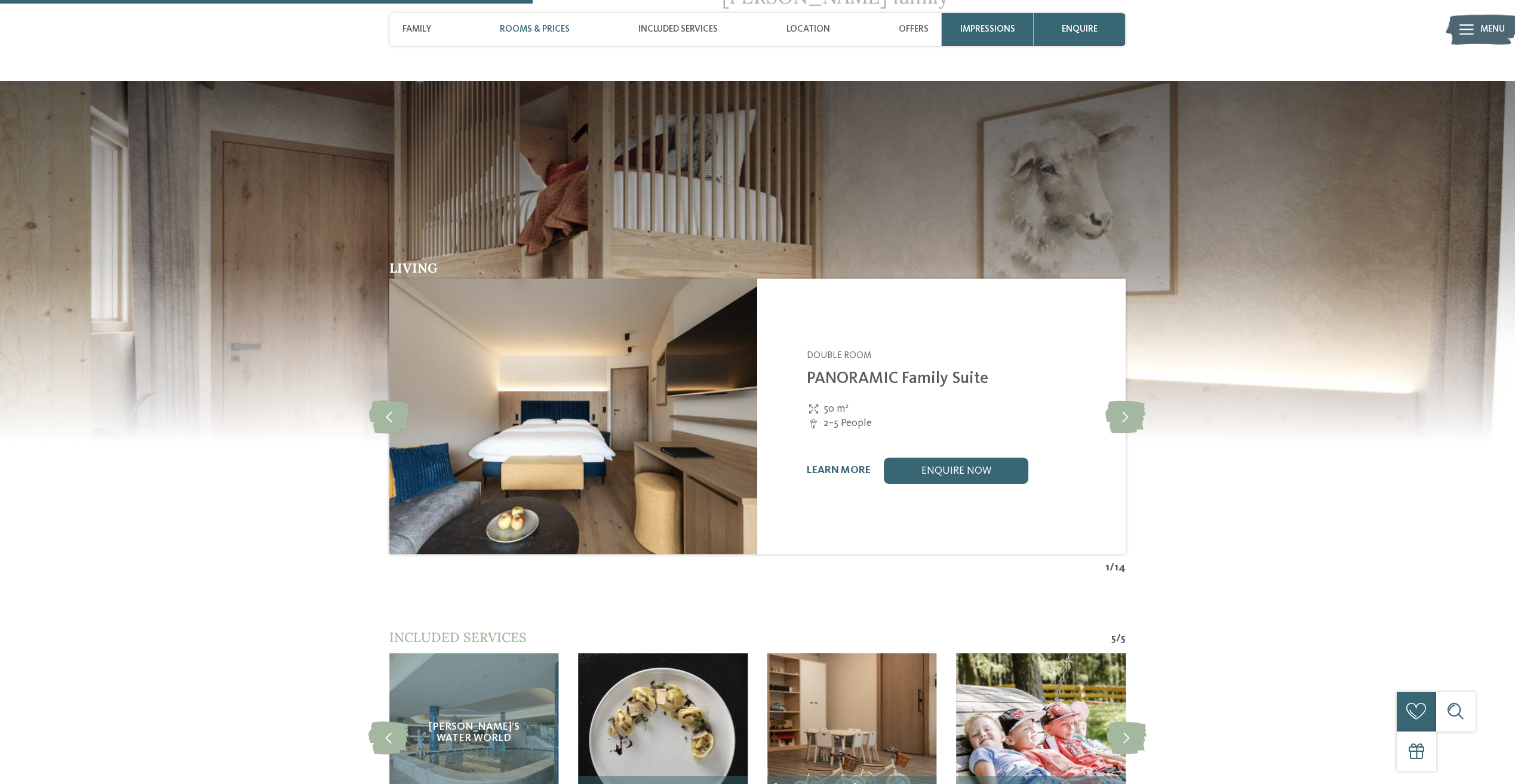
scroll to position [1412, 0]
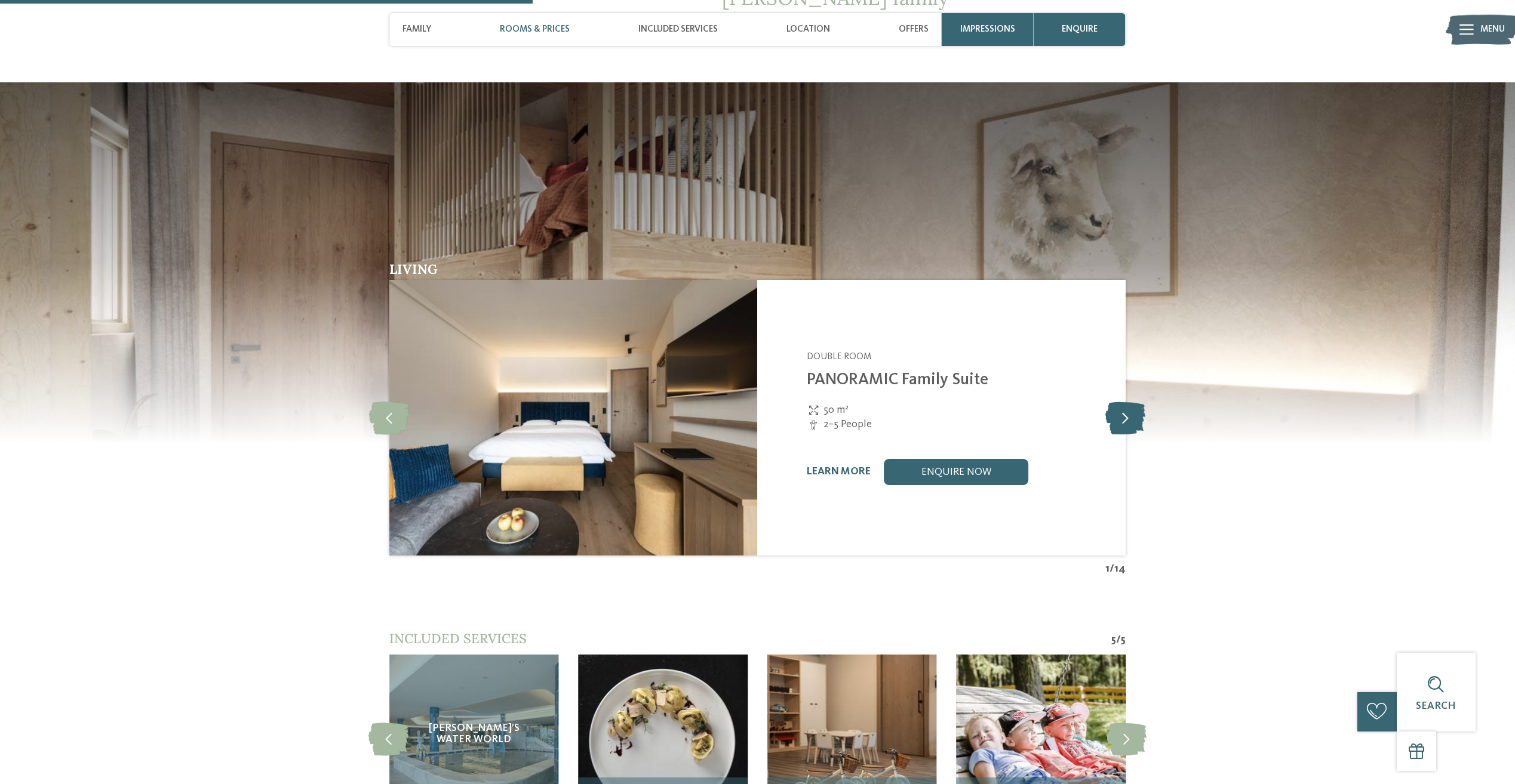
click at [1135, 402] on icon at bounding box center [1125, 418] width 40 height 33
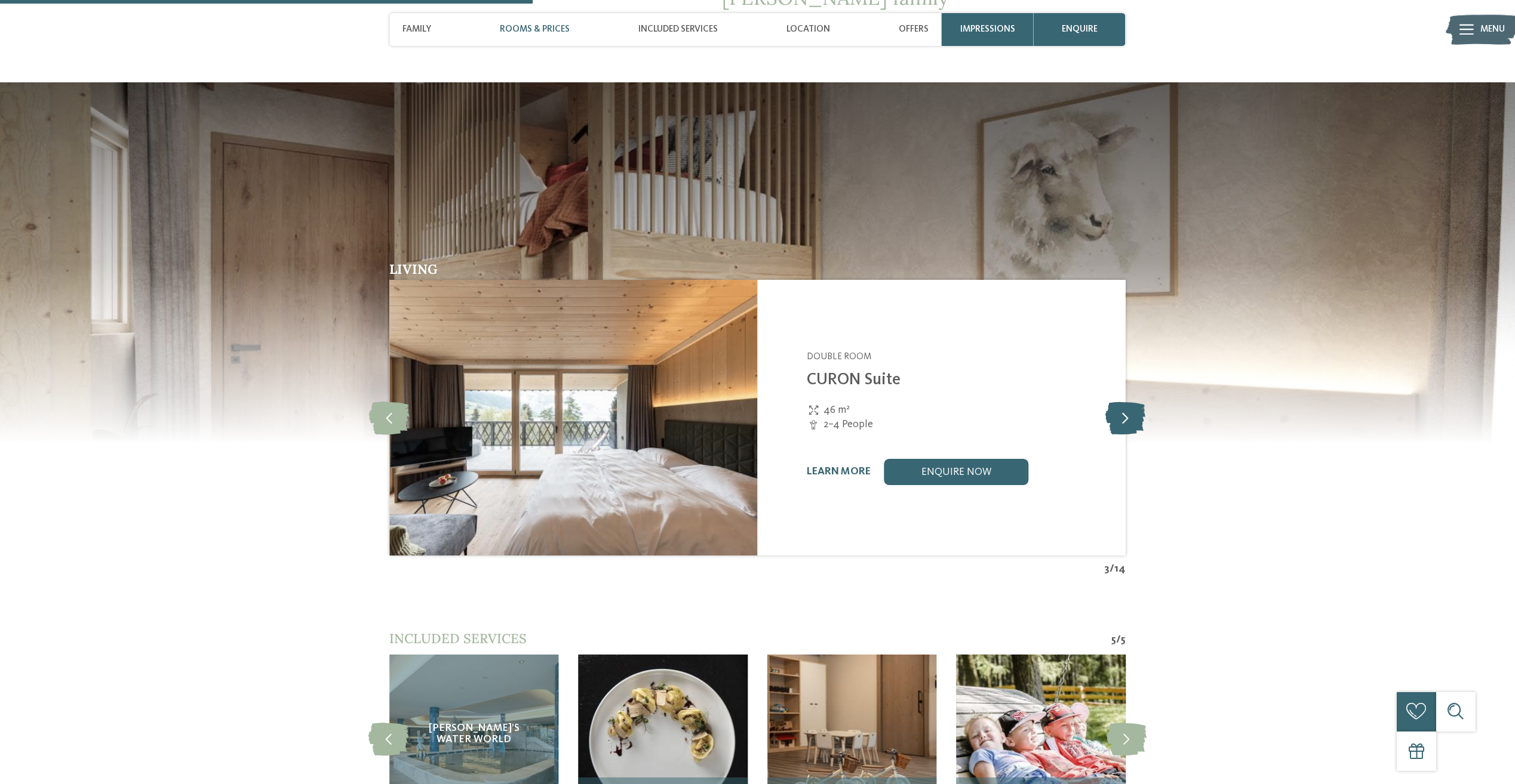
click at [1135, 402] on icon at bounding box center [1125, 418] width 40 height 33
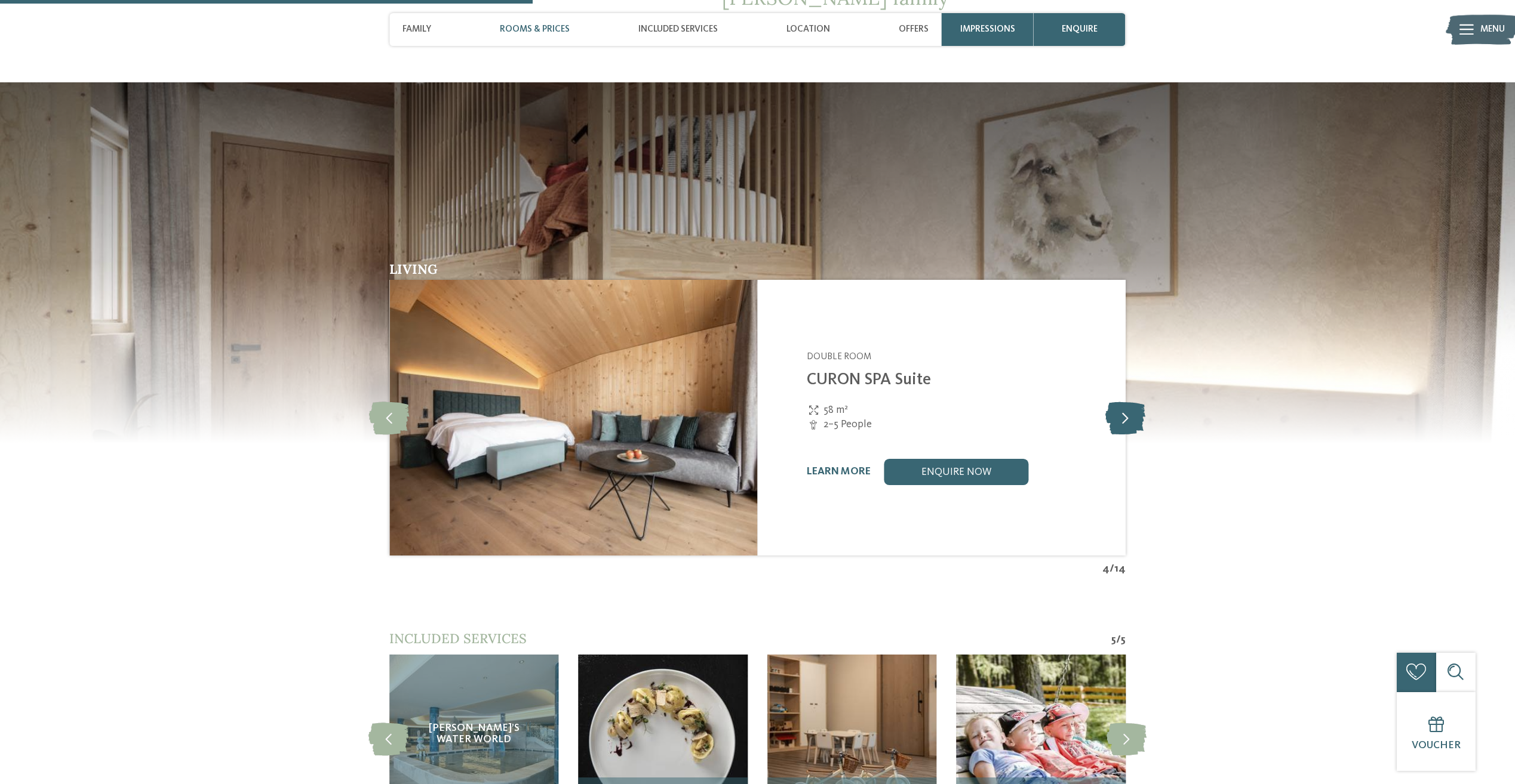
click at [1135, 402] on icon at bounding box center [1125, 418] width 40 height 33
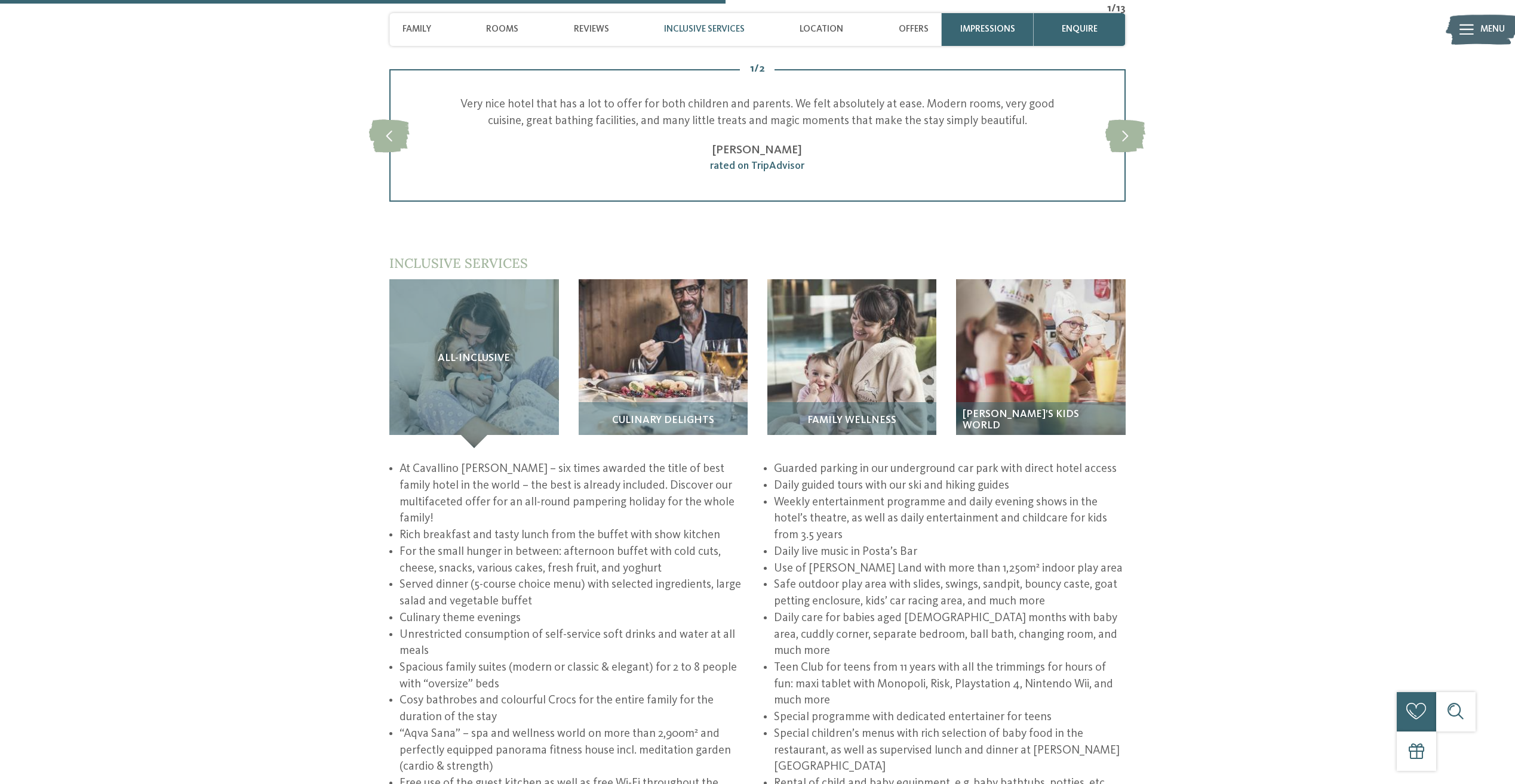
scroll to position [1910, 0]
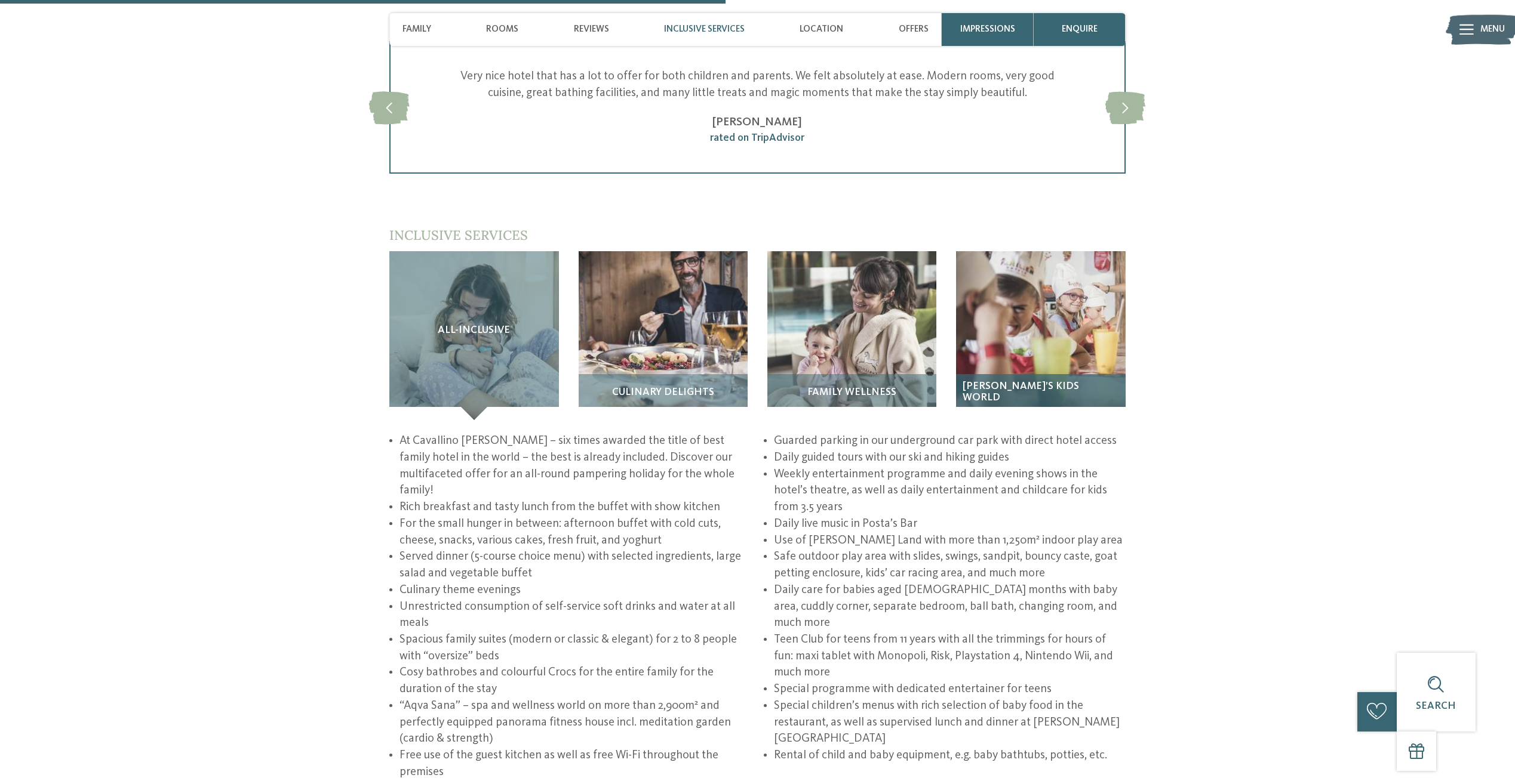
click at [1048, 311] on img at bounding box center [1041, 335] width 169 height 169
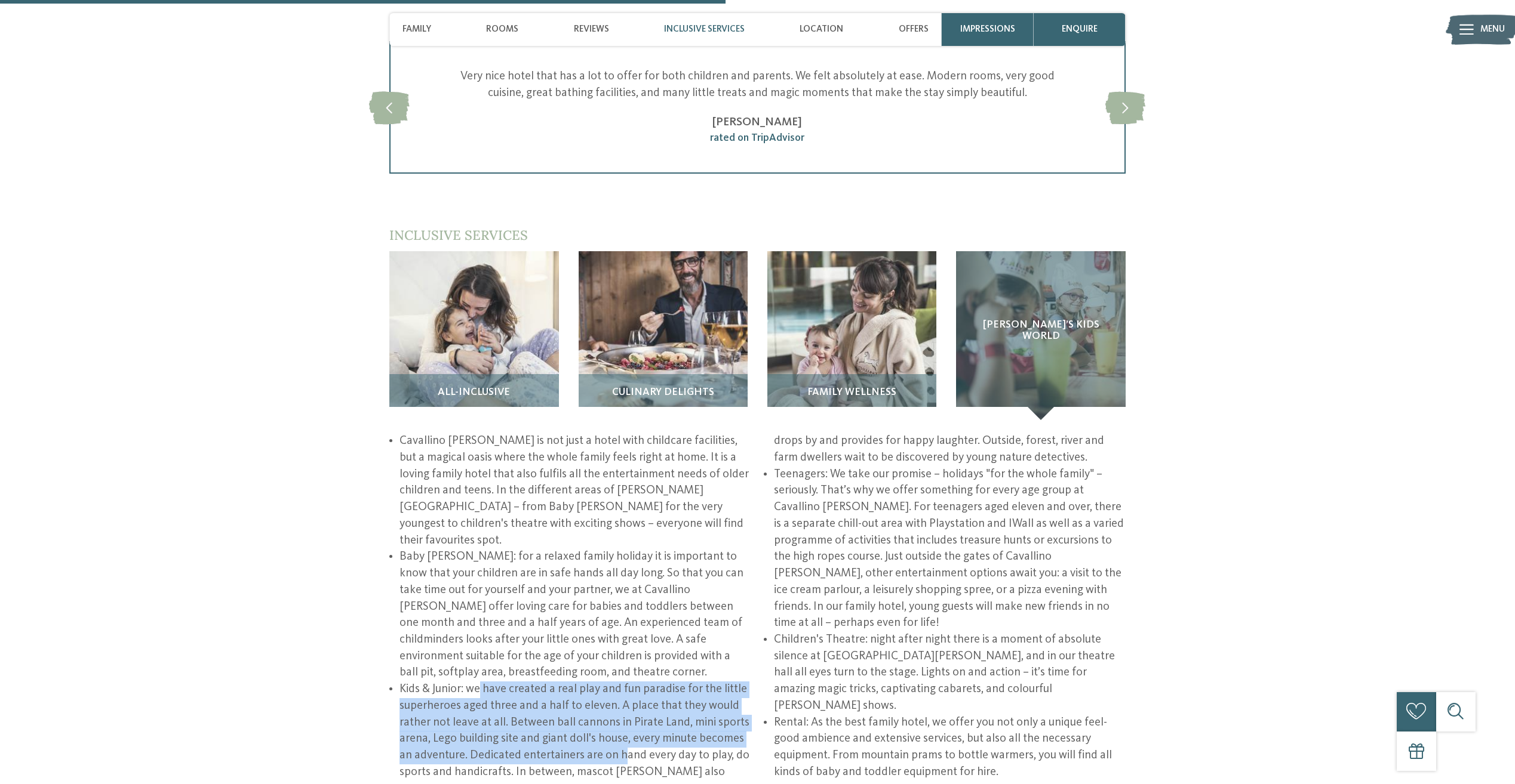
drag, startPoint x: 481, startPoint y: 608, endPoint x: 623, endPoint y: 680, distance: 159.2
click at [623, 680] on li "Kids & Junior: we have created a real play and fun paradise for the little supe…" at bounding box center [763, 607] width 726 height 348
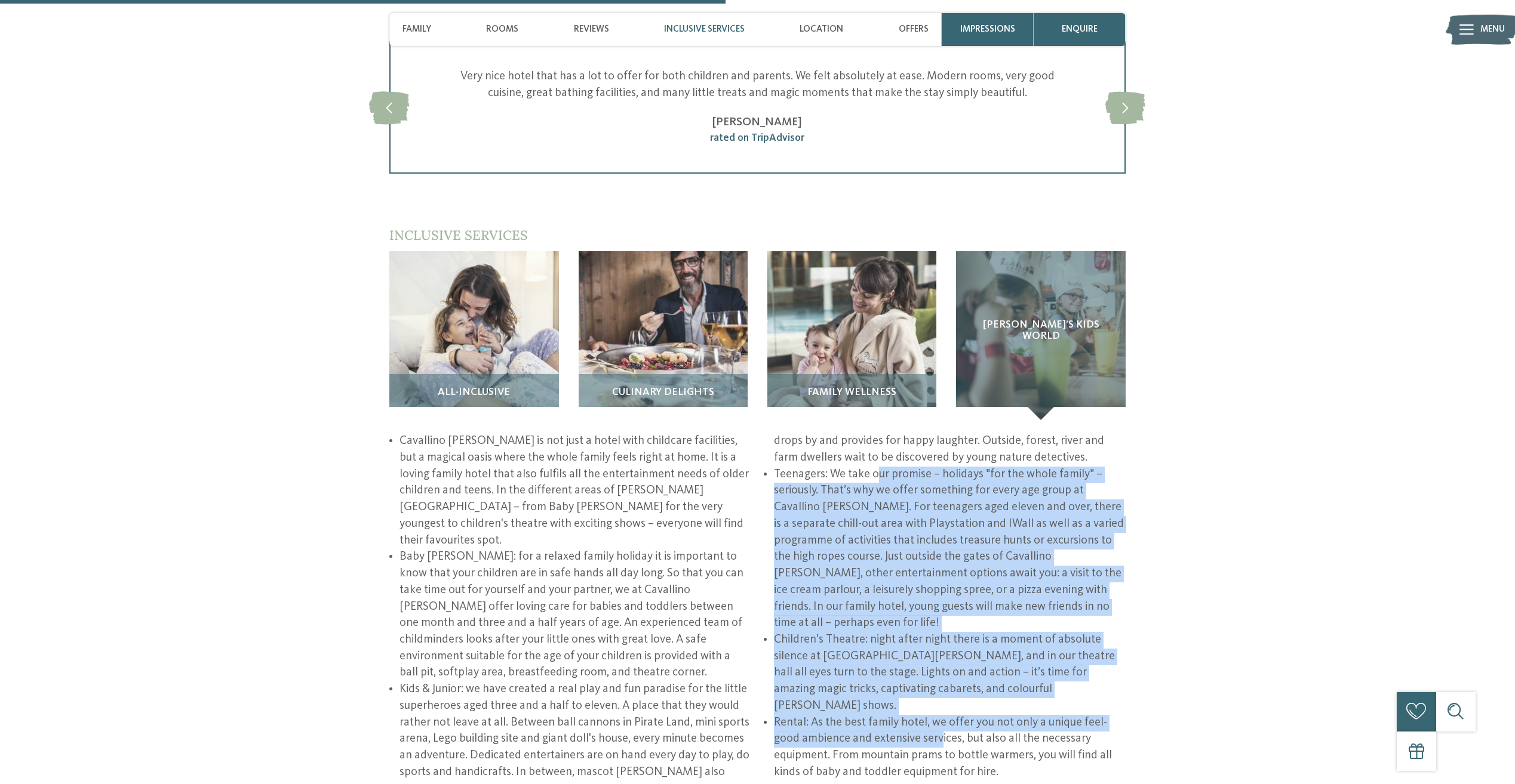
drag, startPoint x: 877, startPoint y: 410, endPoint x: 941, endPoint y: 651, distance: 249.4
click at [941, 651] on ul "Cavallino [PERSON_NAME] is not just a hotel with childcare facilities, but a ma…" at bounding box center [758, 607] width 737 height 348
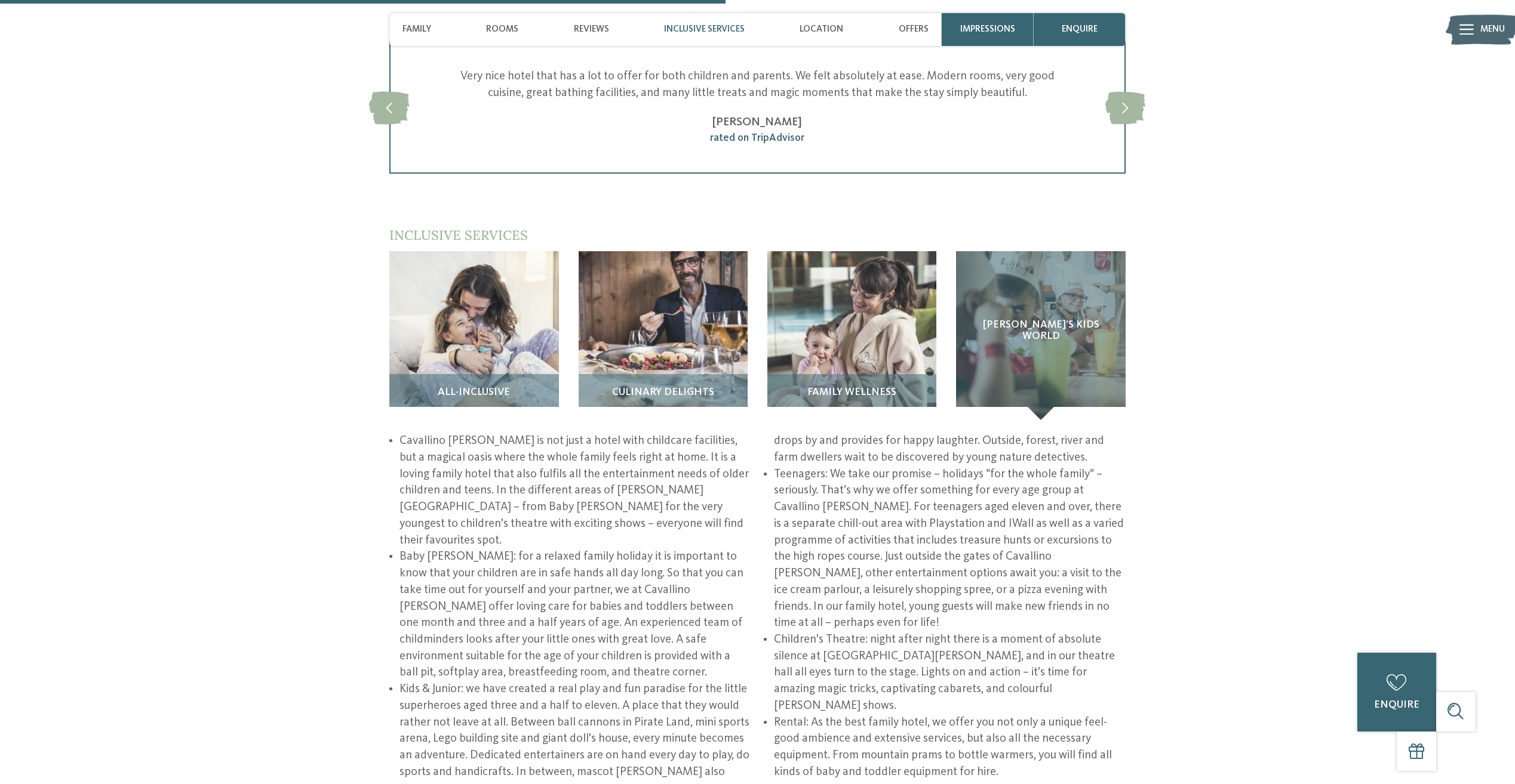
drag, startPoint x: 941, startPoint y: 651, endPoint x: 983, endPoint y: 662, distance: 43.4
click at [983, 715] on li "Rental: As the best family hotel, we offer you not only a unique feel-good ambi…" at bounding box center [950, 748] width 352 height 66
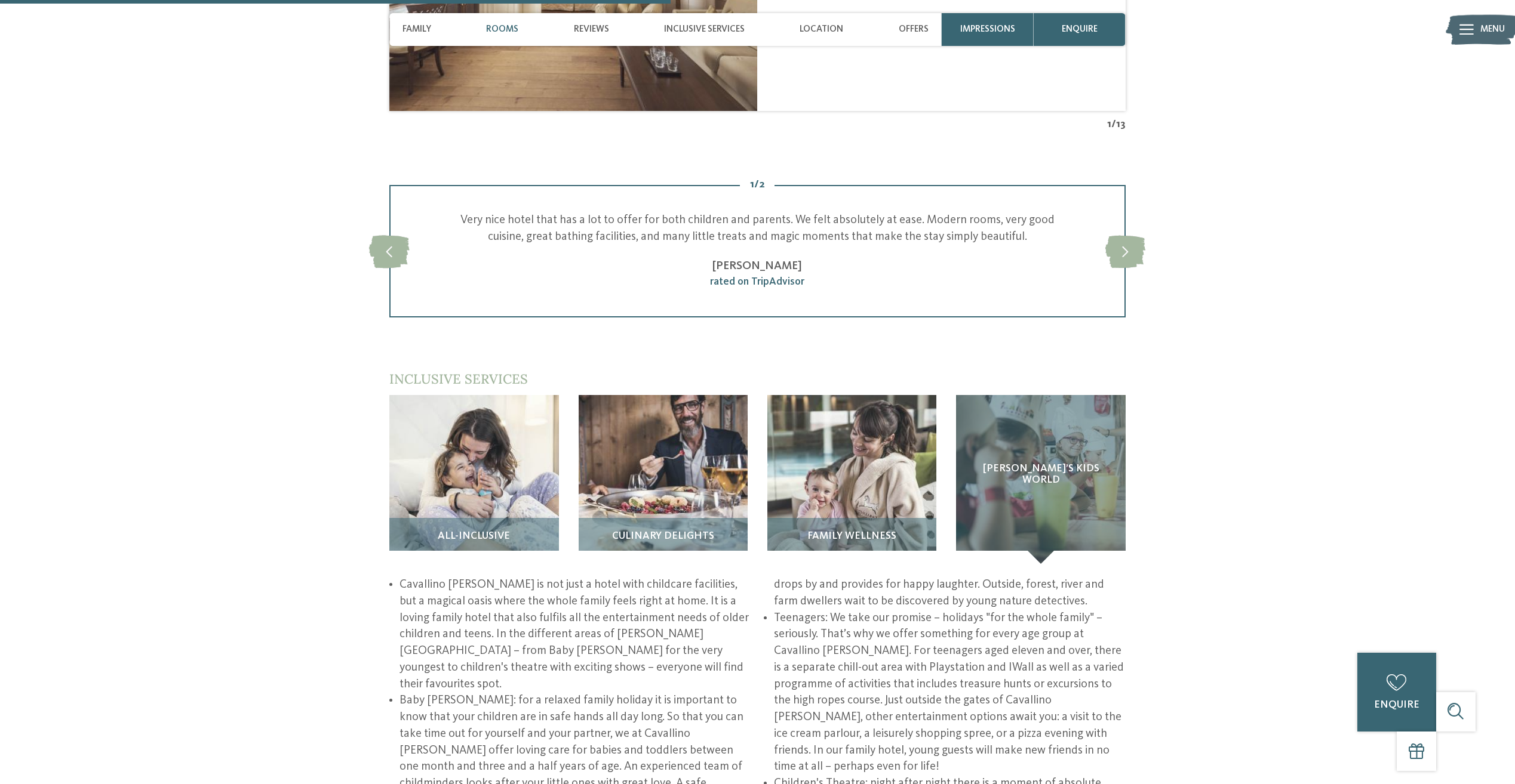
scroll to position [1731, 0]
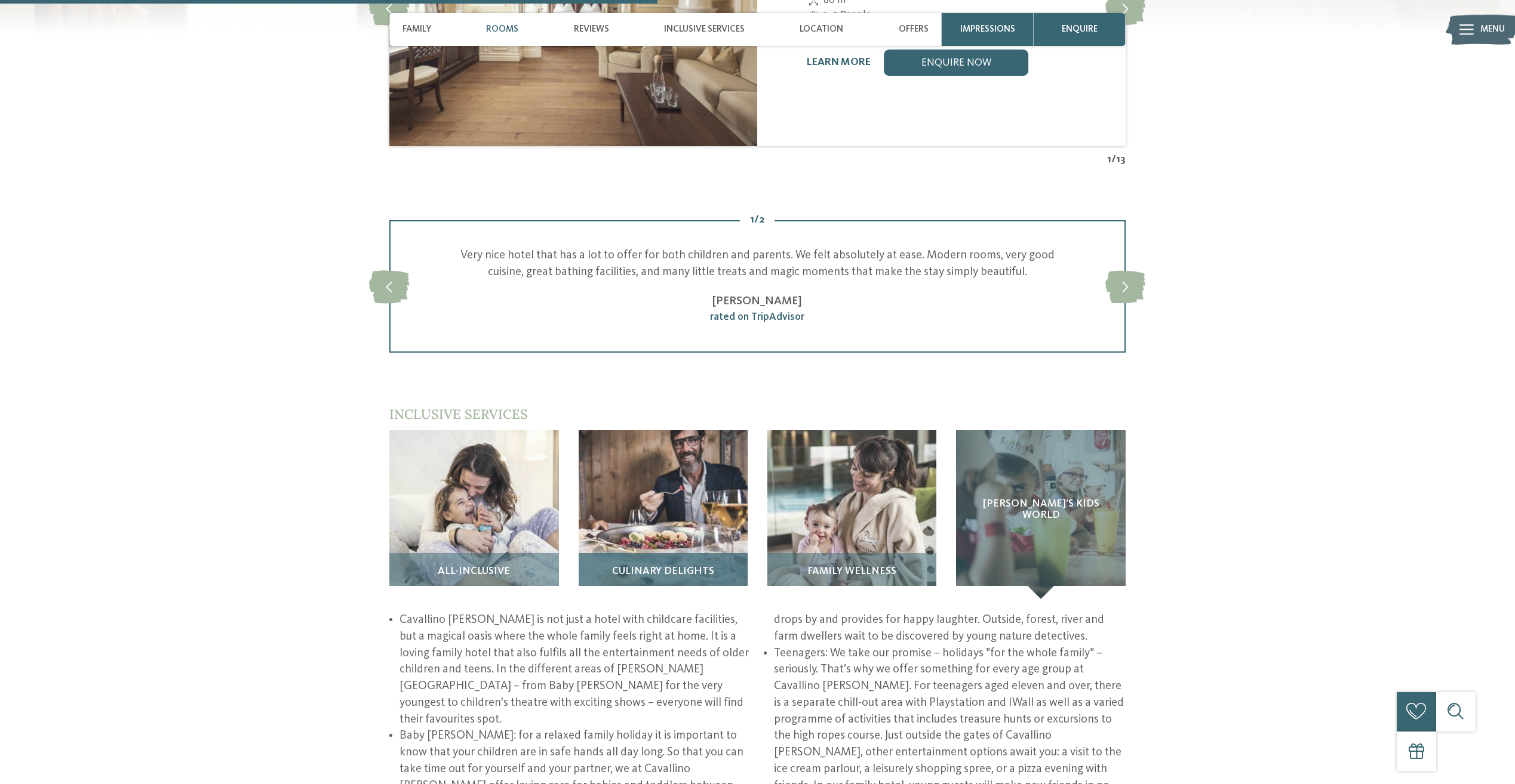
click at [686, 467] on img at bounding box center [663, 515] width 169 height 169
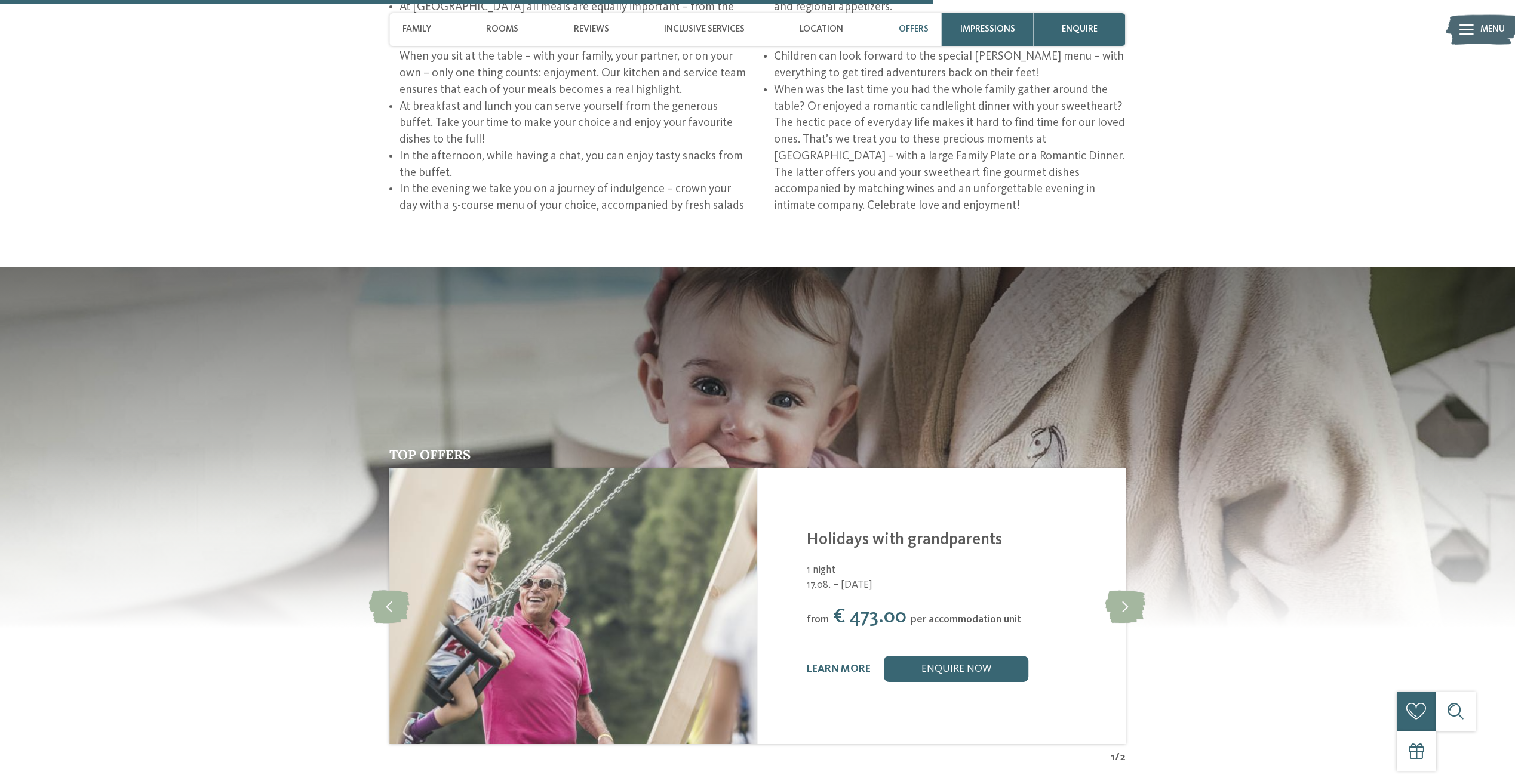
scroll to position [2387, 0]
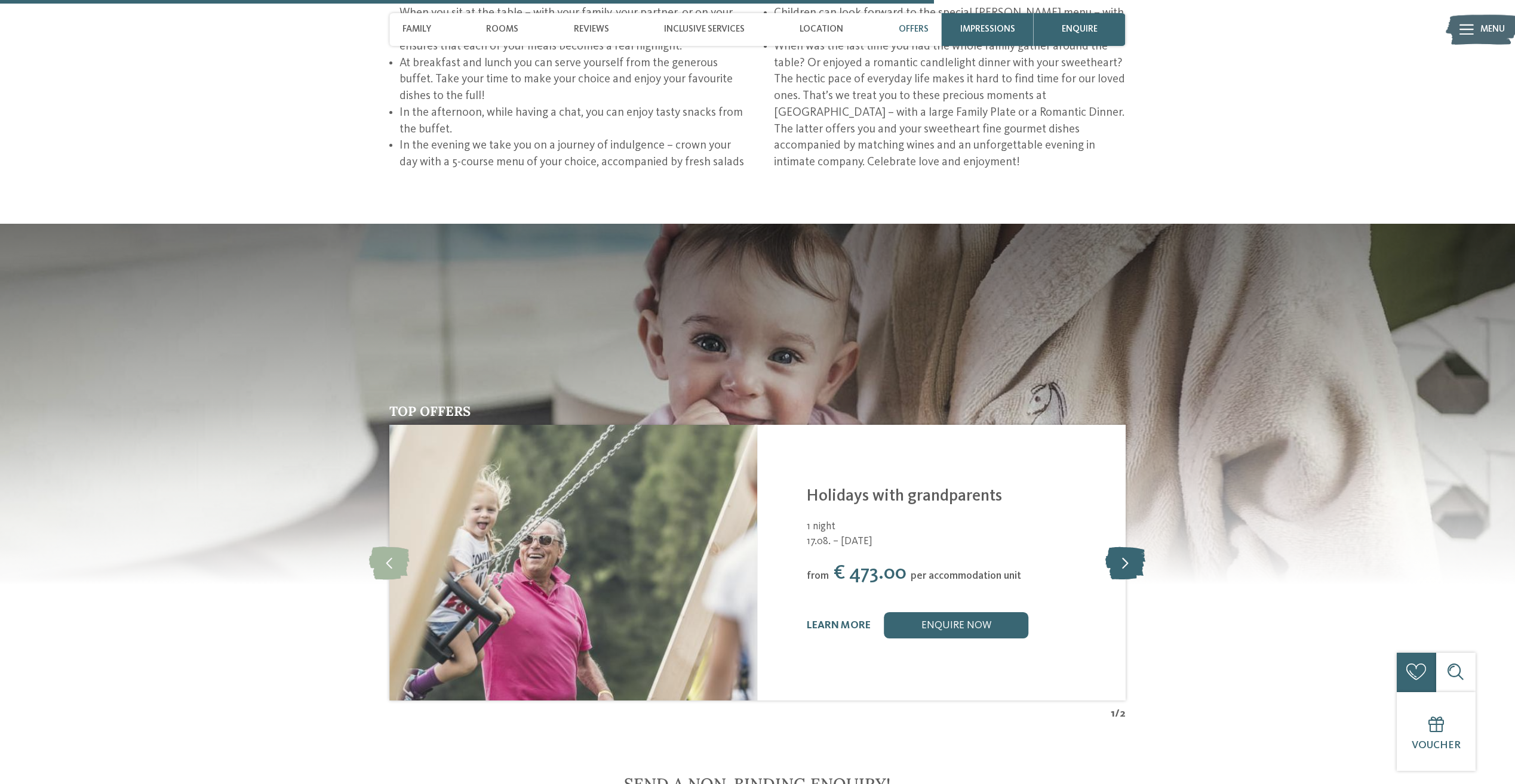
click at [1125, 546] on icon at bounding box center [1125, 562] width 40 height 33
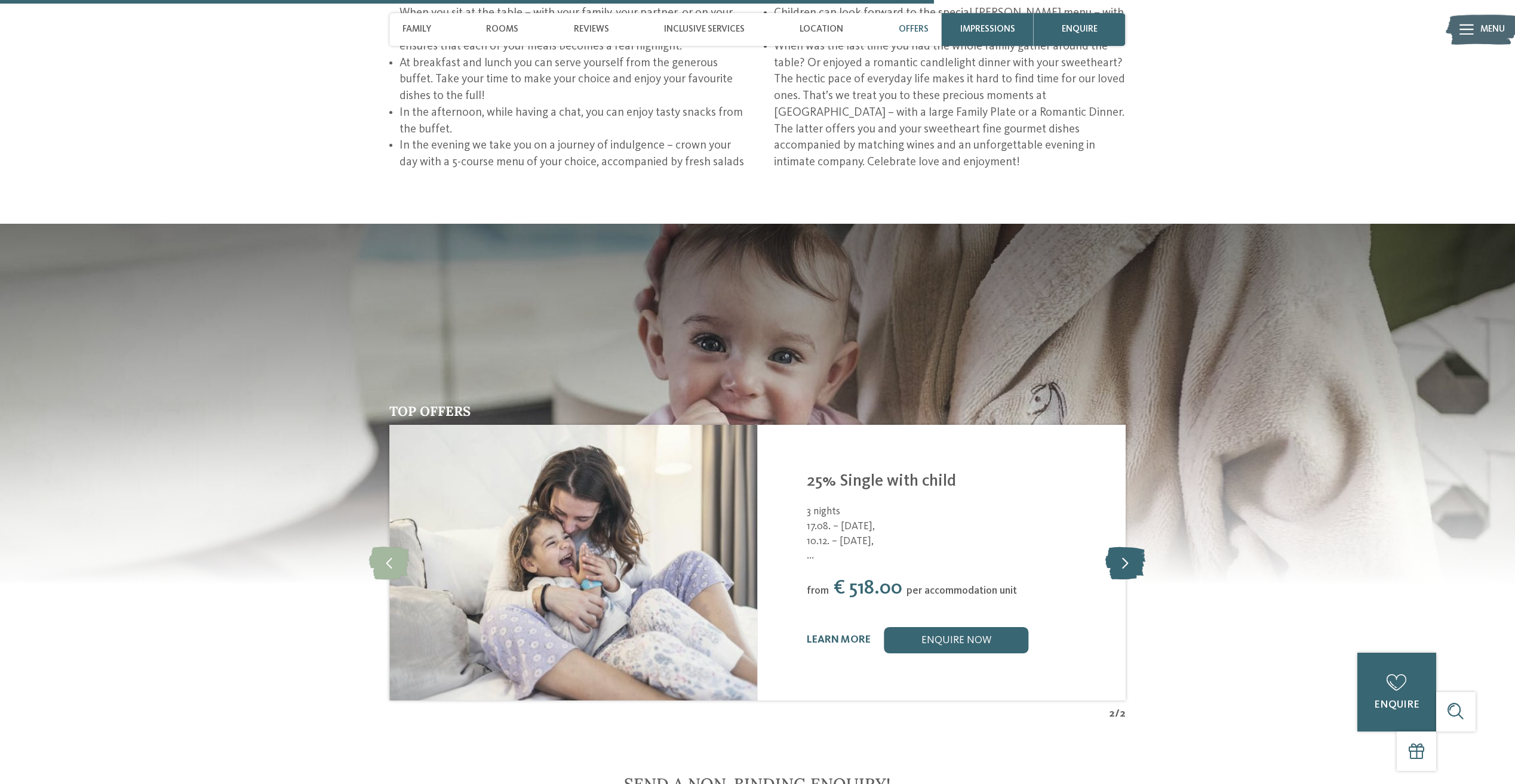
click at [1125, 546] on icon at bounding box center [1125, 562] width 40 height 33
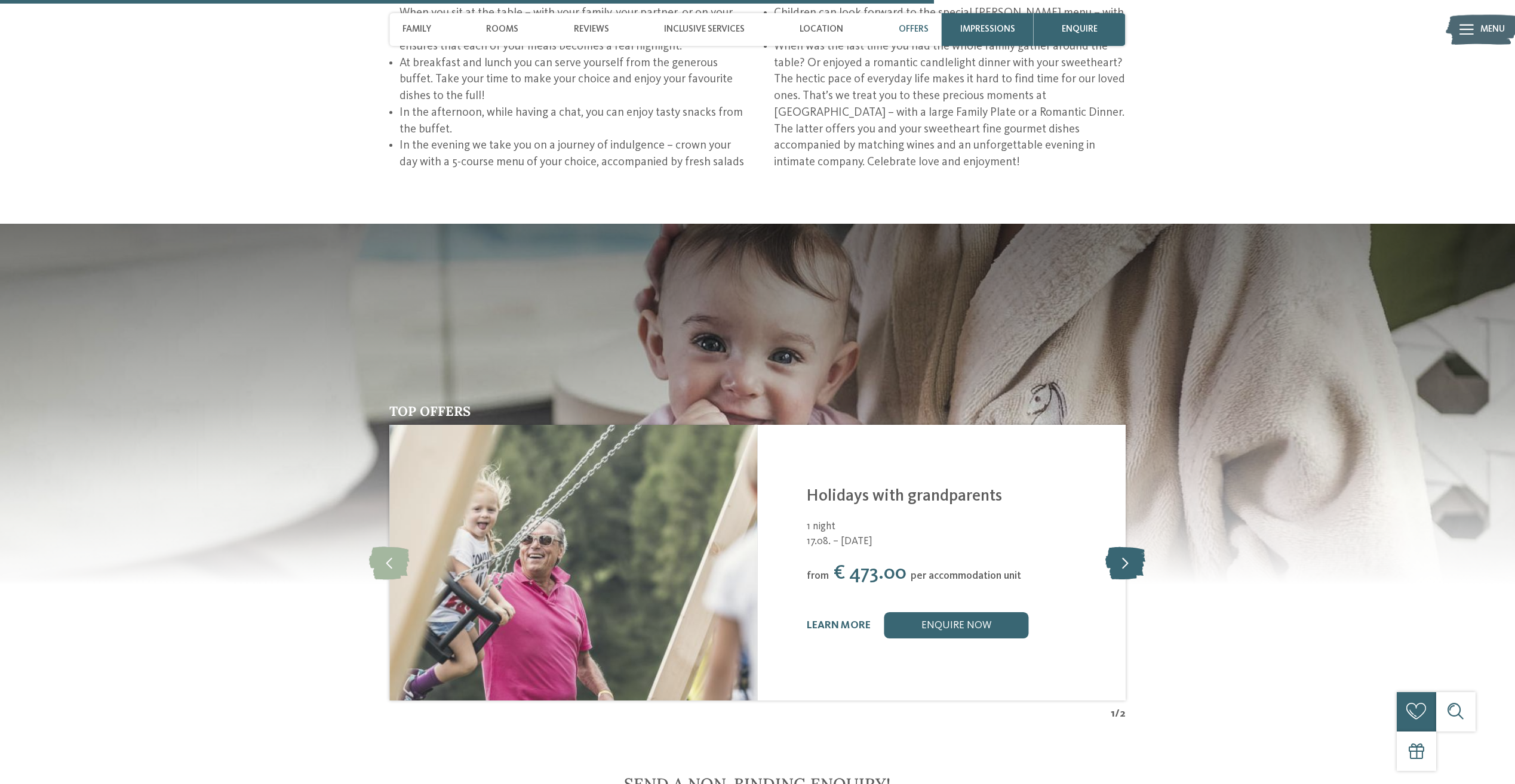
click at [1125, 546] on icon at bounding box center [1125, 562] width 40 height 33
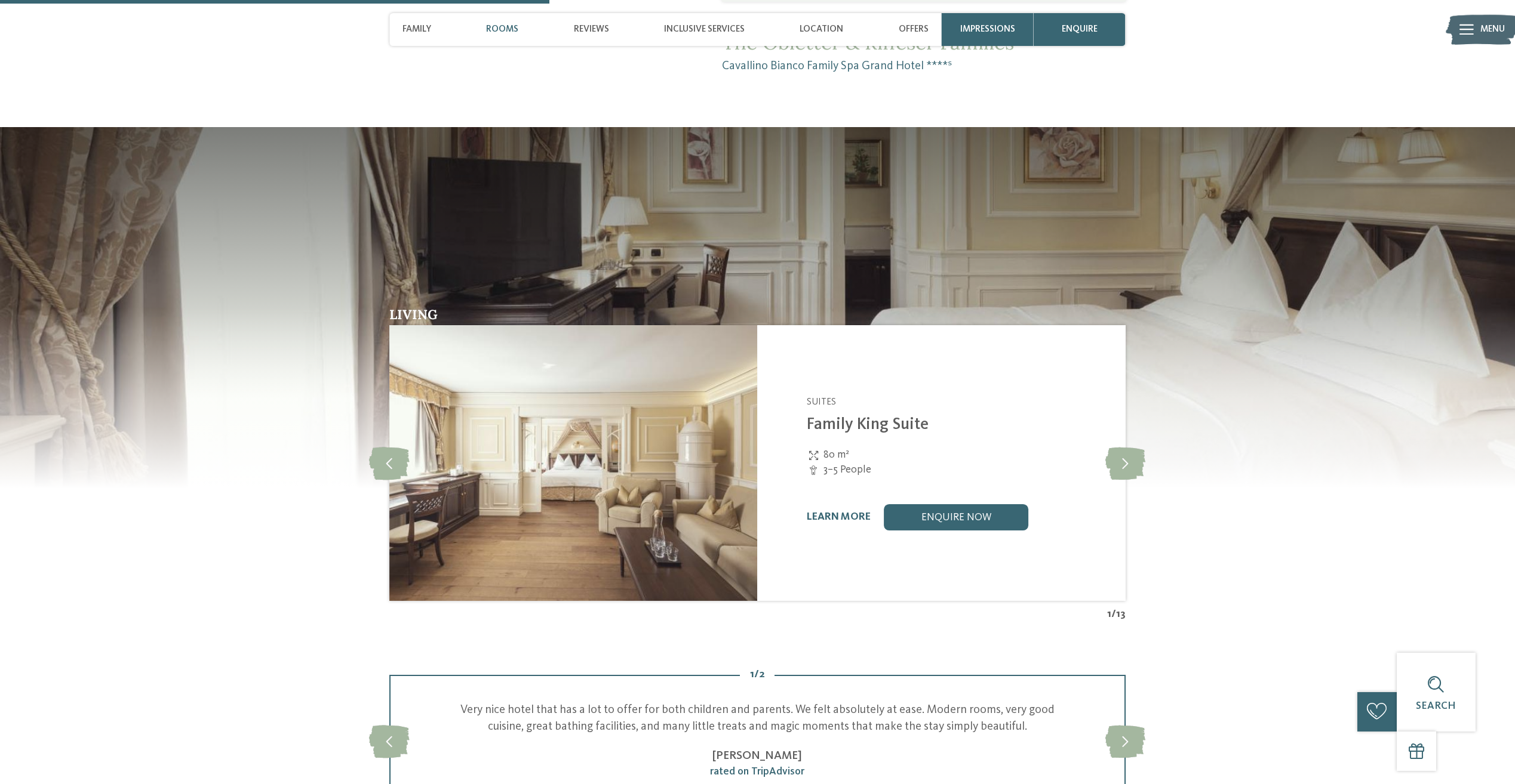
scroll to position [1253, 0]
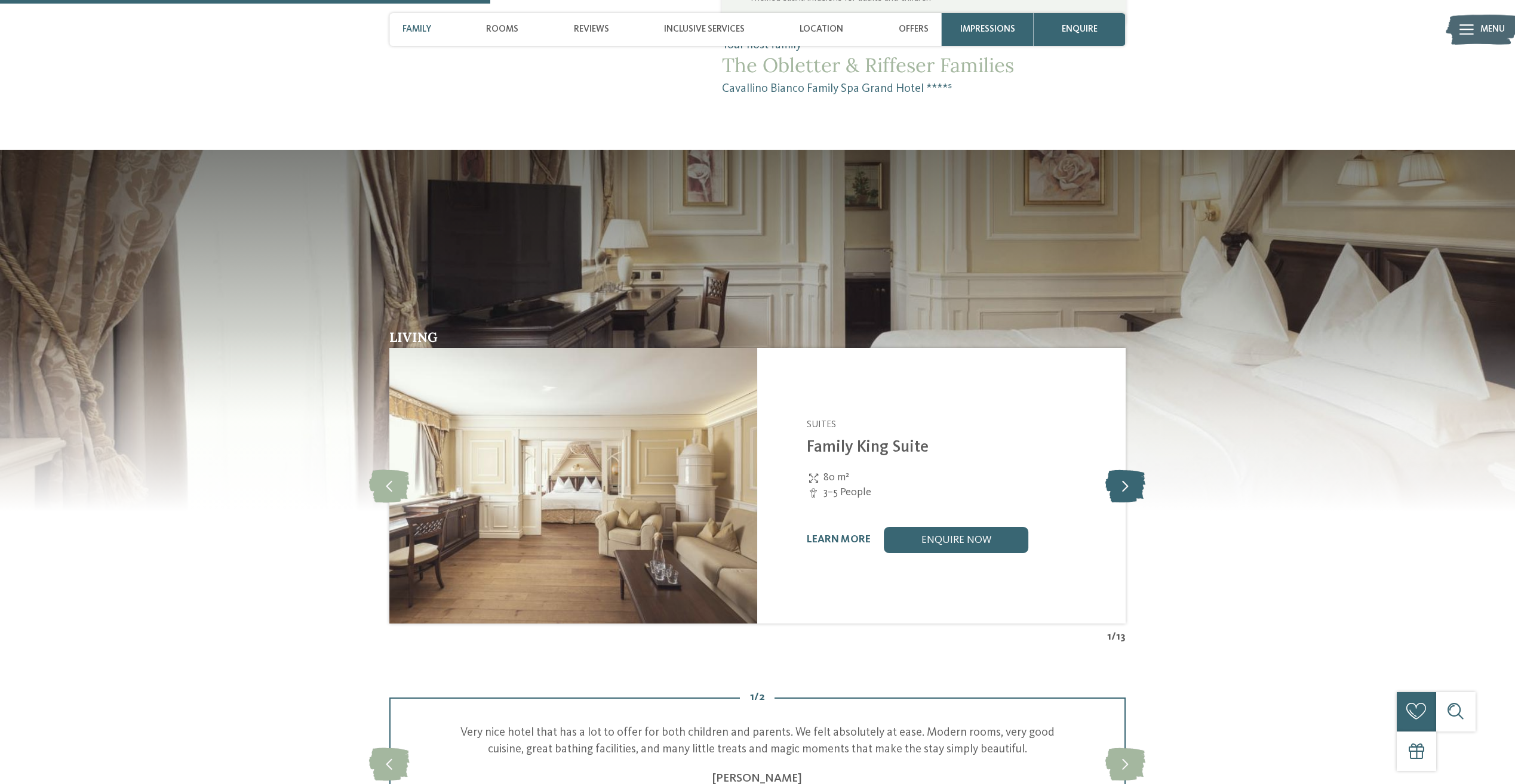
click at [1123, 469] on icon at bounding box center [1125, 486] width 40 height 33
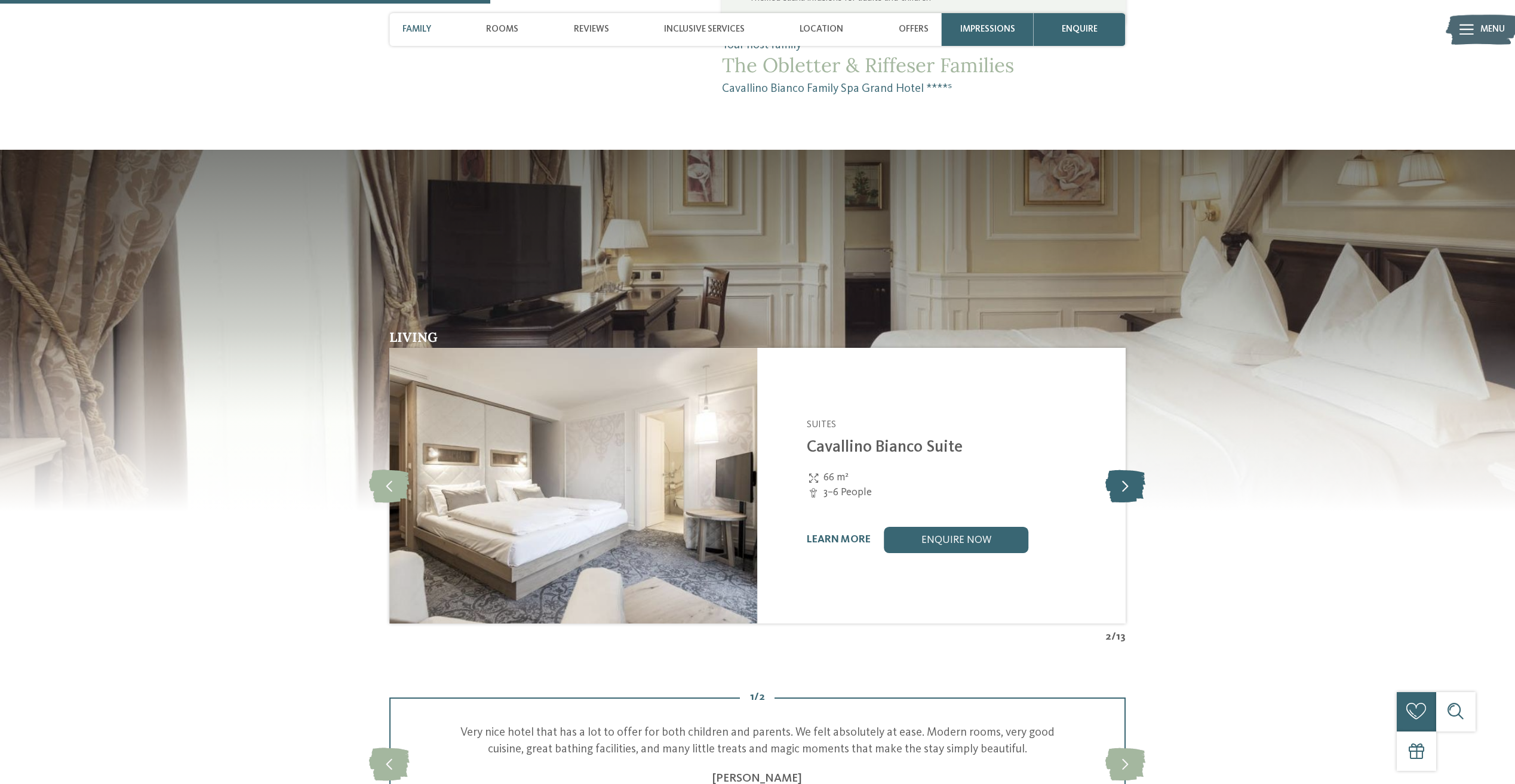
click at [1123, 469] on icon at bounding box center [1125, 486] width 40 height 33
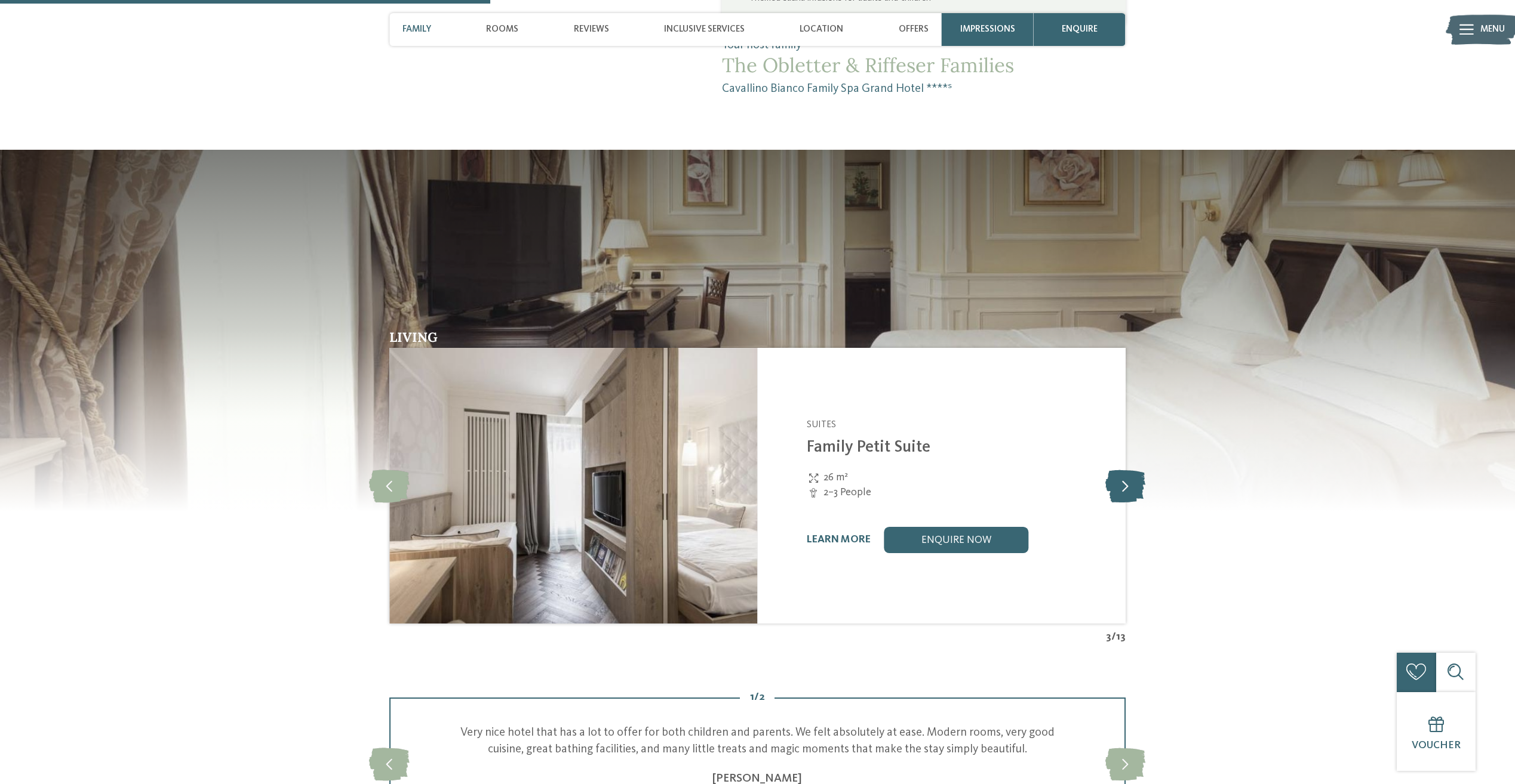
click at [1123, 469] on icon at bounding box center [1125, 486] width 40 height 33
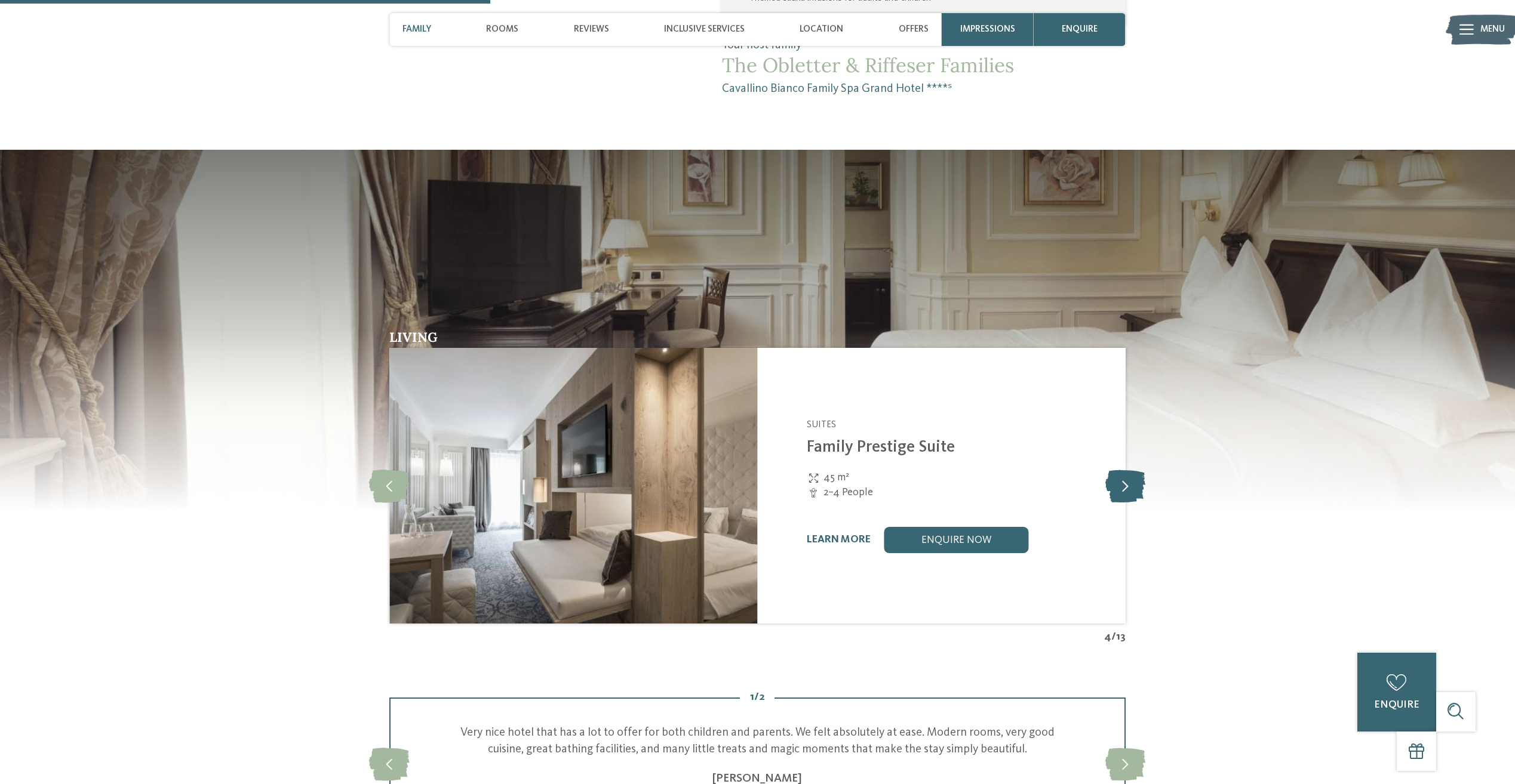
click at [1123, 469] on icon at bounding box center [1125, 486] width 40 height 33
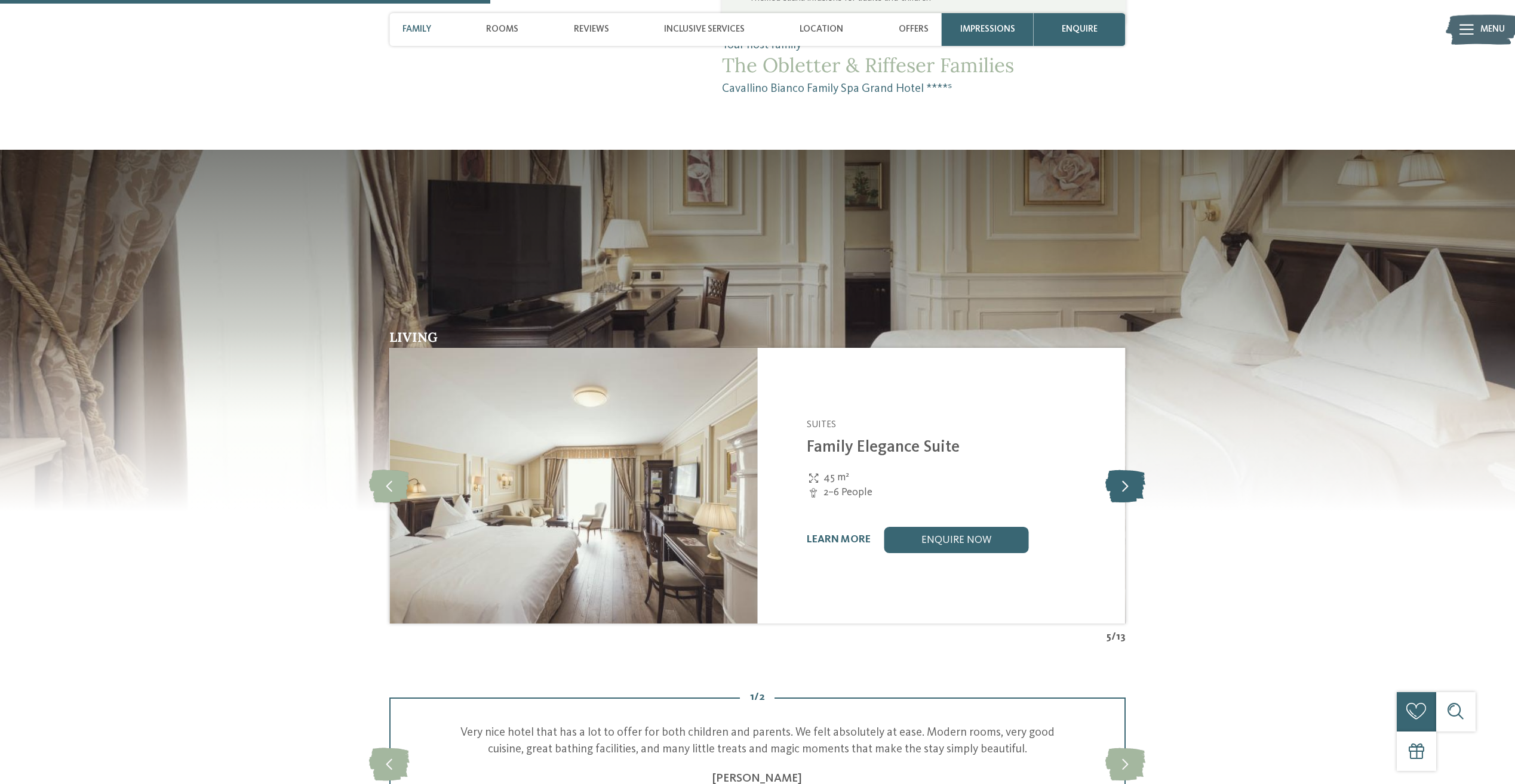
click at [1123, 469] on icon at bounding box center [1125, 486] width 40 height 33
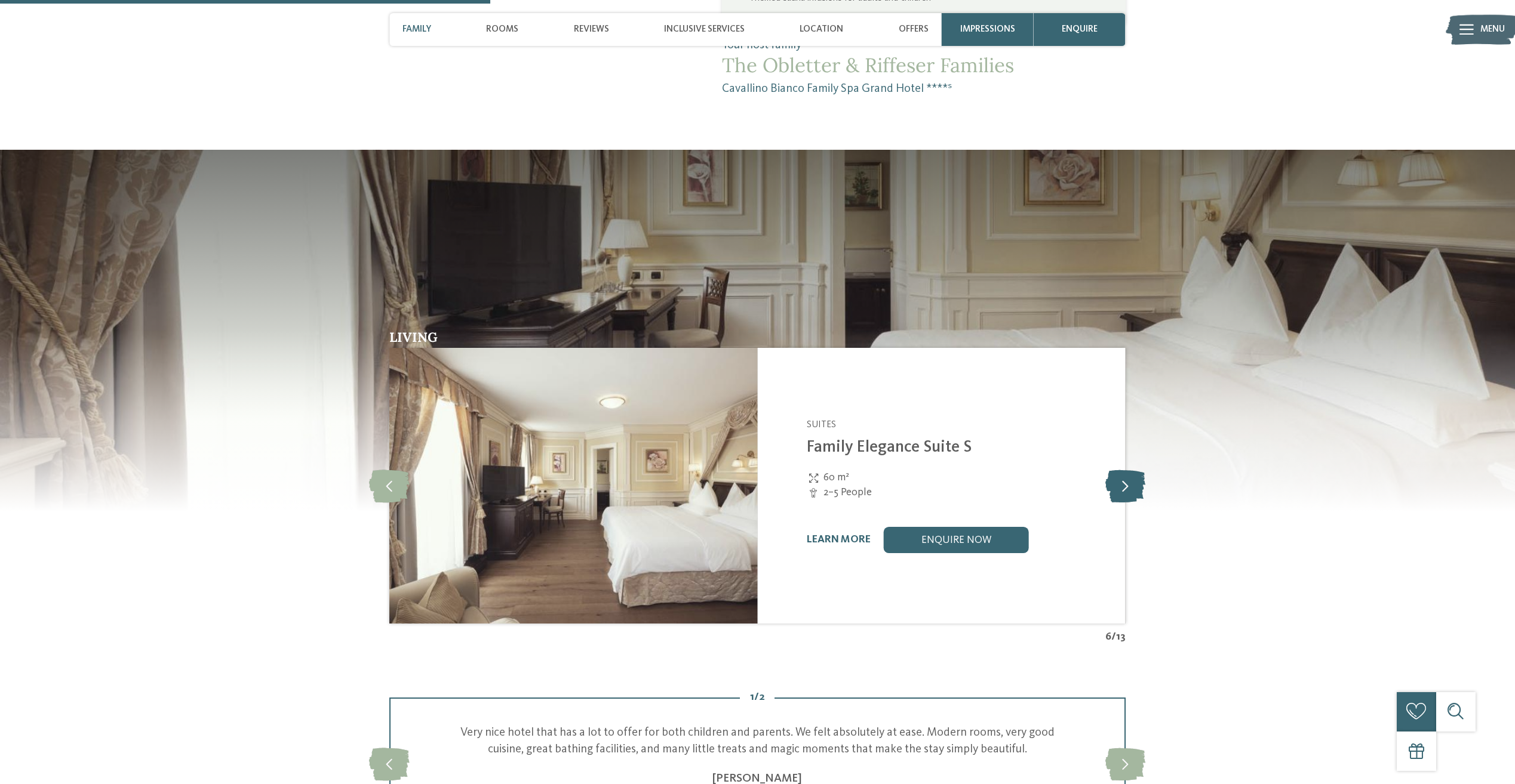
click at [1123, 469] on icon at bounding box center [1125, 486] width 40 height 33
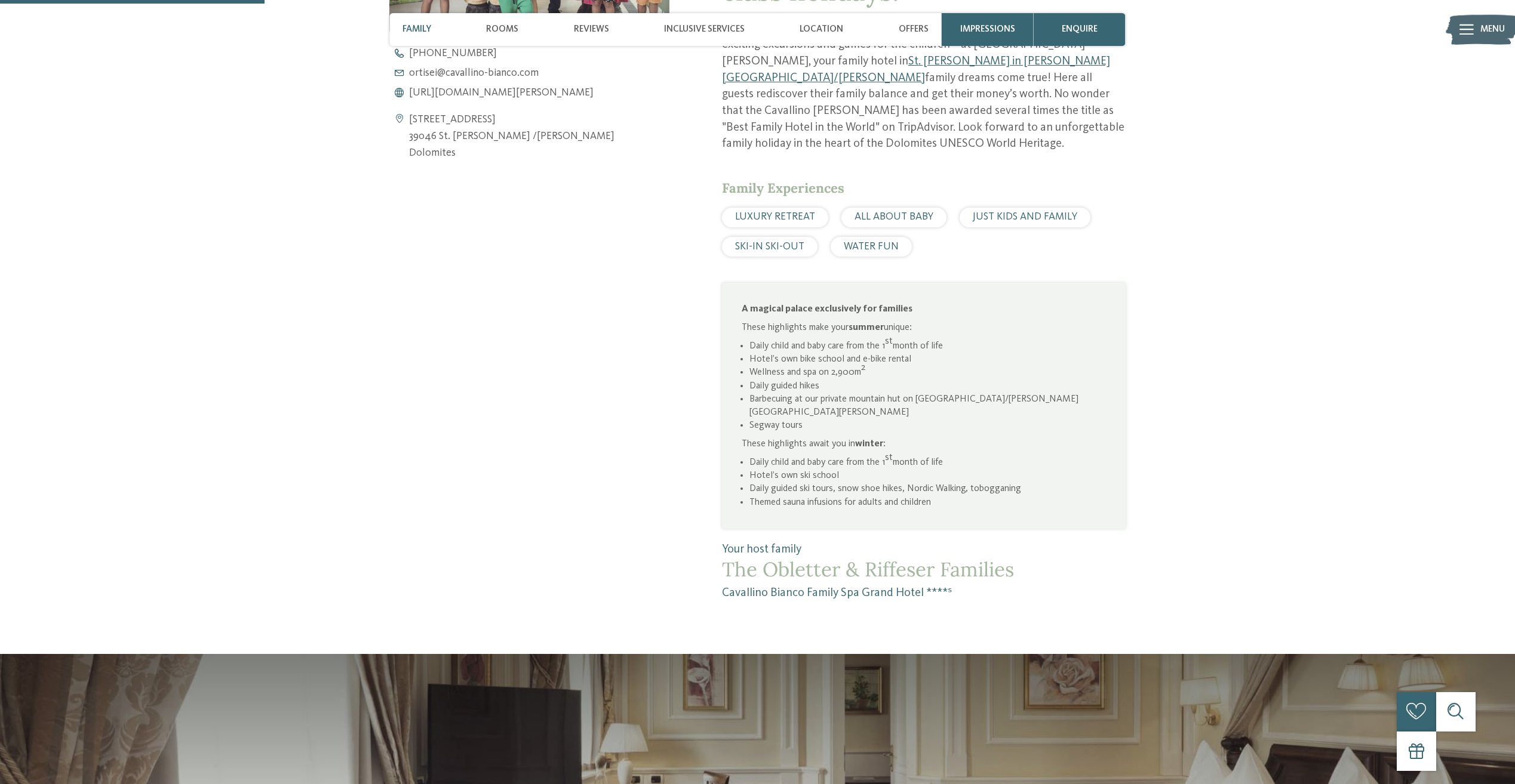
scroll to position [776, 0]
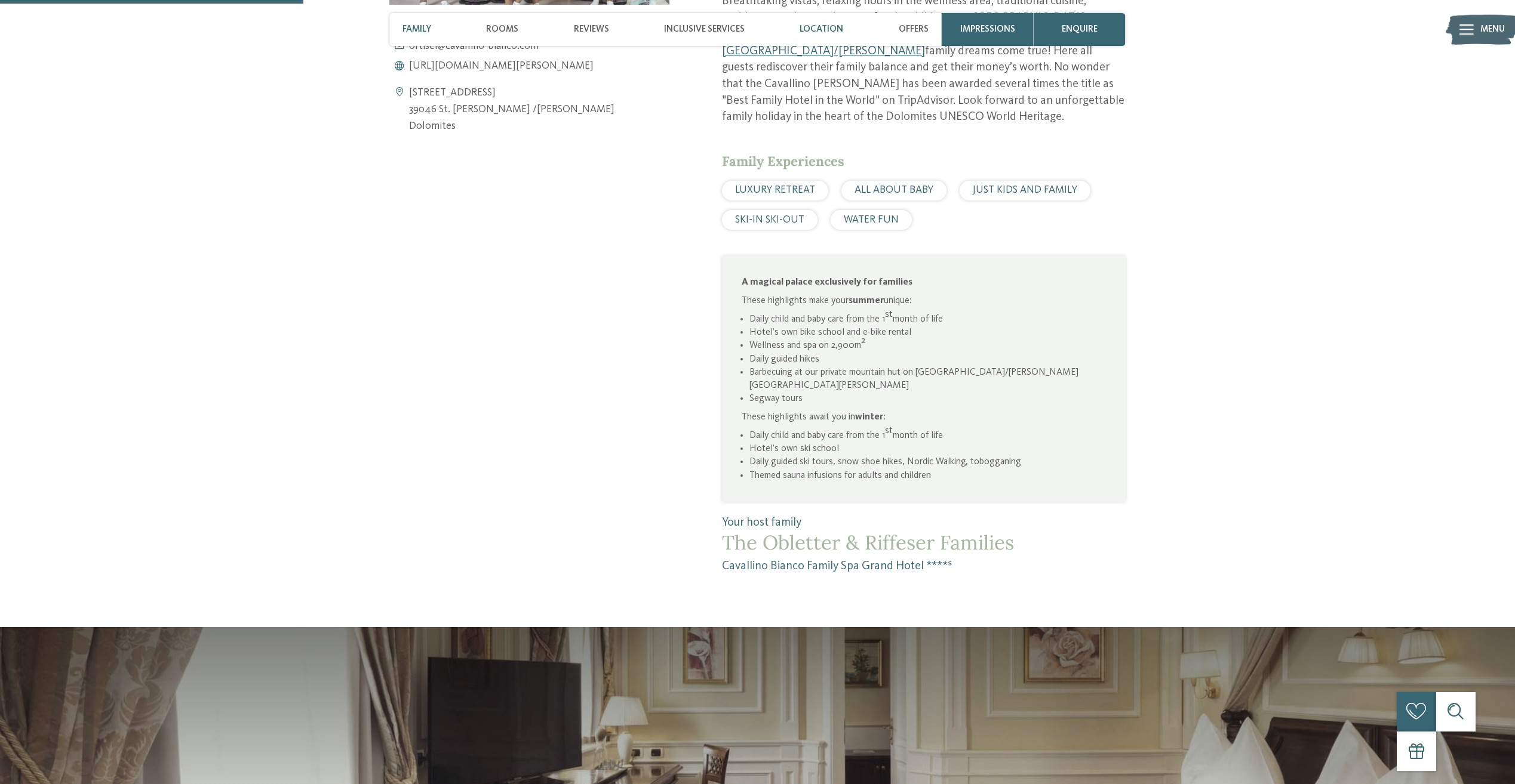
click at [826, 26] on span "Location" at bounding box center [822, 29] width 44 height 11
click at [807, 32] on span "Location" at bounding box center [822, 29] width 44 height 11
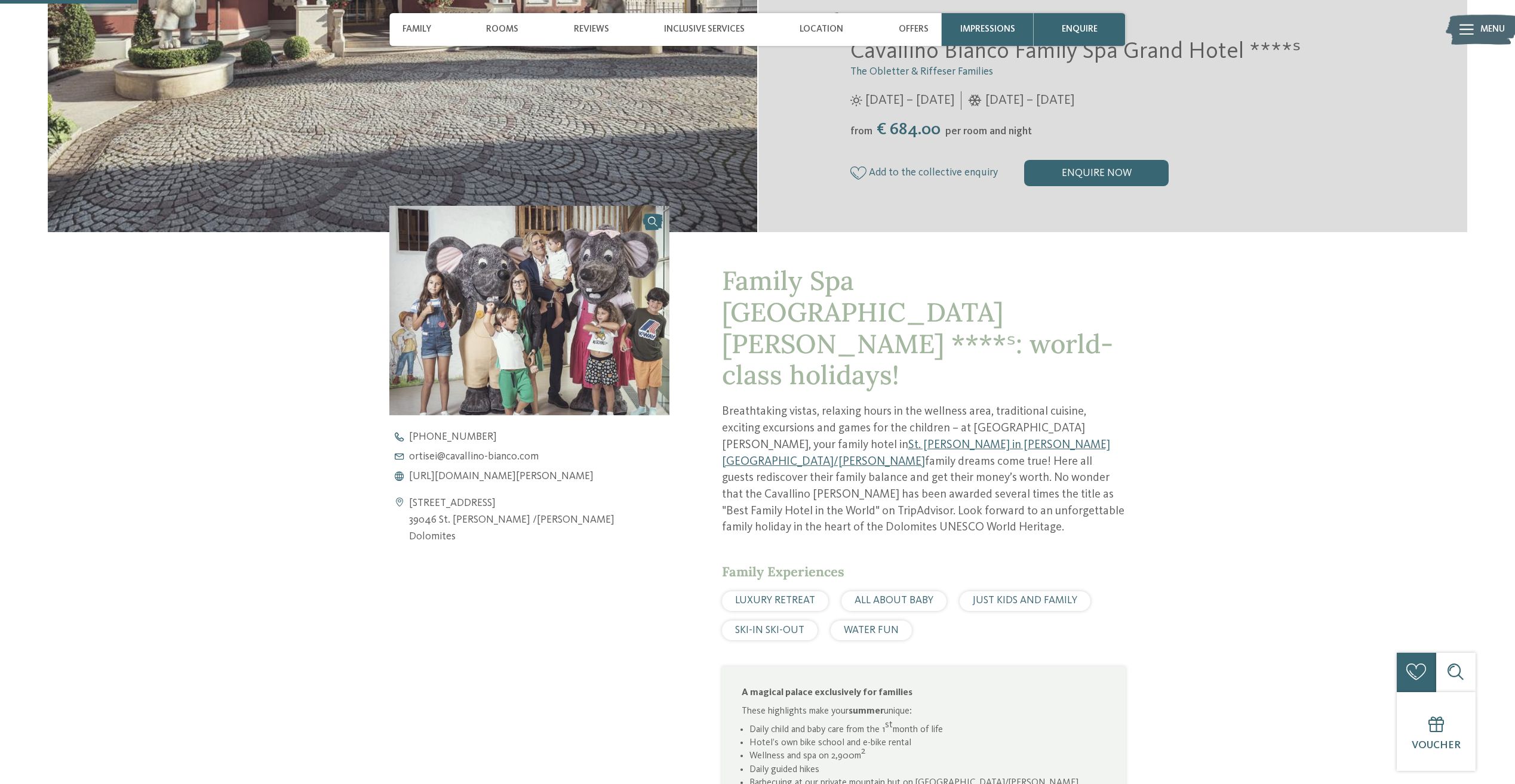
scroll to position [351, 0]
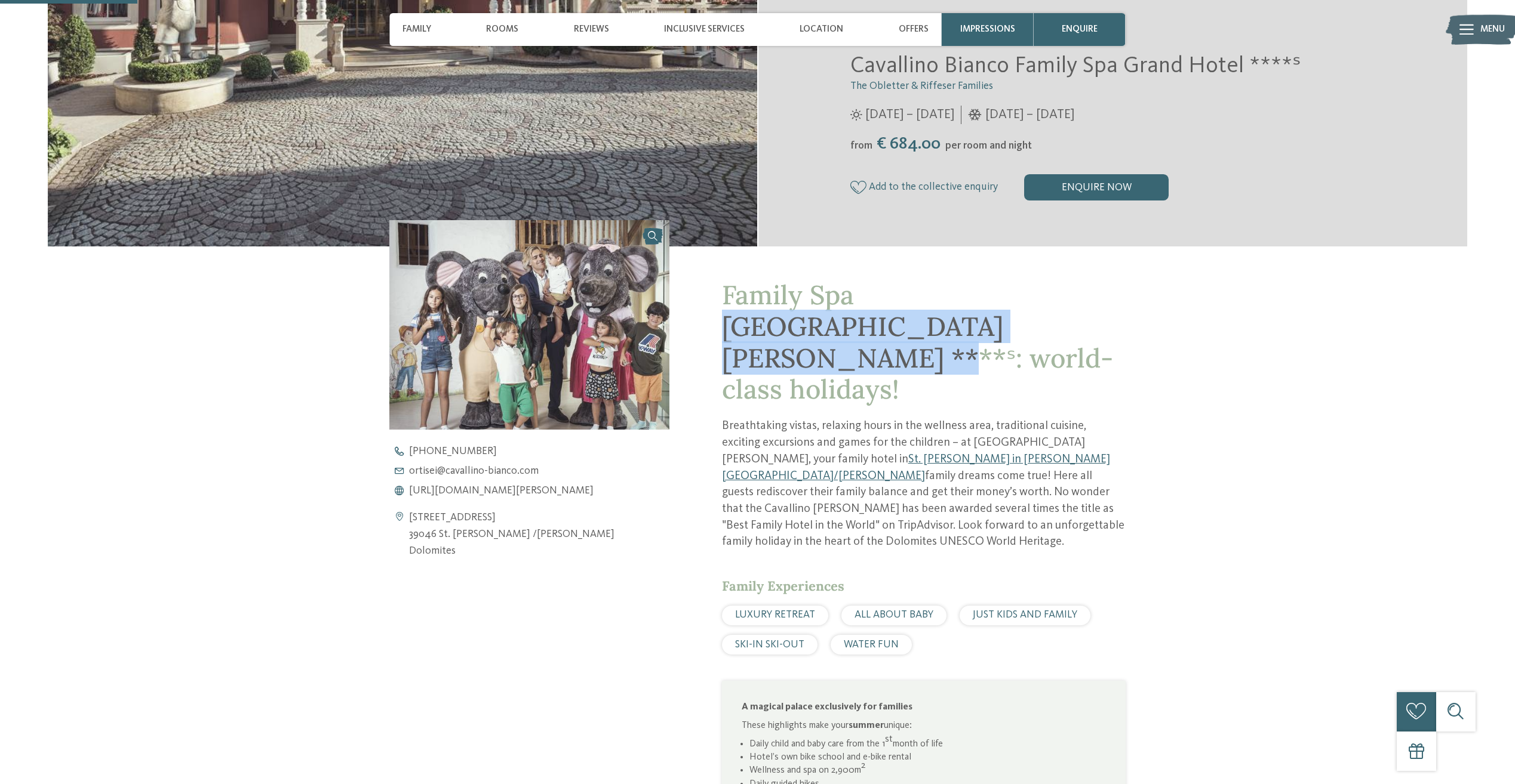
drag, startPoint x: 921, startPoint y: 301, endPoint x: 997, endPoint y: 323, distance: 79.1
click at [997, 323] on span "Family Spa [GEOGRAPHIC_DATA] [PERSON_NAME] ****ˢ: world-class holidays!" at bounding box center [917, 342] width 391 height 128
copy span "[GEOGRAPHIC_DATA] [PERSON_NAME] ****ˢ"
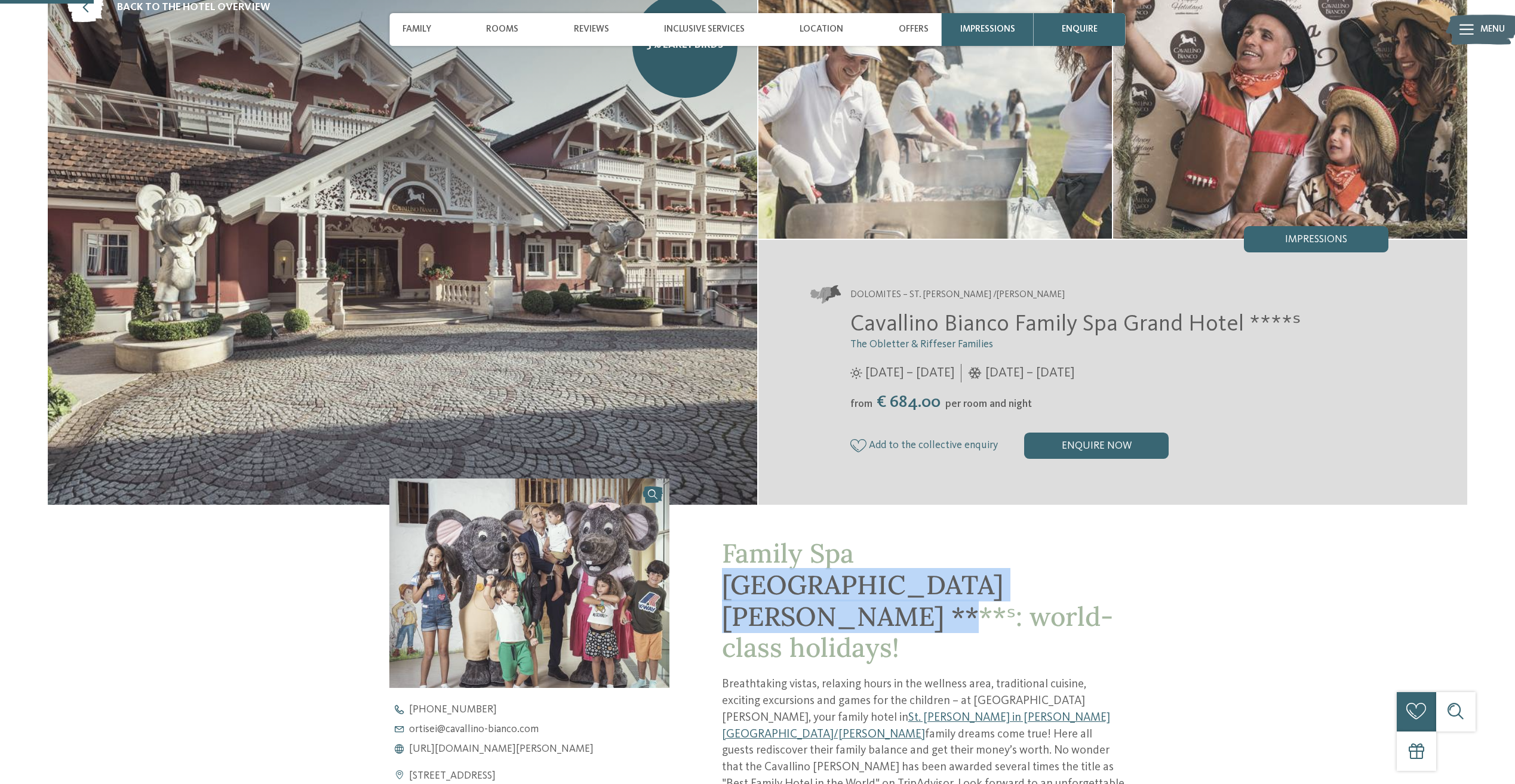
scroll to position [0, 0]
